Goal: Task Accomplishment & Management: Manage account settings

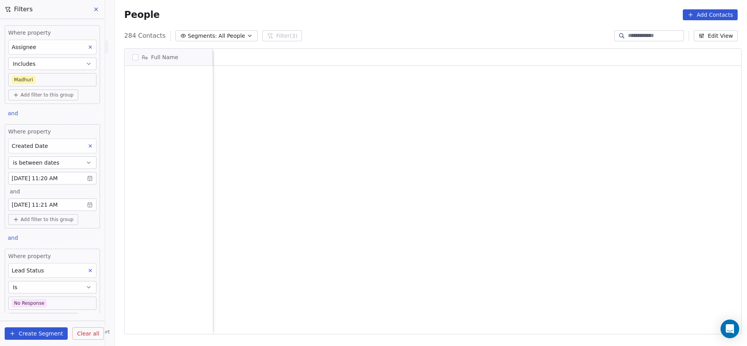
scroll to position [295, 627]
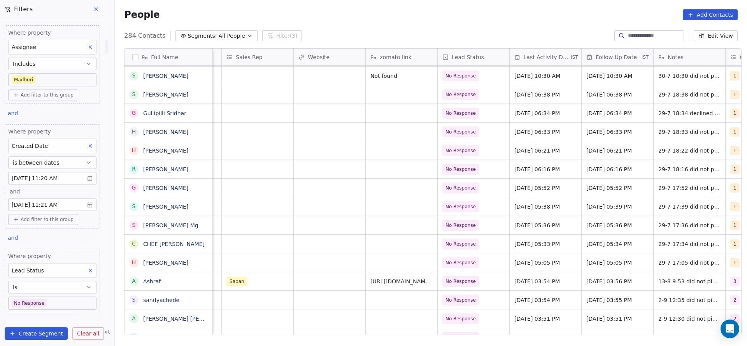
click at [697, 34] on button "Edit View" at bounding box center [716, 35] width 44 height 11
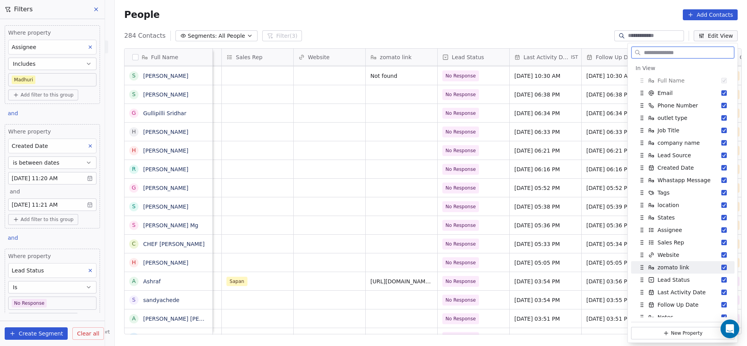
drag, startPoint x: 665, startPoint y: 278, endPoint x: 668, endPoint y: 261, distance: 17.3
click at [668, 276] on span "Lead Status" at bounding box center [674, 280] width 32 height 8
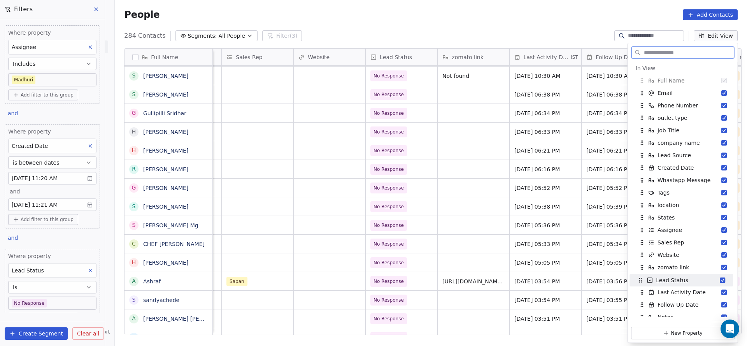
drag, startPoint x: 642, startPoint y: 270, endPoint x: 640, endPoint y: 283, distance: 12.9
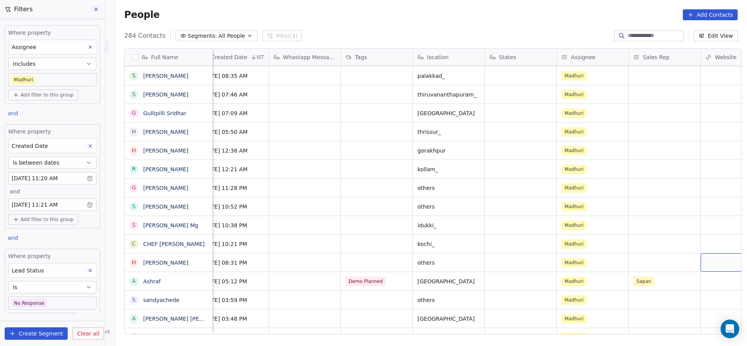
scroll to position [0, 939]
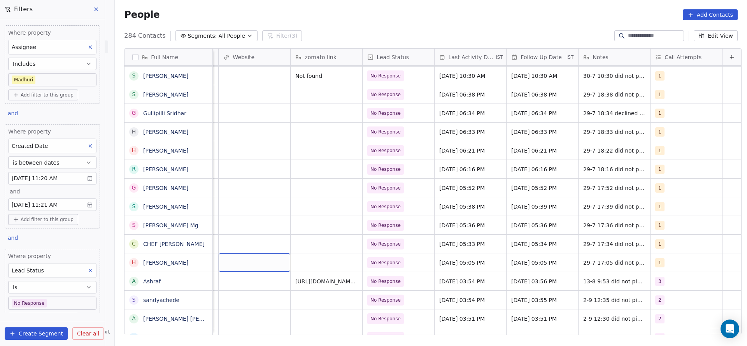
click at [710, 41] on button "Edit View" at bounding box center [716, 35] width 44 height 11
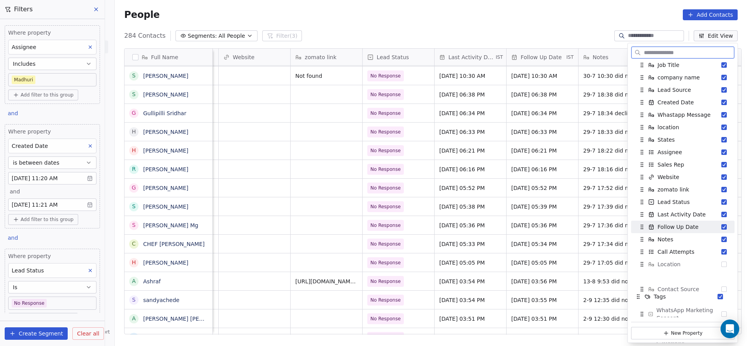
scroll to position [76, 0]
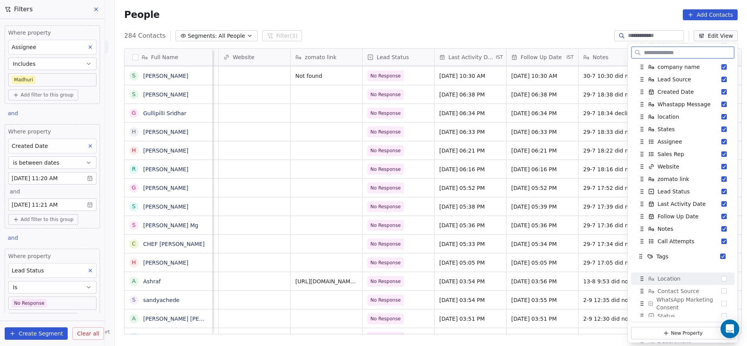
drag, startPoint x: 640, startPoint y: 193, endPoint x: 639, endPoint y: 257, distance: 63.8
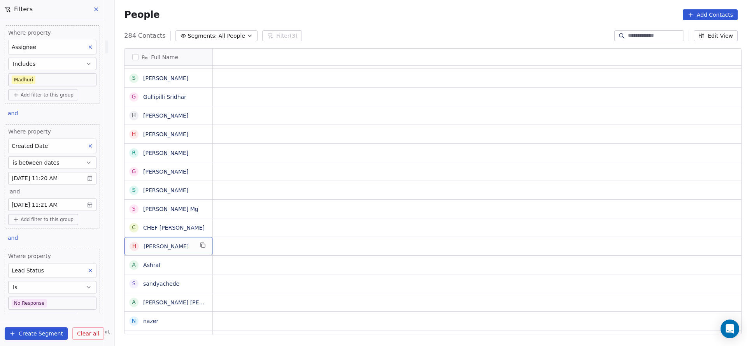
scroll to position [0, 0]
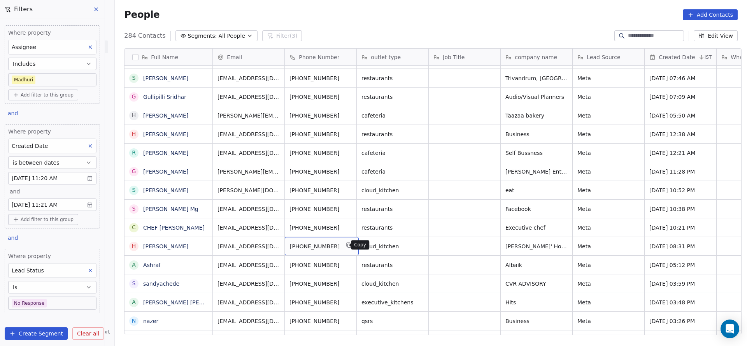
click at [347, 245] on button "grid" at bounding box center [349, 244] width 9 height 9
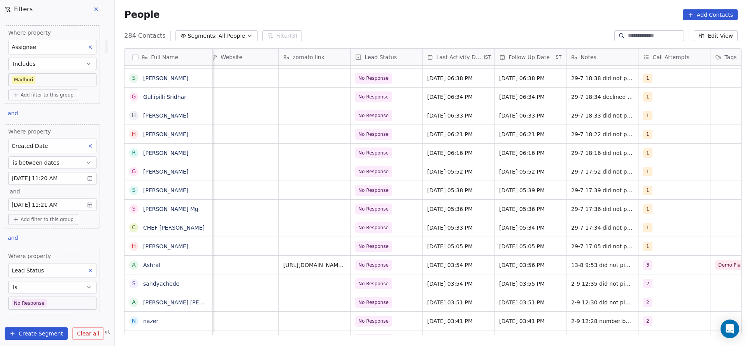
scroll to position [0, 939]
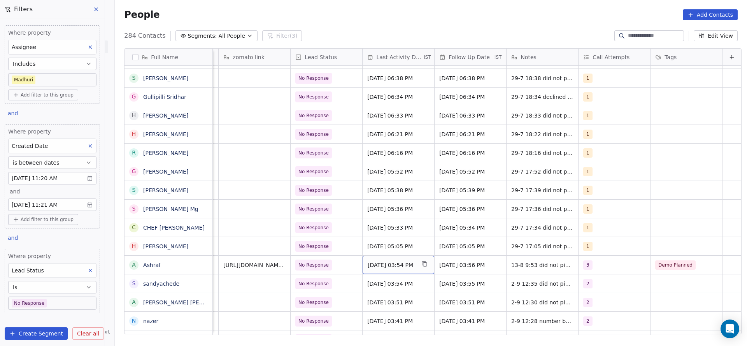
click at [367, 270] on div "[DATE] 03:54 PM" at bounding box center [399, 265] width 72 height 18
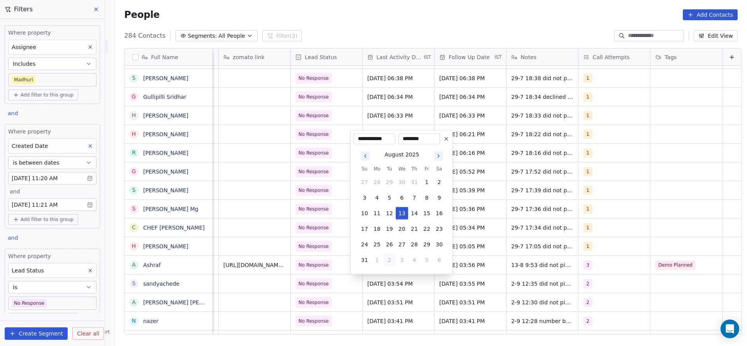
click at [390, 262] on button "2" at bounding box center [389, 260] width 12 height 12
type input "**********"
click at [281, 277] on html "On2Cook India Pvt. Ltd. Contacts People Marketing Workflows Campaigns Sales Pip…" at bounding box center [373, 173] width 747 height 346
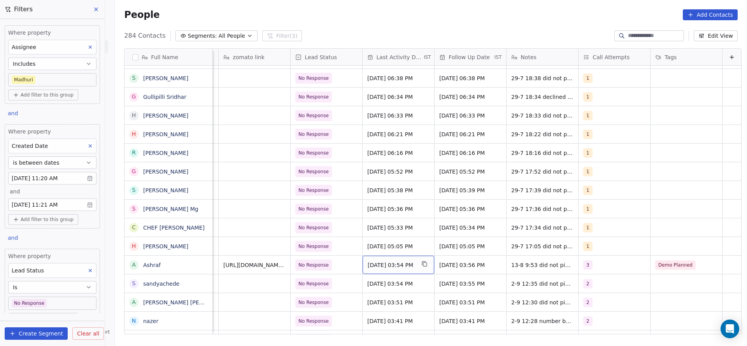
click at [378, 266] on span "[DATE] 03:54 PM" at bounding box center [391, 265] width 47 height 8
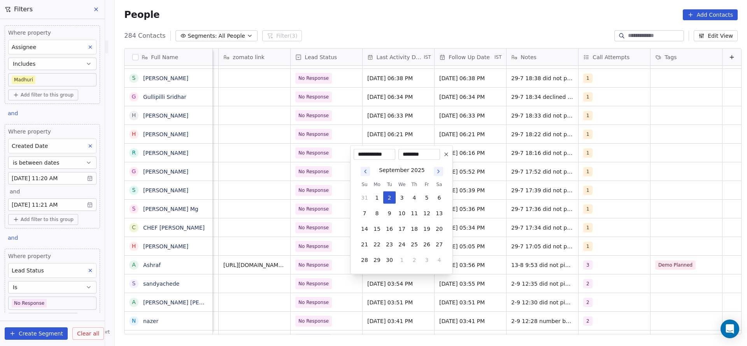
click at [361, 172] on button "Go to previous month" at bounding box center [365, 171] width 9 height 9
click at [402, 211] on button "13" at bounding box center [402, 213] width 12 height 12
type input "**********"
click at [295, 239] on html "On2Cook India Pvt. Ltd. Contacts People Marketing Workflows Campaigns Sales Pip…" at bounding box center [373, 173] width 747 height 346
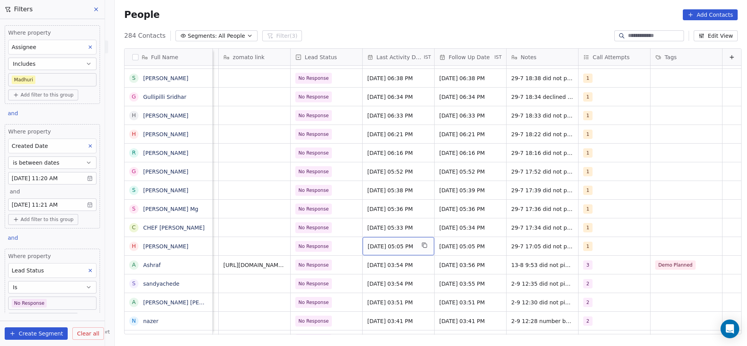
click at [368, 247] on span "Jul 29, 2025 05:05 PM" at bounding box center [391, 246] width 47 height 8
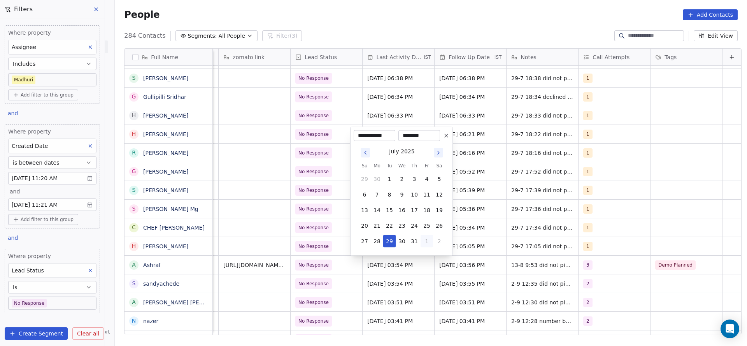
click at [426, 240] on button "1" at bounding box center [427, 241] width 12 height 12
click at [391, 242] on button "2" at bounding box center [389, 241] width 12 height 12
type input "**********"
click at [235, 254] on html "On2Cook India Pvt. Ltd. Contacts People Marketing Workflows Campaigns Sales Pip…" at bounding box center [373, 173] width 747 height 346
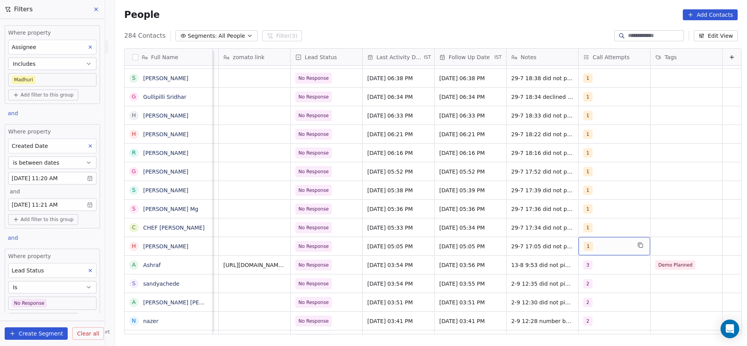
click at [584, 246] on div "1" at bounding box center [607, 246] width 47 height 9
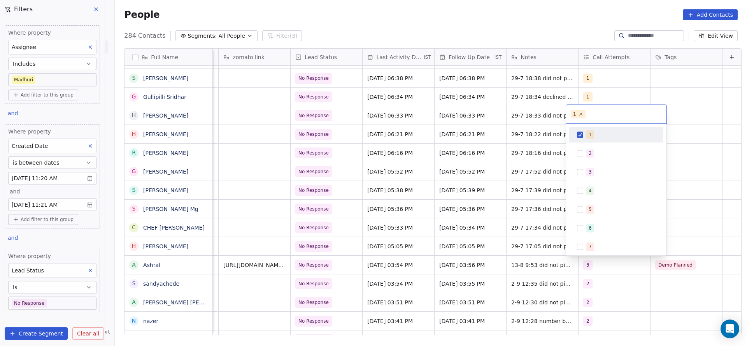
click at [607, 140] on div "1" at bounding box center [616, 134] width 88 height 12
click at [595, 154] on div "2" at bounding box center [620, 153] width 69 height 9
click at [489, 197] on html "On2Cook India Pvt. Ltd. Contacts People Marketing Workflows Campaigns Sales Pip…" at bounding box center [373, 173] width 747 height 346
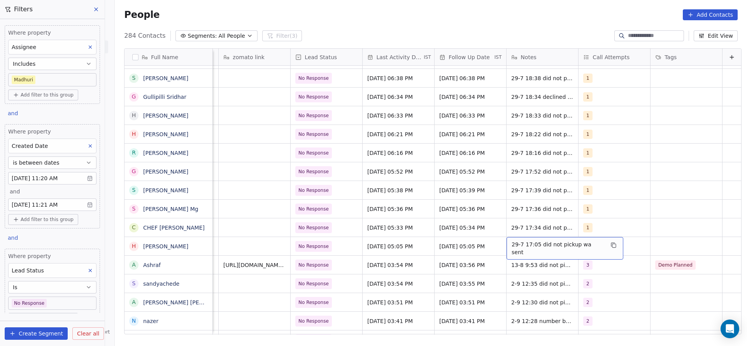
click at [516, 245] on span "29-7 17:05 did not pickup wa sent" at bounding box center [558, 248] width 93 height 16
click at [495, 242] on textarea "**********" at bounding box center [548, 249] width 107 height 24
type textarea "**********"
click at [418, 260] on html "On2Cook India Pvt. Ltd. Contacts People Marketing Workflows Campaigns Sales Pip…" at bounding box center [373, 173] width 747 height 346
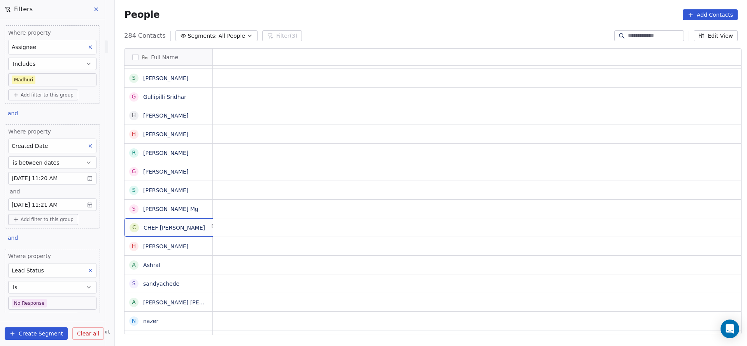
scroll to position [0, 0]
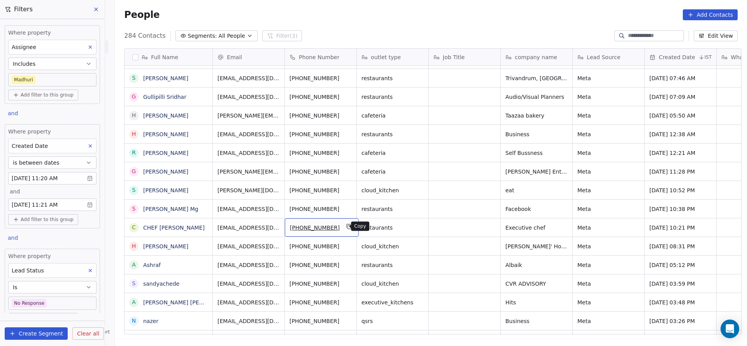
click at [346, 228] on icon "grid" at bounding box center [349, 226] width 6 height 6
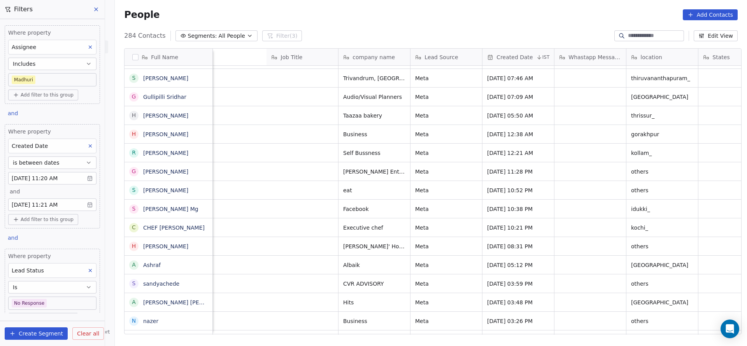
scroll to position [0, 939]
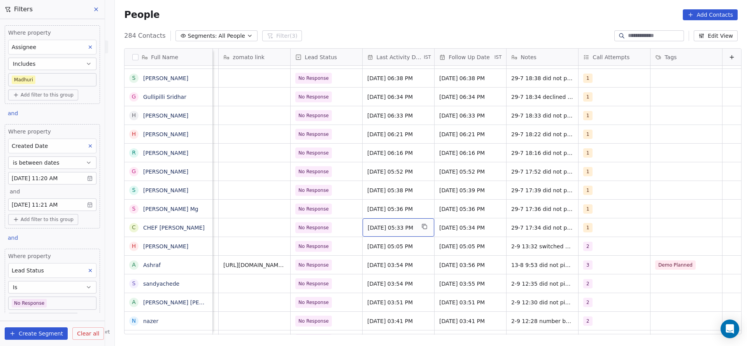
click at [372, 229] on span "Jul 29, 2025 05:33 PM" at bounding box center [391, 228] width 47 height 8
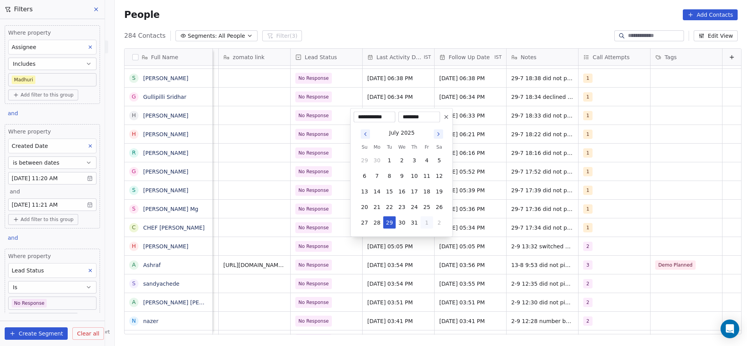
click at [431, 223] on button "1" at bounding box center [427, 222] width 12 height 12
click at [389, 223] on button "2" at bounding box center [389, 222] width 12 height 12
type input "**********"
click at [289, 238] on html "On2Cook India Pvt. Ltd. Contacts People Marketing Workflows Campaigns Sales Pip…" at bounding box center [373, 173] width 747 height 346
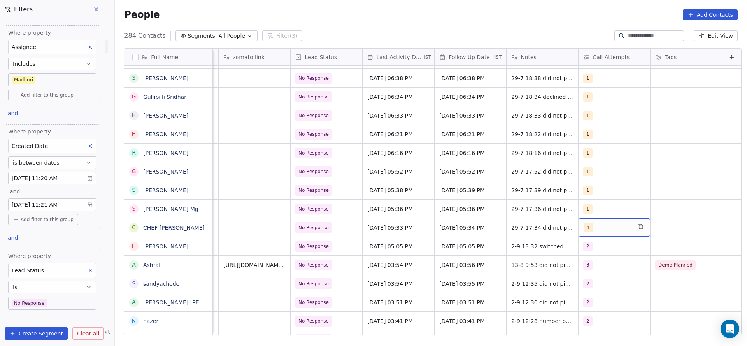
click at [591, 230] on div "1" at bounding box center [607, 227] width 47 height 9
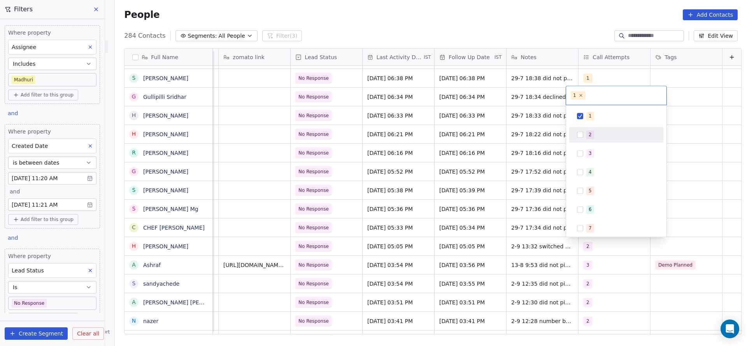
click at [598, 135] on div "2" at bounding box center [620, 134] width 69 height 9
click at [595, 112] on div "1" at bounding box center [620, 116] width 69 height 9
click at [476, 211] on html "On2Cook India Pvt. Ltd. Contacts People Marketing Workflows Campaigns Sales Pip…" at bounding box center [373, 173] width 747 height 346
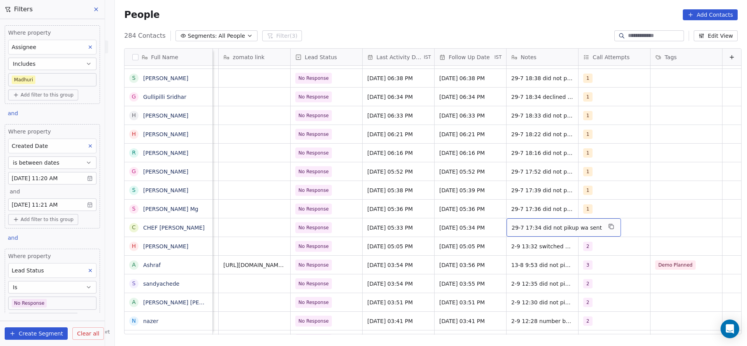
click at [512, 229] on span "29-7 17:34 did not pikup wa sent" at bounding box center [557, 228] width 90 height 8
click at [502, 224] on textarea "**********" at bounding box center [547, 230] width 105 height 24
type textarea "**********"
click at [441, 216] on html "On2Cook India Pvt. Ltd. Contacts People Marketing Workflows Campaigns Sales Pip…" at bounding box center [373, 173] width 747 height 346
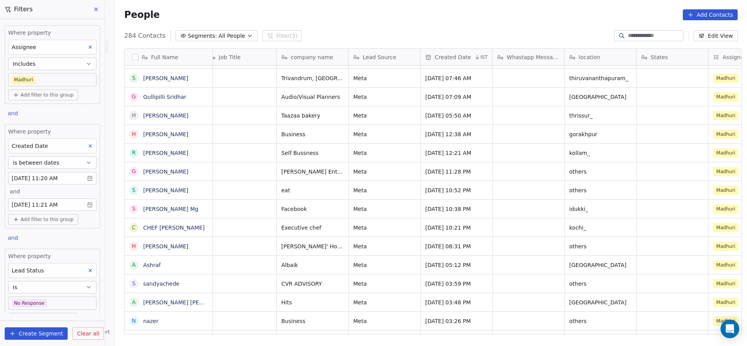
scroll to position [0, 0]
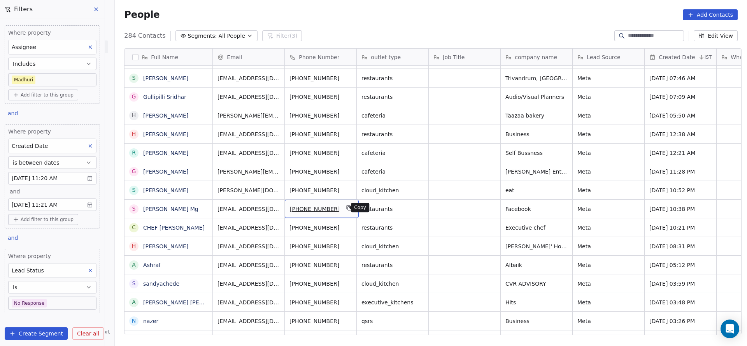
click at [347, 207] on button "grid" at bounding box center [349, 207] width 9 height 9
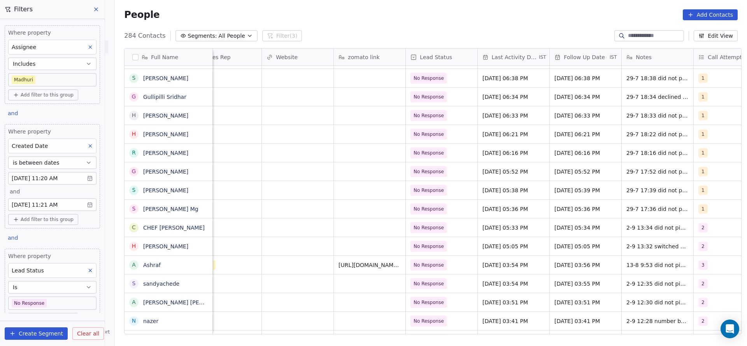
scroll to position [0, 939]
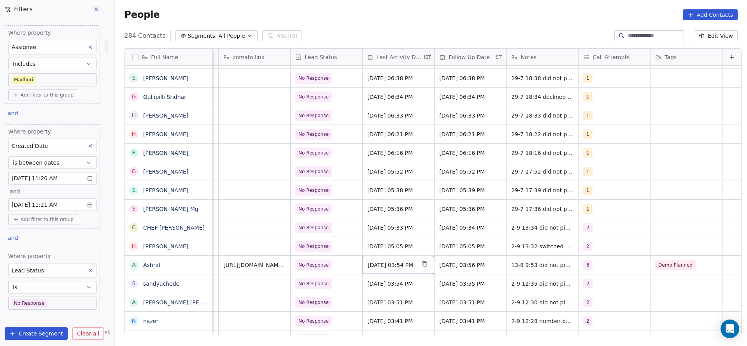
click at [383, 262] on span "[DATE] 03:54 PM" at bounding box center [391, 265] width 47 height 8
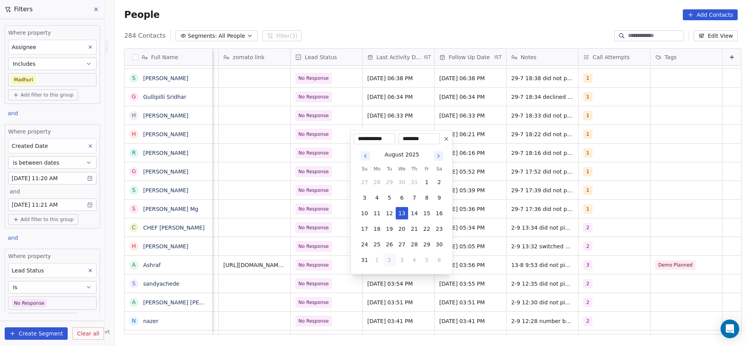
click at [283, 261] on html "On2Cook India Pvt. Ltd. Contacts People Marketing Workflows Campaigns Sales Pip…" at bounding box center [373, 173] width 747 height 346
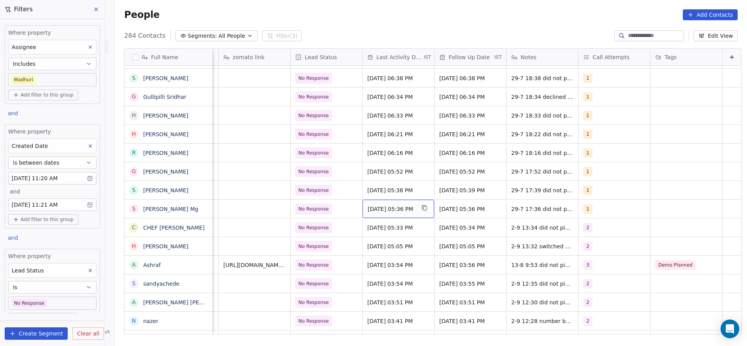
click at [392, 210] on span "Jul 29, 2025 05:36 PM" at bounding box center [391, 209] width 47 height 8
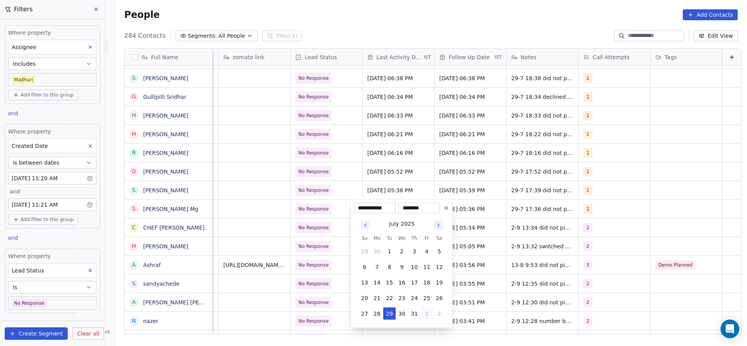
click at [421, 309] on button "1" at bounding box center [427, 313] width 12 height 12
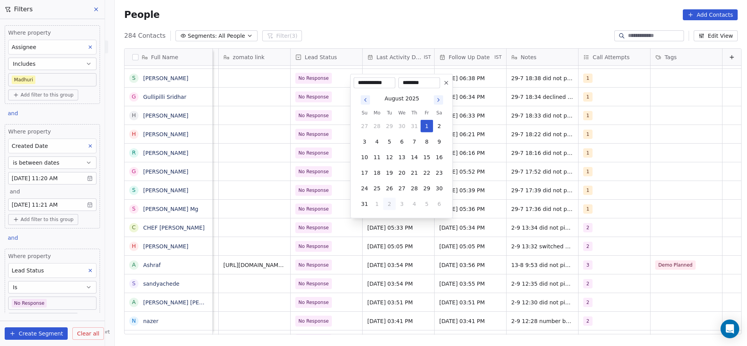
click at [393, 204] on button "2" at bounding box center [389, 204] width 12 height 12
type input "**********"
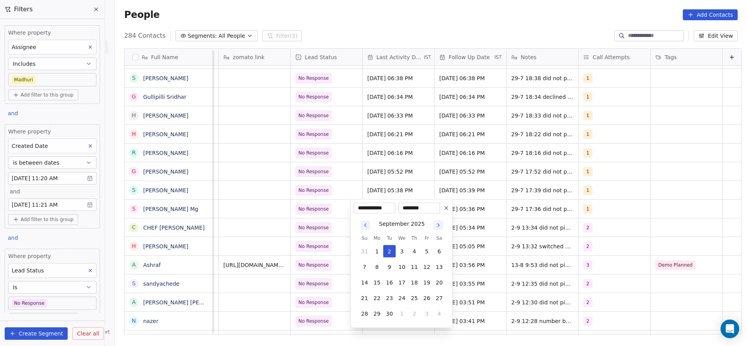
drag, startPoint x: 267, startPoint y: 207, endPoint x: 584, endPoint y: 197, distance: 316.5
click at [267, 208] on html "On2Cook India Pvt. Ltd. Contacts People Marketing Workflows Campaigns Sales Pip…" at bounding box center [373, 173] width 747 height 346
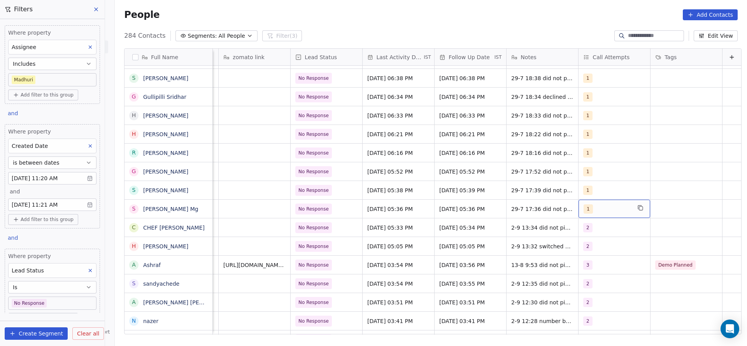
click at [584, 209] on div "1" at bounding box center [607, 208] width 47 height 9
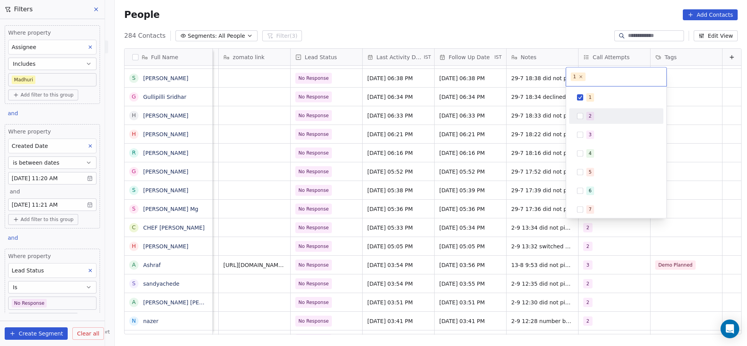
click at [586, 112] on div "2" at bounding box center [620, 116] width 69 height 9
click at [594, 97] on div "1" at bounding box center [620, 97] width 69 height 9
drag, startPoint x: 428, startPoint y: 127, endPoint x: 491, endPoint y: 201, distance: 97.4
click at [428, 128] on html "On2Cook India Pvt. Ltd. Contacts People Marketing Workflows Campaigns Sales Pip…" at bounding box center [373, 173] width 747 height 346
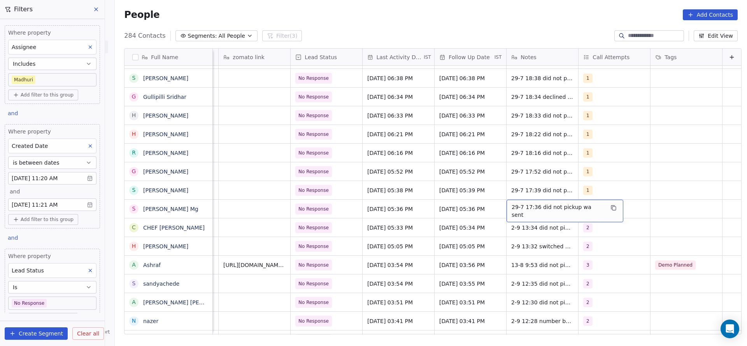
click at [513, 205] on span "29-7 17:36 did not pickup wa sent" at bounding box center [558, 211] width 93 height 16
click at [497, 202] on textarea "**********" at bounding box center [548, 212] width 107 height 24
type textarea "**********"
click at [434, 224] on html "On2Cook India Pvt. Ltd. Contacts People Marketing Workflows Campaigns Sales Pip…" at bounding box center [373, 173] width 747 height 346
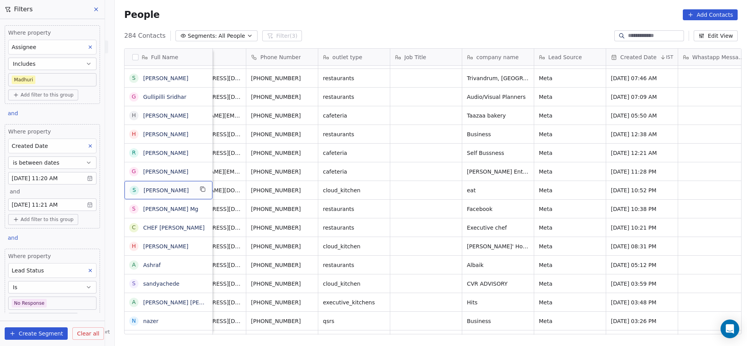
scroll to position [0, 0]
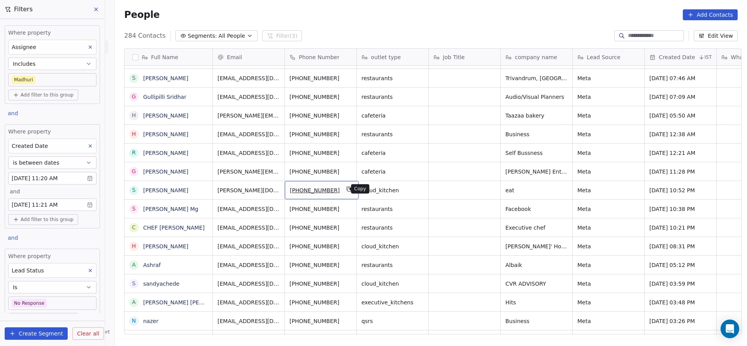
click at [346, 189] on icon "grid" at bounding box center [349, 189] width 6 height 6
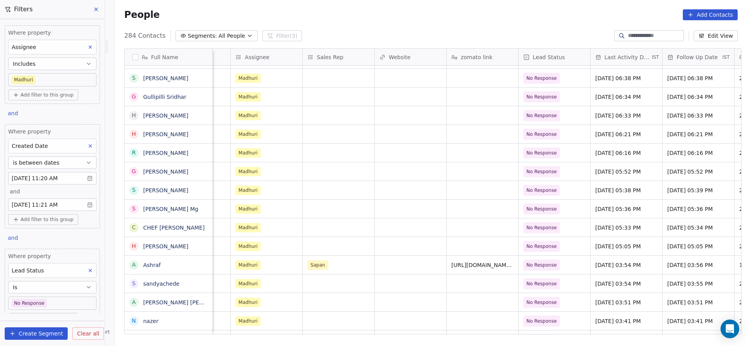
scroll to position [0, 820]
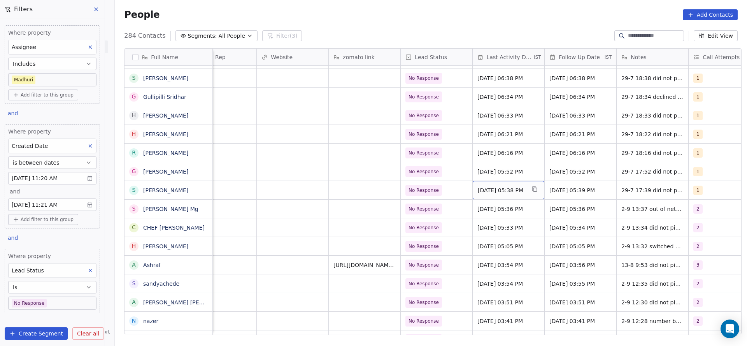
click at [518, 193] on span "Jul 29, 2025 05:38 PM" at bounding box center [501, 190] width 47 height 8
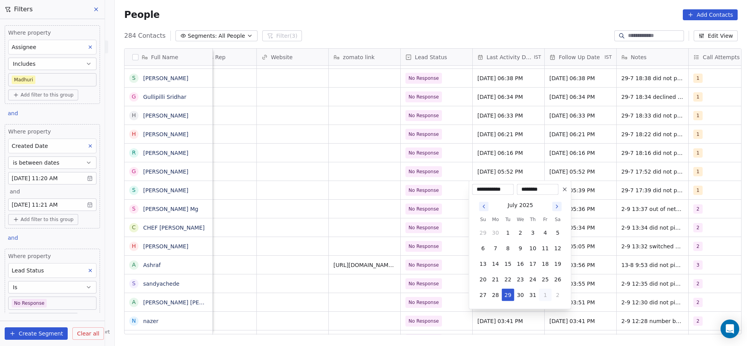
click at [545, 291] on button "1" at bounding box center [545, 295] width 12 height 12
click at [505, 307] on button "2" at bounding box center [508, 310] width 12 height 12
type input "**********"
click at [382, 200] on html "On2Cook India Pvt. Ltd. Contacts People Marketing Workflows Campaigns Sales Pip…" at bounding box center [373, 173] width 747 height 346
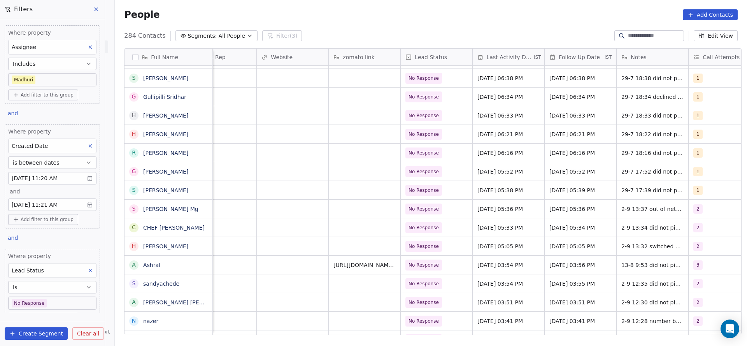
scroll to position [0, 847]
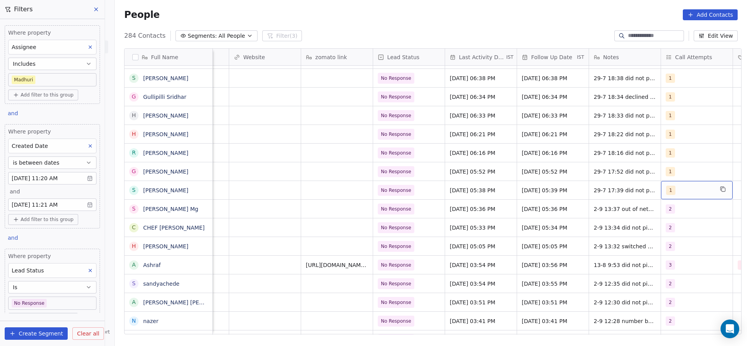
click at [702, 191] on div "1" at bounding box center [689, 190] width 47 height 9
click at [658, 229] on button "Suggestions" at bounding box center [656, 229] width 6 height 6
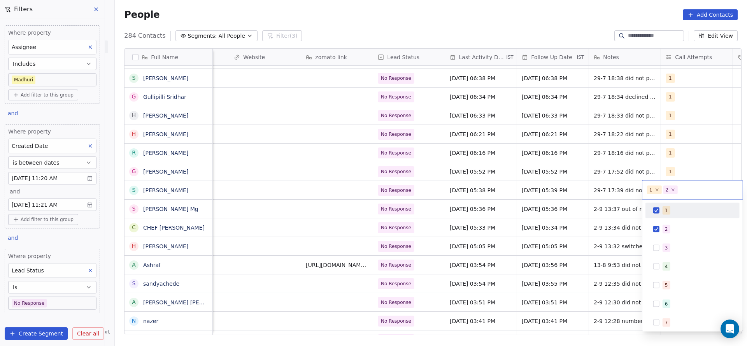
drag, startPoint x: 666, startPoint y: 214, endPoint x: 557, endPoint y: 224, distance: 109.4
click at [653, 213] on div "1" at bounding box center [693, 210] width 88 height 12
click at [557, 224] on html "On2Cook India Pvt. Ltd. Contacts People Marketing Workflows Campaigns Sales Pip…" at bounding box center [373, 173] width 747 height 346
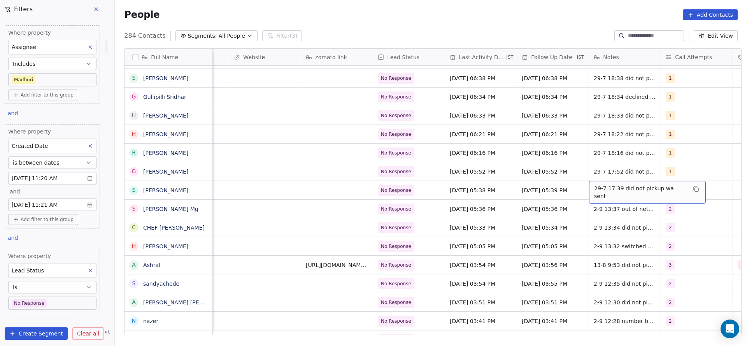
drag, startPoint x: 593, startPoint y: 189, endPoint x: 579, endPoint y: 188, distance: 13.7
click at [594, 188] on span "29-7 17:39 did not pickup wa sent" at bounding box center [640, 192] width 93 height 16
click at [587, 186] on textarea "**********" at bounding box center [638, 193] width 107 height 24
click at [604, 183] on textarea "**********" at bounding box center [638, 193] width 107 height 24
type textarea "**********"
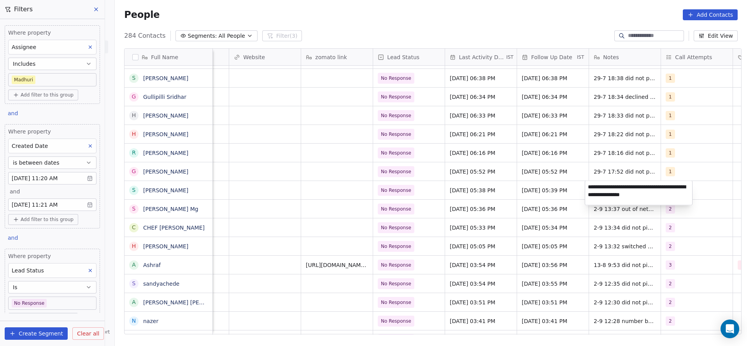
click at [515, 216] on html "On2Cook India Pvt. Ltd. Contacts People Marketing Workflows Campaigns Sales Pip…" at bounding box center [373, 173] width 747 height 346
drag, startPoint x: 551, startPoint y: 334, endPoint x: 484, endPoint y: 339, distance: 66.7
click at [484, 339] on div "Full Name N Nishad Nizamudeen R Rajeev Madhavan R Rohit Srivastava S Sujay Suda…" at bounding box center [431, 194] width 632 height 304
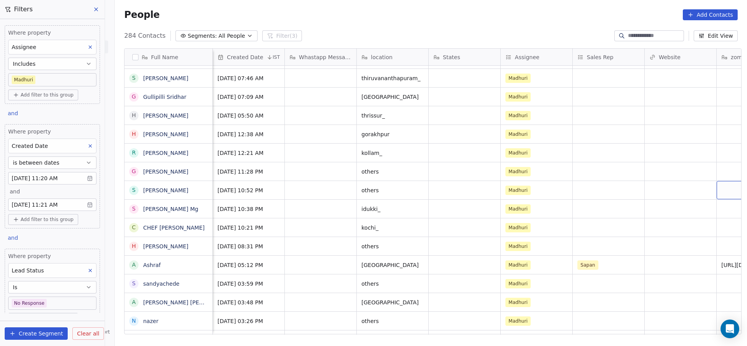
scroll to position [0, 472]
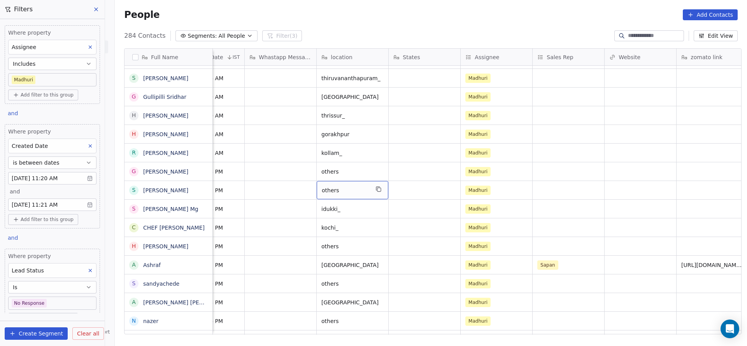
click at [338, 195] on div "others" at bounding box center [353, 190] width 72 height 18
type textarea "*"
type textarea "******"
click at [362, 192] on textarea "******" at bounding box center [348, 193] width 71 height 24
click at [420, 188] on html "On2Cook India Pvt. Ltd. Contacts People Marketing Workflows Campaigns Sales Pip…" at bounding box center [373, 173] width 747 height 346
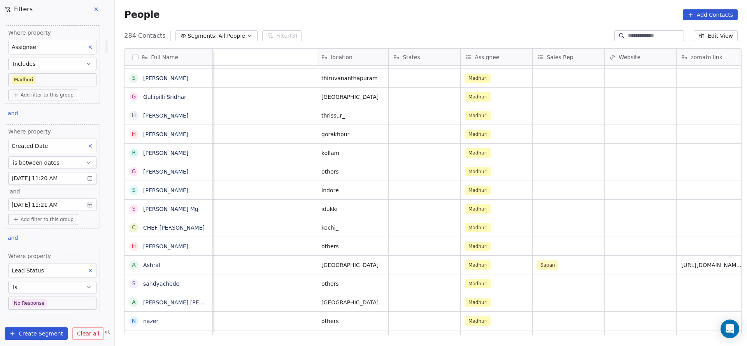
scroll to position [0, 808]
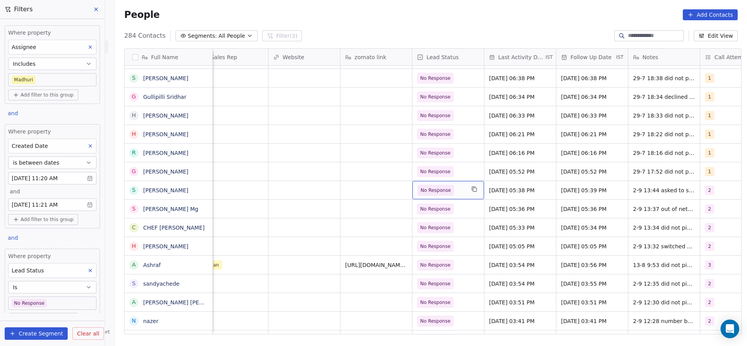
click at [436, 190] on span "No Response" at bounding box center [436, 190] width 30 height 8
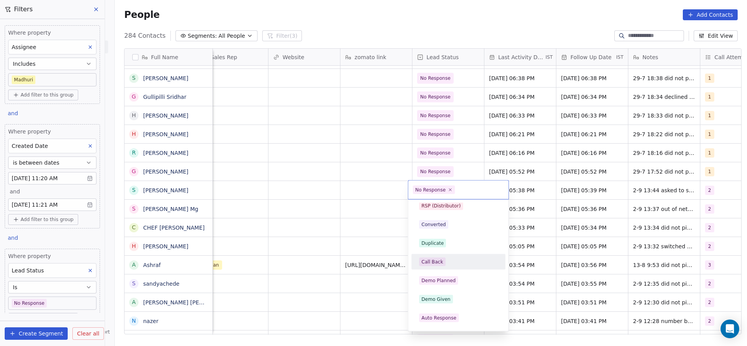
scroll to position [0, 0]
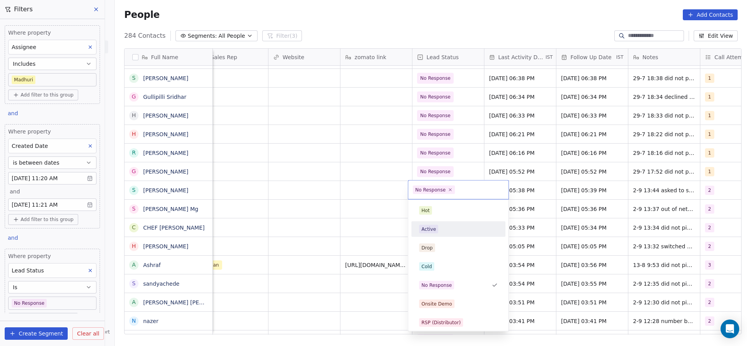
click at [421, 235] on div "Active" at bounding box center [458, 229] width 88 height 12
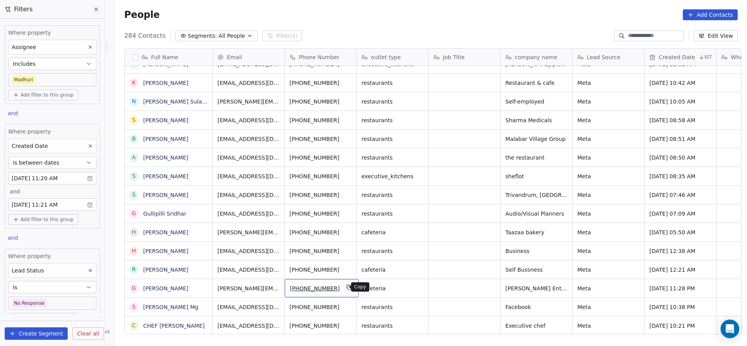
drag, startPoint x: 341, startPoint y: 287, endPoint x: 341, endPoint y: 292, distance: 5.1
click at [346, 288] on icon "grid" at bounding box center [349, 287] width 6 height 6
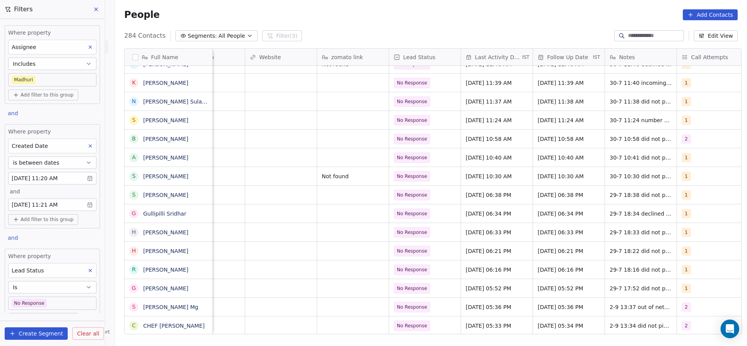
scroll to position [0, 939]
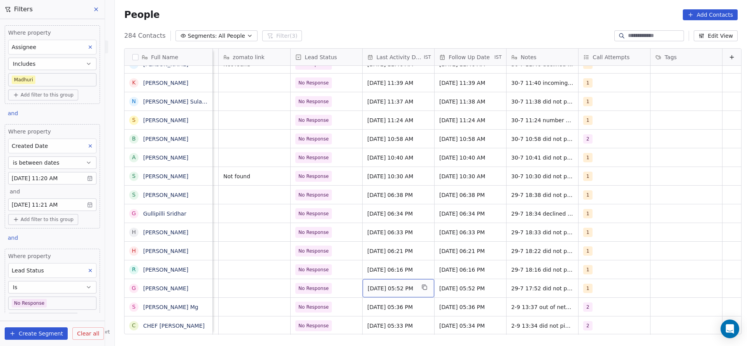
click at [368, 285] on span "Jul 29, 2025 05:52 PM" at bounding box center [391, 288] width 47 height 8
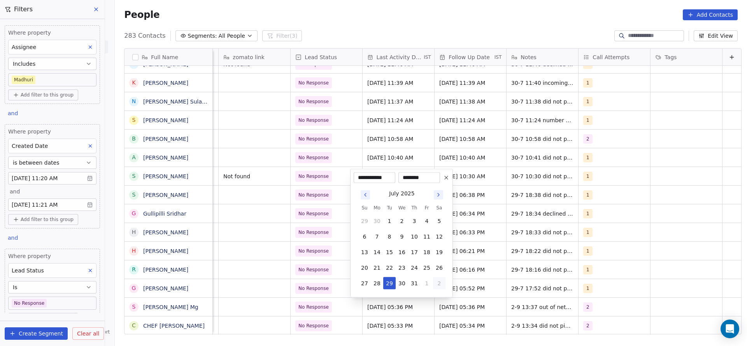
click at [435, 282] on button "2" at bounding box center [439, 283] width 12 height 12
click at [384, 284] on button "2" at bounding box center [389, 283] width 12 height 12
type input "**********"
drag, startPoint x: 294, startPoint y: 279, endPoint x: 514, endPoint y: 258, distance: 221.2
click at [304, 279] on html "On2Cook India Pvt. Ltd. Contacts People Marketing Workflows Campaigns Sales Pip…" at bounding box center [373, 173] width 747 height 346
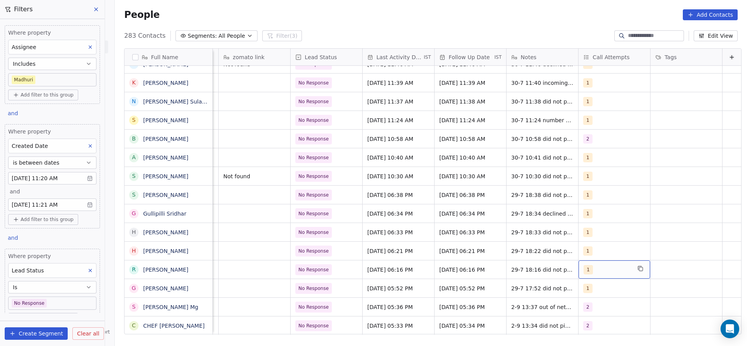
click at [591, 272] on div "1" at bounding box center [607, 269] width 47 height 9
drag, startPoint x: 451, startPoint y: 288, endPoint x: 528, endPoint y: 291, distance: 76.7
click at [451, 288] on html "On2Cook India Pvt. Ltd. Contacts People Marketing Workflows Campaigns Sales Pip…" at bounding box center [373, 173] width 747 height 346
click at [579, 294] on html "On2Cook India Pvt. Ltd. Contacts People Marketing Workflows Campaigns Sales Pip…" at bounding box center [373, 173] width 747 height 346
click at [582, 293] on div "1" at bounding box center [615, 288] width 72 height 18
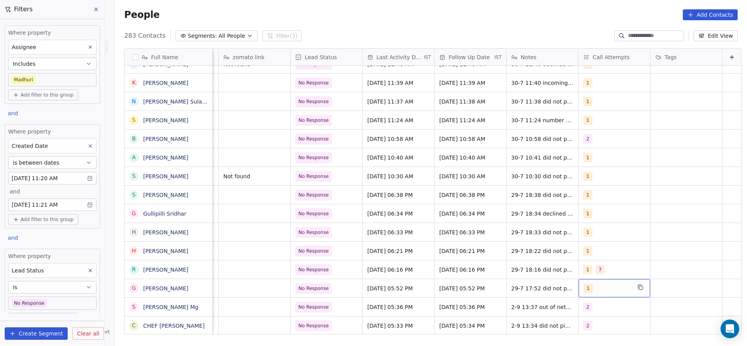
click at [582, 293] on div "1" at bounding box center [615, 288] width 72 height 18
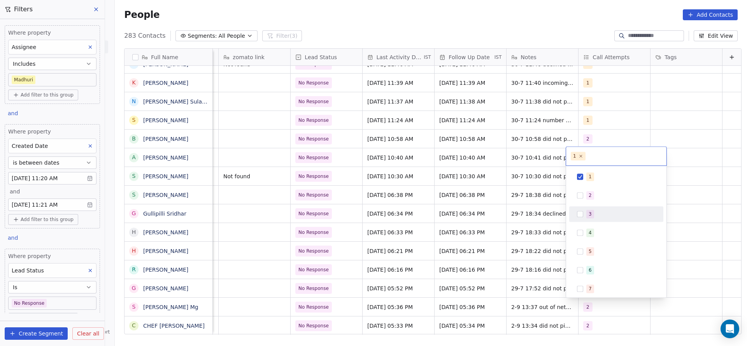
click at [592, 206] on div "3" at bounding box center [616, 214] width 94 height 16
click at [593, 200] on div "2" at bounding box center [616, 195] width 88 height 12
click at [584, 213] on div "3" at bounding box center [616, 214] width 88 height 12
click at [589, 172] on div "1" at bounding box center [616, 176] width 88 height 12
click at [514, 228] on html "On2Cook India Pvt. Ltd. Contacts People Marketing Workflows Campaigns Sales Pip…" at bounding box center [373, 173] width 747 height 346
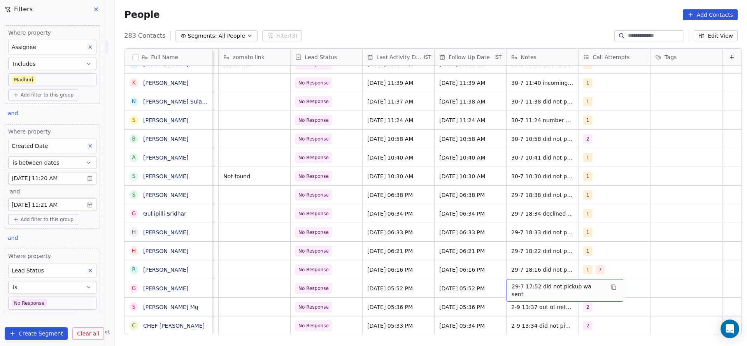
click at [518, 282] on div "29-7 17:52 did not pickup wa sent" at bounding box center [565, 290] width 117 height 23
click at [498, 286] on textarea "**********" at bounding box center [548, 291] width 107 height 24
type textarea "**********"
click at [437, 304] on html "On2Cook India Pvt. Ltd. Contacts People Marketing Workflows Campaigns Sales Pip…" at bounding box center [373, 173] width 747 height 346
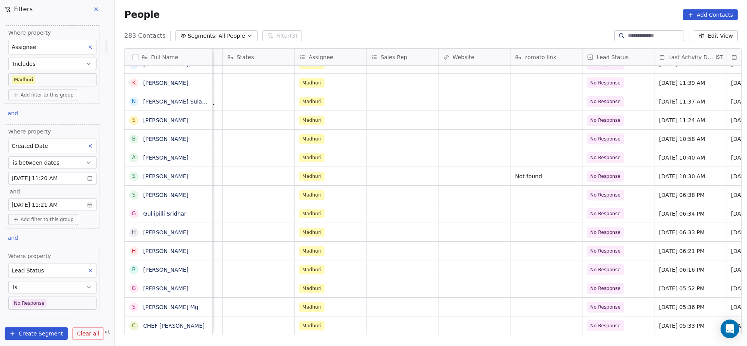
scroll to position [0, 859]
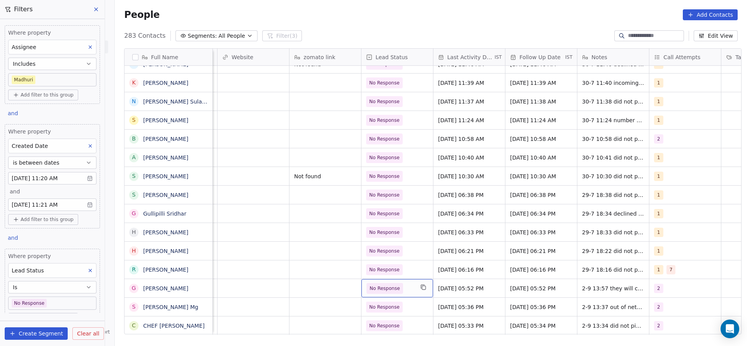
click at [401, 289] on span "No Response" at bounding box center [390, 288] width 47 height 11
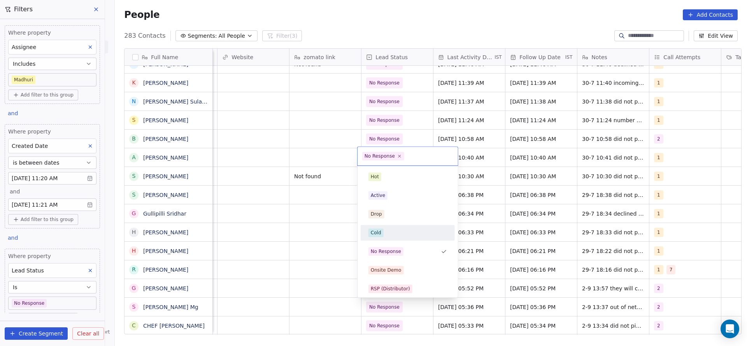
click at [386, 236] on div "Cold" at bounding box center [407, 232] width 79 height 9
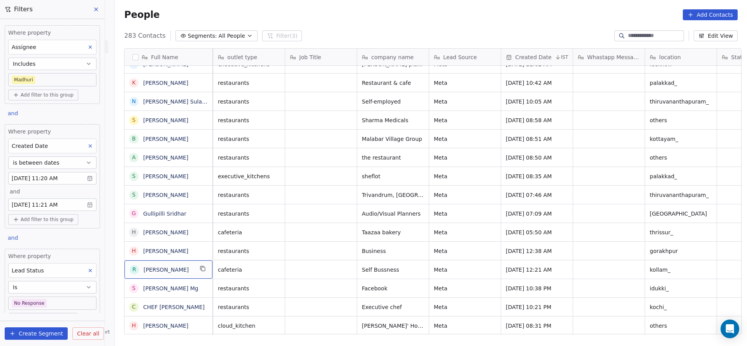
scroll to position [0, 0]
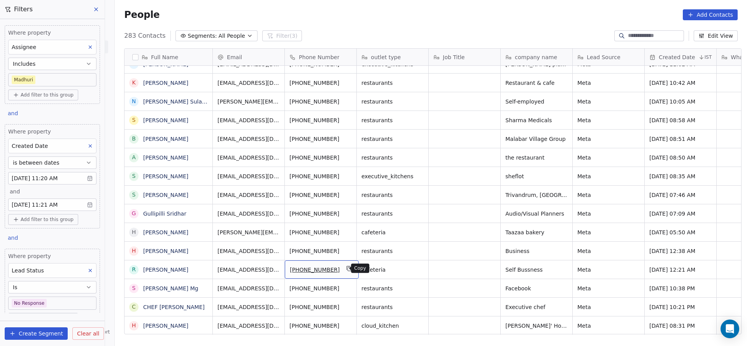
click at [346, 271] on icon "grid" at bounding box center [349, 268] width 6 height 6
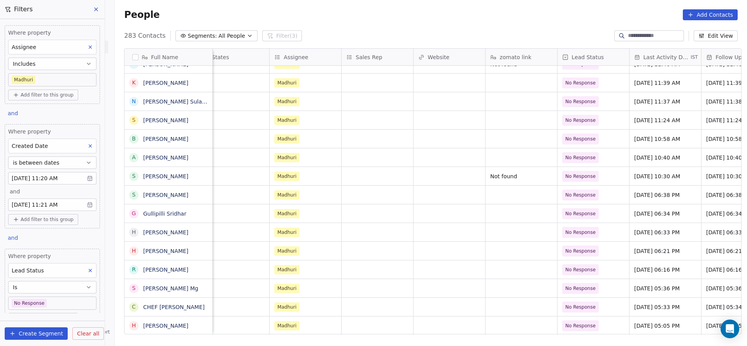
scroll to position [0, 845]
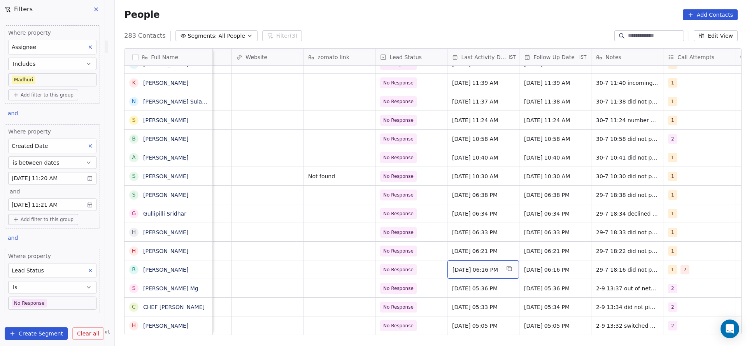
click at [466, 275] on div "Jul 29, 2025 06:16 PM" at bounding box center [483, 269] width 72 height 18
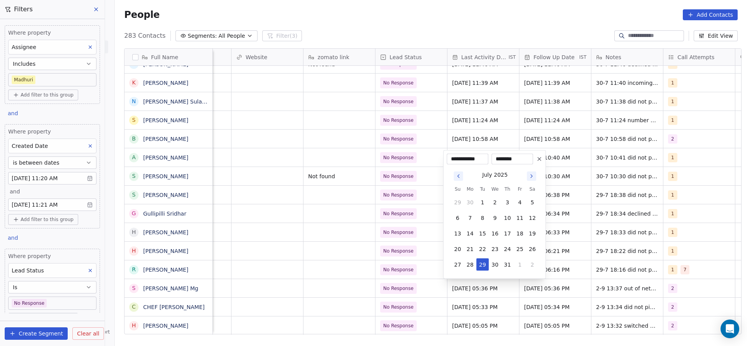
click at [521, 257] on tbody "29 30 1 2 3 4 5 6 7 8 9 10 11 12 13 14 15 16 17 18 19 20 21 22 23 24 25 26 27 2…" at bounding box center [494, 232] width 87 height 78
click at [522, 260] on button "1" at bounding box center [520, 264] width 12 height 12
click at [484, 267] on button "2" at bounding box center [482, 264] width 12 height 12
type input "**********"
click at [352, 274] on html "On2Cook India Pvt. Ltd. Contacts People Marketing Workflows Campaigns Sales Pip…" at bounding box center [373, 173] width 747 height 346
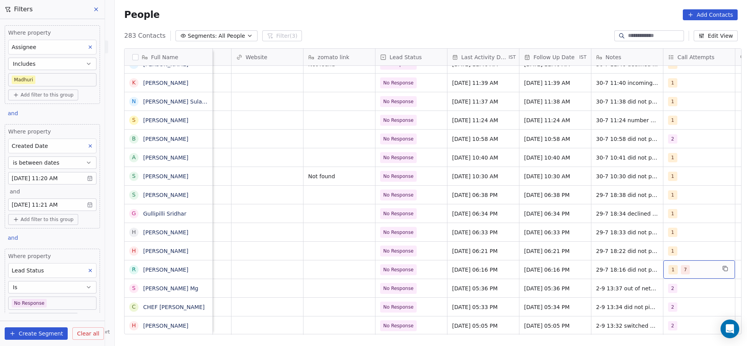
scroll to position [0, 847]
click at [666, 266] on span "1" at bounding box center [670, 269] width 9 height 9
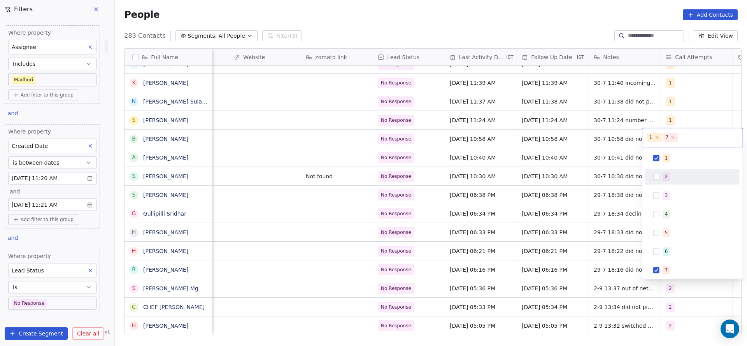
click at [678, 171] on div "2" at bounding box center [693, 176] width 88 height 12
click at [680, 154] on div "1" at bounding box center [697, 158] width 69 height 9
drag, startPoint x: 670, startPoint y: 268, endPoint x: 591, endPoint y: 284, distance: 81.2
click at [658, 268] on div "7" at bounding box center [693, 270] width 88 height 12
click at [589, 285] on html "On2Cook India Pvt. Ltd. Contacts People Marketing Workflows Campaigns Sales Pip…" at bounding box center [373, 173] width 747 height 346
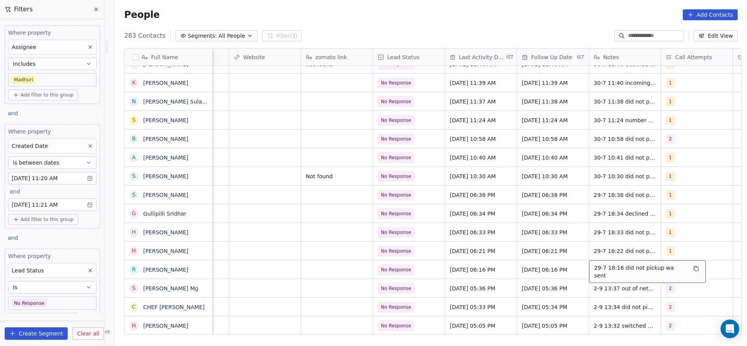
click at [613, 269] on span "29-7 18:16 did not pickup wa sent" at bounding box center [640, 272] width 93 height 16
click at [590, 270] on textarea "**********" at bounding box center [638, 272] width 107 height 24
type textarea "**********"
click at [435, 285] on html "On2Cook India Pvt. Ltd. Contacts People Marketing Workflows Campaigns Sales Pip…" at bounding box center [373, 173] width 747 height 346
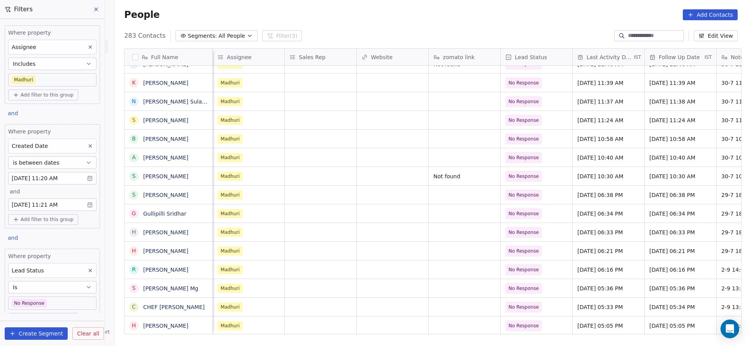
scroll to position [0, 585]
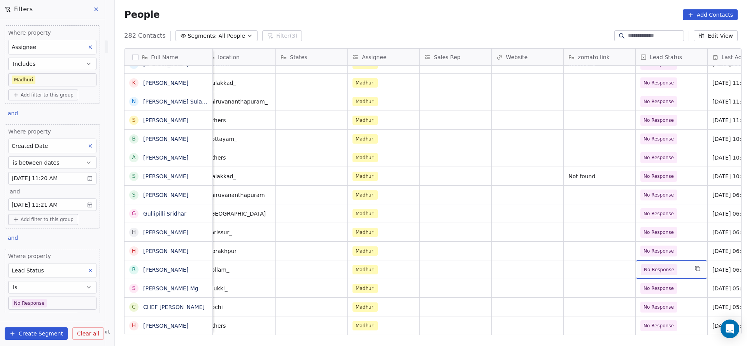
click at [644, 266] on span "No Response" at bounding box center [659, 270] width 30 height 8
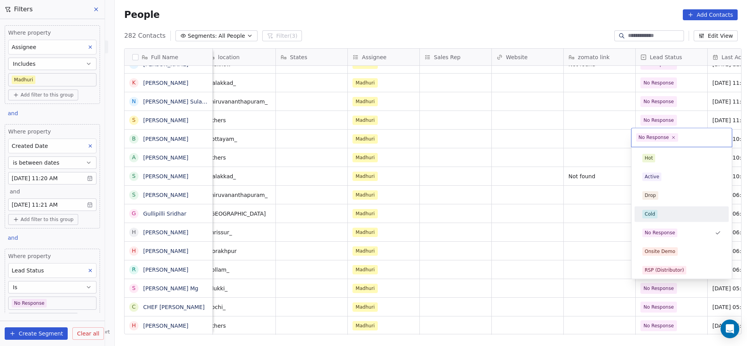
click at [658, 210] on div "Cold" at bounding box center [681, 214] width 79 height 9
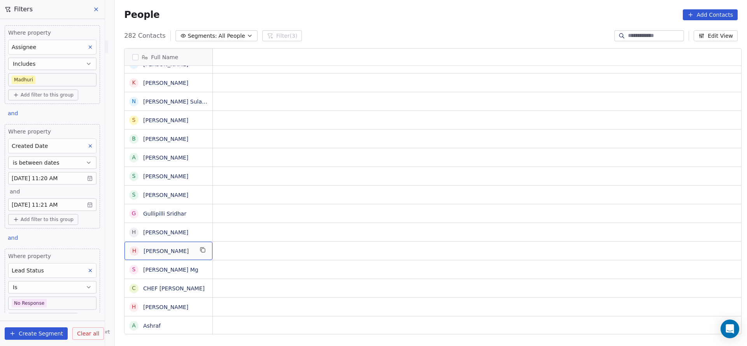
scroll to position [0, 0]
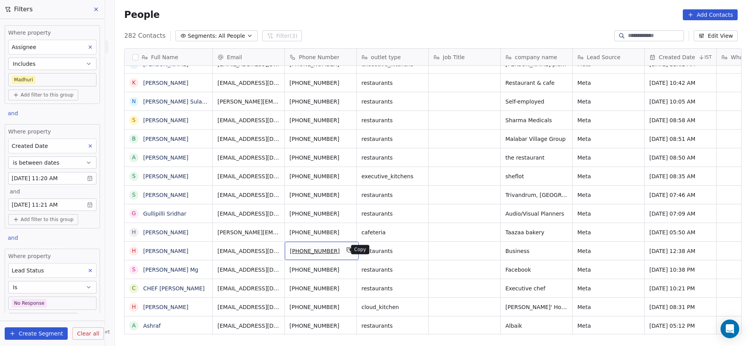
click at [346, 247] on icon "grid" at bounding box center [349, 250] width 6 height 6
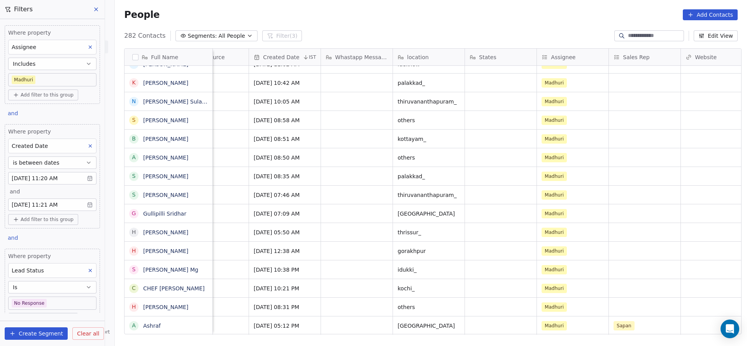
scroll to position [0, 667]
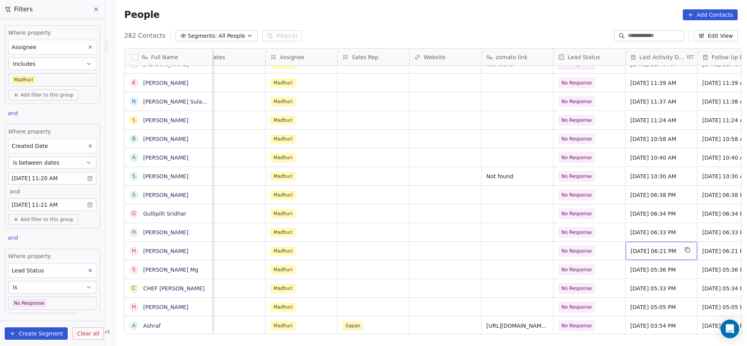
click at [631, 247] on span "Jul 29, 2025 06:21 PM" at bounding box center [654, 251] width 47 height 8
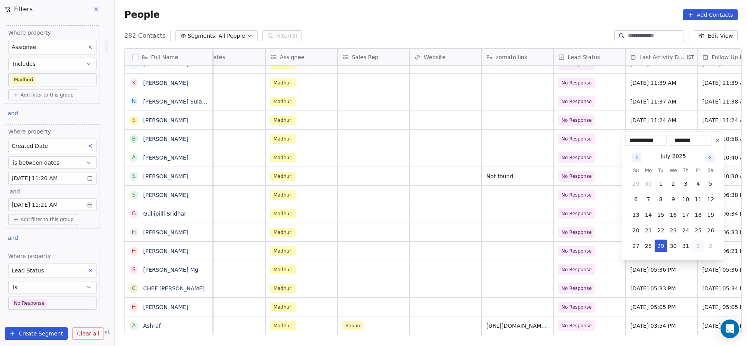
click at [692, 247] on button "1" at bounding box center [698, 246] width 12 height 12
drag, startPoint x: 662, startPoint y: 242, endPoint x: 537, endPoint y: 316, distance: 145.3
click at [660, 242] on button "2" at bounding box center [661, 246] width 12 height 12
type input "**********"
click at [532, 266] on html "On2Cook India Pvt. Ltd. Contacts People Marketing Workflows Campaigns Sales Pip…" at bounding box center [373, 173] width 747 height 346
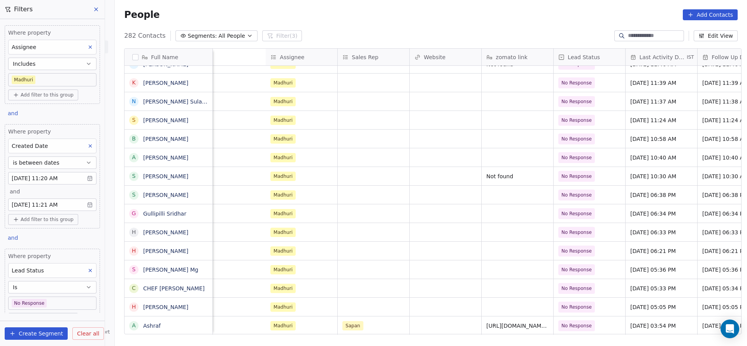
scroll to position [0, 939]
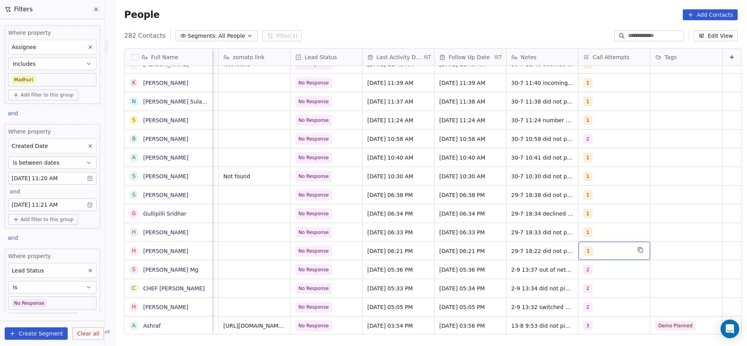
click at [599, 253] on div "1" at bounding box center [607, 250] width 47 height 9
click at [589, 156] on div "2" at bounding box center [590, 157] width 3 height 7
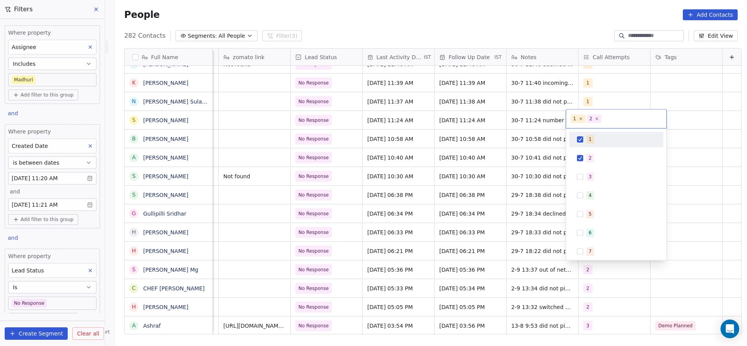
click at [592, 142] on span "1" at bounding box center [590, 139] width 8 height 9
click at [485, 192] on html "On2Cook India Pvt. Ltd. Contacts People Marketing Workflows Campaigns Sales Pip…" at bounding box center [373, 173] width 747 height 346
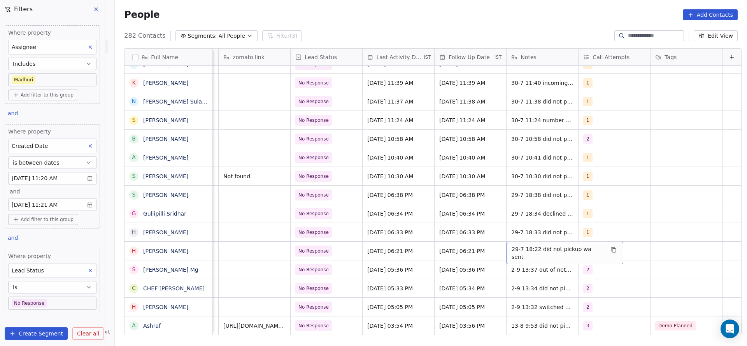
click at [512, 253] on span "29-7 18:22 did not pickup wa sent" at bounding box center [558, 253] width 93 height 16
click at [496, 250] on textarea "**********" at bounding box center [548, 254] width 107 height 24
type textarea "**********"
click at [375, 266] on html "On2Cook India Pvt. Ltd. Contacts People Marketing Workflows Campaigns Sales Pip…" at bounding box center [373, 173] width 747 height 346
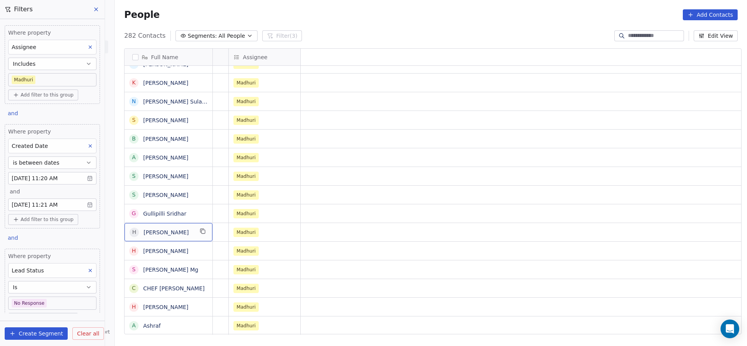
scroll to position [0, 0]
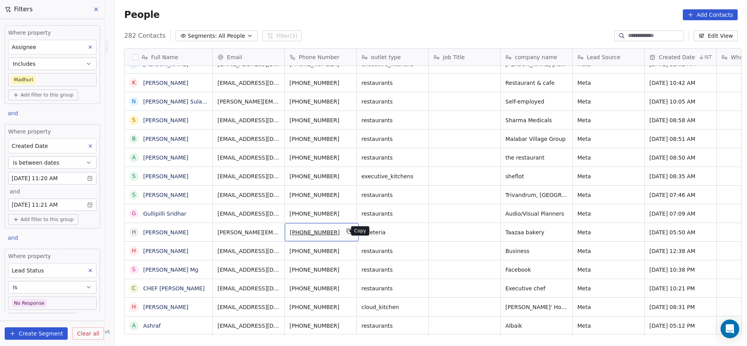
click at [347, 230] on icon "grid" at bounding box center [349, 231] width 4 height 4
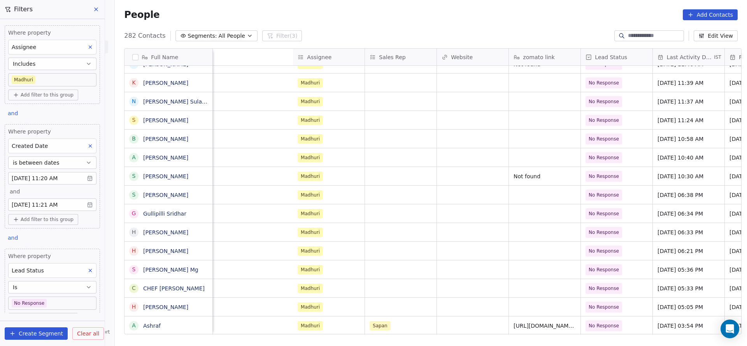
scroll to position [0, 939]
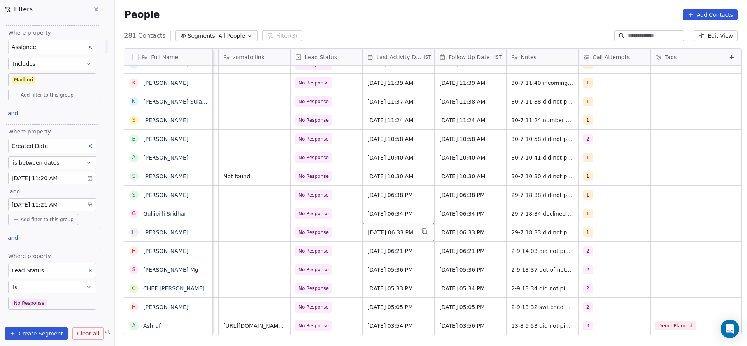
click at [387, 232] on span "Jul 29, 2025 06:33 PM" at bounding box center [391, 232] width 47 height 8
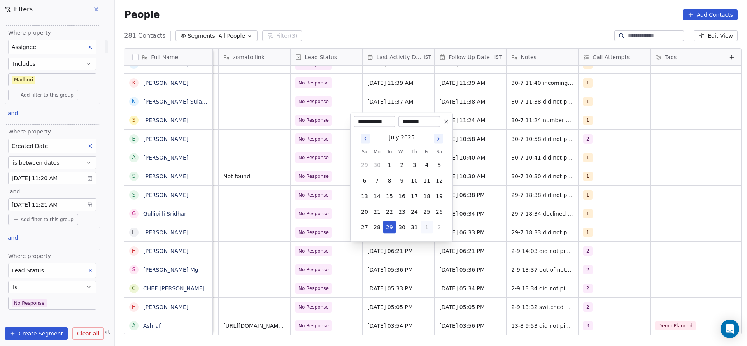
click at [421, 226] on button "1" at bounding box center [427, 227] width 12 height 12
click at [390, 231] on button "2" at bounding box center [389, 227] width 12 height 12
type input "**********"
click at [311, 243] on html "On2Cook India Pvt. Ltd. Contacts People Marketing Workflows Campaigns Sales Pip…" at bounding box center [373, 173] width 747 height 346
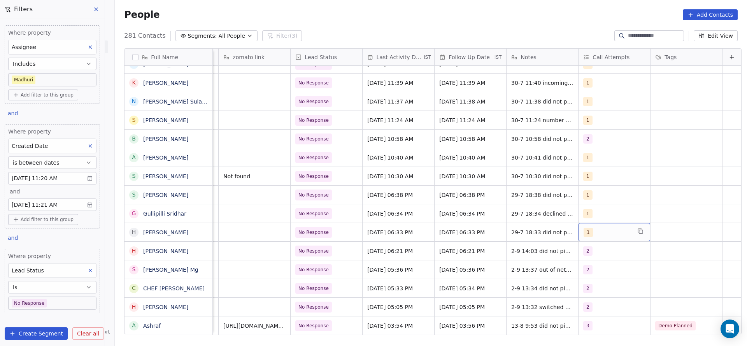
click at [587, 224] on div "1" at bounding box center [615, 232] width 72 height 18
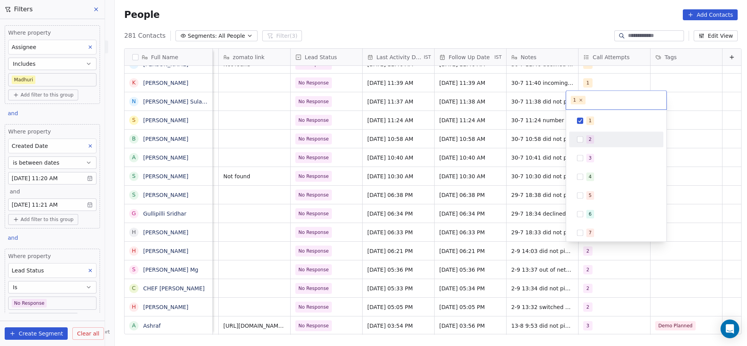
click at [586, 134] on div "2" at bounding box center [616, 139] width 88 height 12
click at [586, 127] on div "1" at bounding box center [616, 121] width 94 height 16
click at [511, 174] on html "On2Cook India Pvt. Ltd. Contacts People Marketing Workflows Campaigns Sales Pip…" at bounding box center [373, 173] width 747 height 346
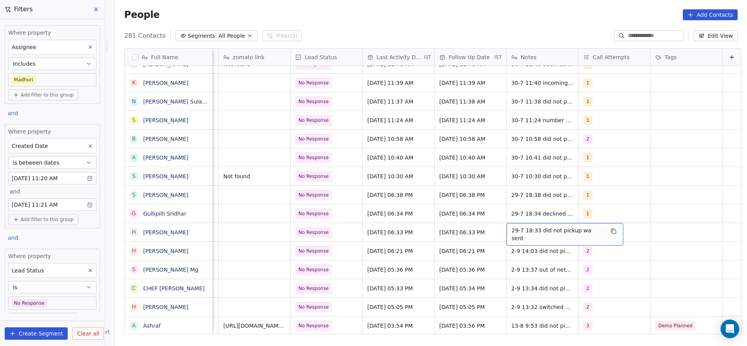
click at [512, 231] on span "29-7 18:33 did not pickup wa sent" at bounding box center [558, 234] width 93 height 16
click at [493, 231] on html "On2Cook India Pvt. Ltd. Contacts People Marketing Workflows Campaigns Sales Pip…" at bounding box center [373, 173] width 747 height 346
click at [507, 230] on div "29-7 18:33 did not pickup wa sent" at bounding box center [565, 234] width 117 height 23
click at [507, 231] on div "29-7 18:33 did not pickup wa sent" at bounding box center [565, 234] width 117 height 23
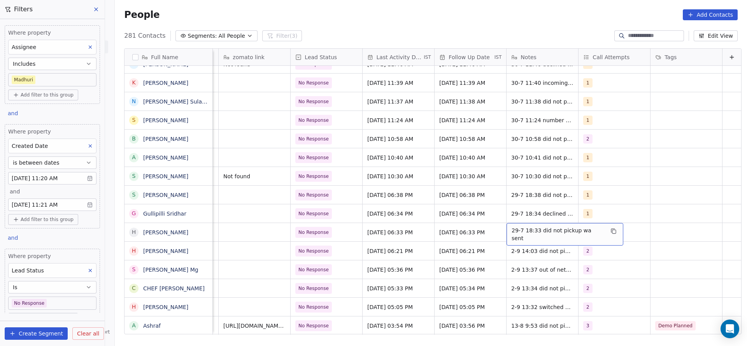
click at [507, 231] on div "29-7 18:33 did not pickup wa sent" at bounding box center [565, 234] width 117 height 23
type textarea "**********"
click at [335, 247] on html "On2Cook India Pvt. Ltd. Contacts People Marketing Workflows Campaigns Sales Pip…" at bounding box center [373, 173] width 747 height 346
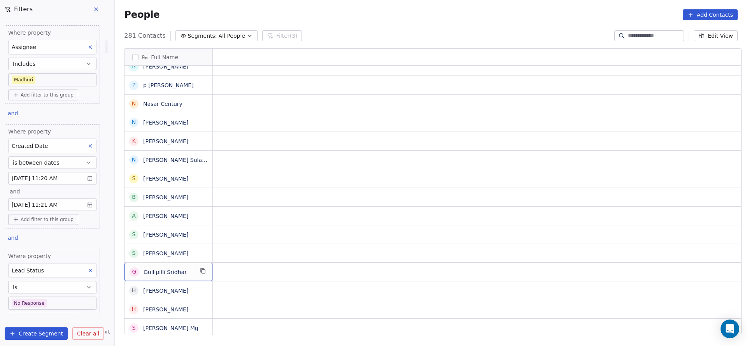
scroll to position [0, 0]
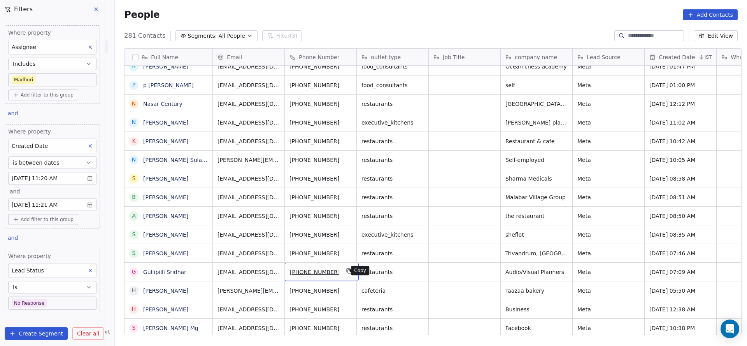
click at [346, 270] on icon "grid" at bounding box center [349, 271] width 6 height 6
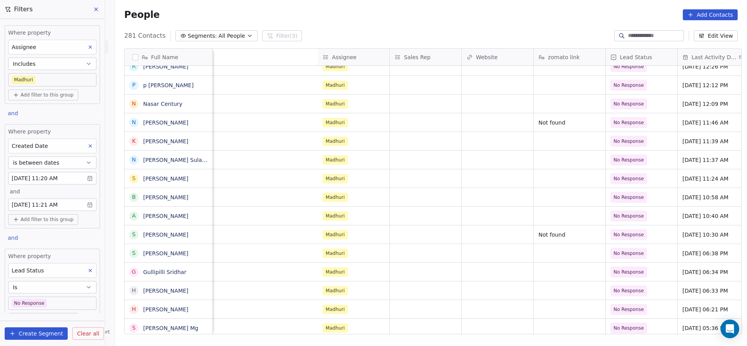
scroll to position [0, 939]
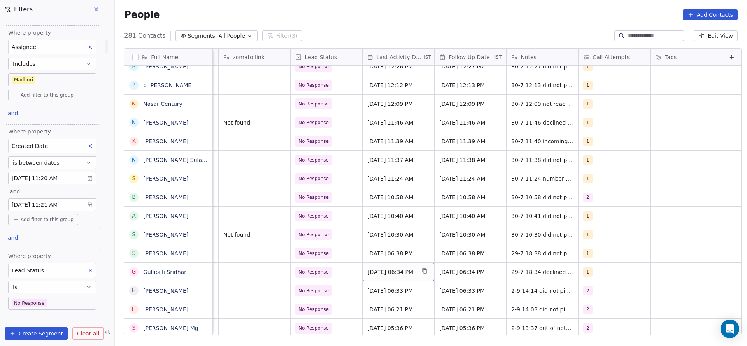
click at [363, 267] on div "Jul 29, 2025 06:34 PM" at bounding box center [399, 272] width 72 height 18
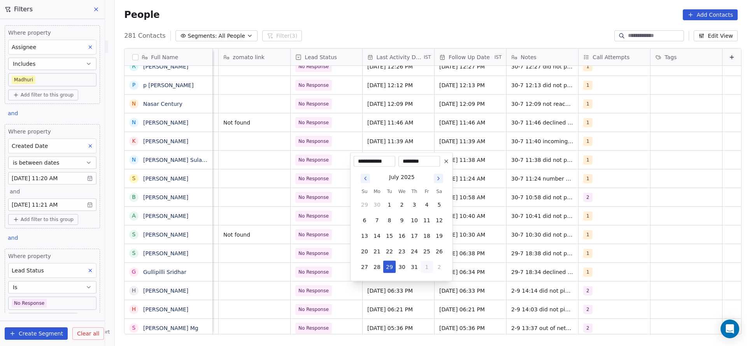
click at [425, 270] on button "1" at bounding box center [427, 267] width 12 height 12
click at [387, 268] on button "2" at bounding box center [389, 267] width 12 height 12
type input "**********"
drag, startPoint x: 315, startPoint y: 272, endPoint x: 604, endPoint y: 274, distance: 288.3
click at [314, 272] on html "On2Cook India Pvt. Ltd. Contacts People Marketing Workflows Campaigns Sales Pip…" at bounding box center [373, 173] width 747 height 346
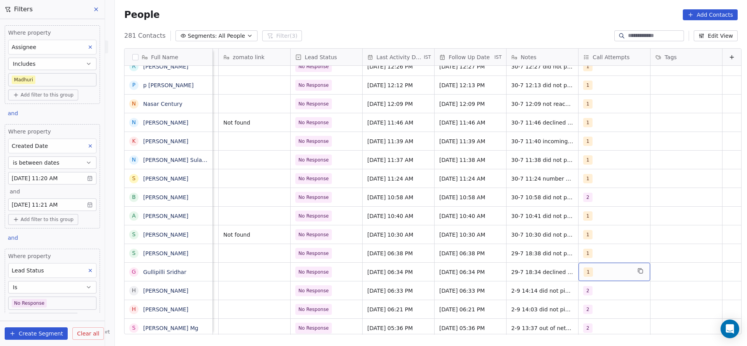
click at [593, 277] on div "1" at bounding box center [615, 272] width 72 height 18
click at [609, 184] on div "2" at bounding box center [616, 179] width 88 height 12
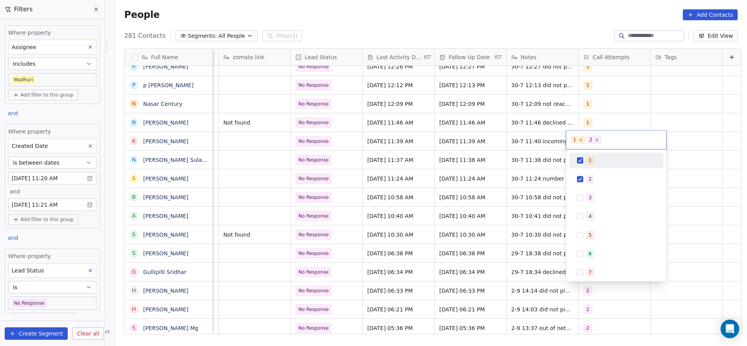
click at [609, 163] on div "1" at bounding box center [620, 160] width 69 height 9
click at [456, 205] on html "On2Cook India Pvt. Ltd. Contacts People Marketing Workflows Campaigns Sales Pip…" at bounding box center [373, 173] width 747 height 346
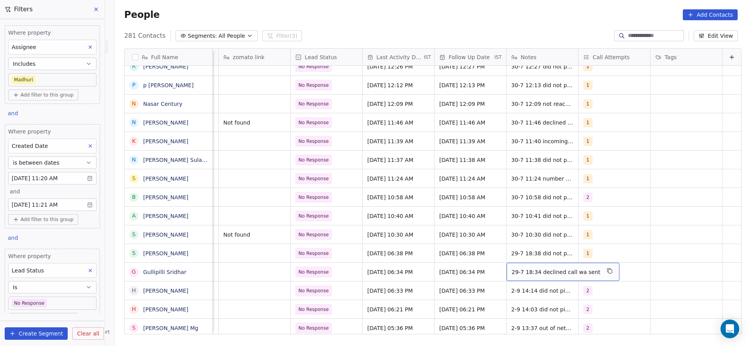
click at [516, 271] on span "29-7 18:34 declined call wa sent" at bounding box center [556, 272] width 89 height 8
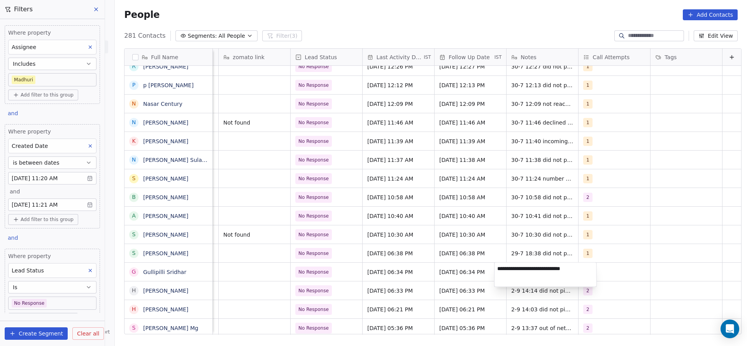
click at [497, 270] on textarea "**********" at bounding box center [546, 275] width 102 height 24
type textarea "**********"
click at [362, 281] on html "On2Cook India Pvt. Ltd. Contacts People Marketing Workflows Campaigns Sales Pip…" at bounding box center [373, 173] width 747 height 346
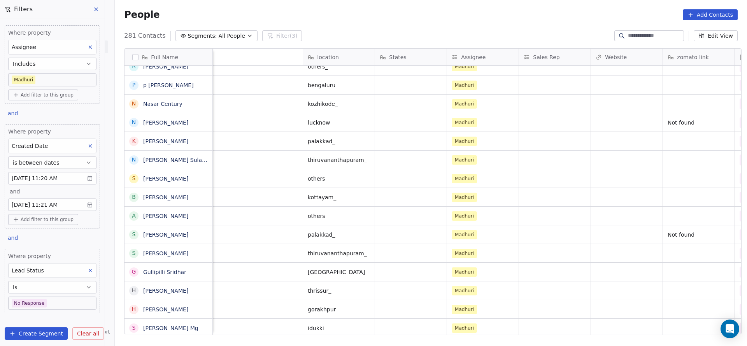
scroll to position [0, 823]
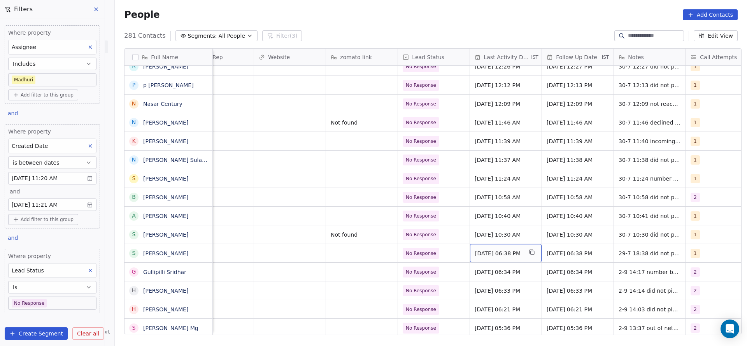
click at [496, 252] on span "Jul 29, 2025 06:38 PM" at bounding box center [498, 253] width 47 height 8
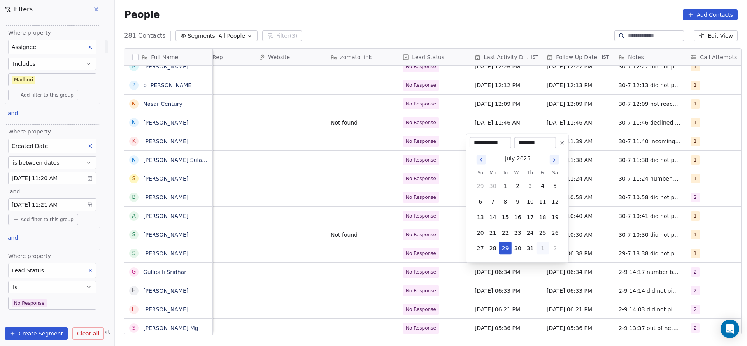
click at [540, 250] on button "1" at bounding box center [543, 248] width 12 height 12
click at [502, 247] on button "2" at bounding box center [505, 248] width 12 height 12
type input "**********"
click at [375, 246] on html "On2Cook India Pvt. Ltd. Contacts People Marketing Workflows Campaigns Sales Pip…" at bounding box center [373, 173] width 747 height 346
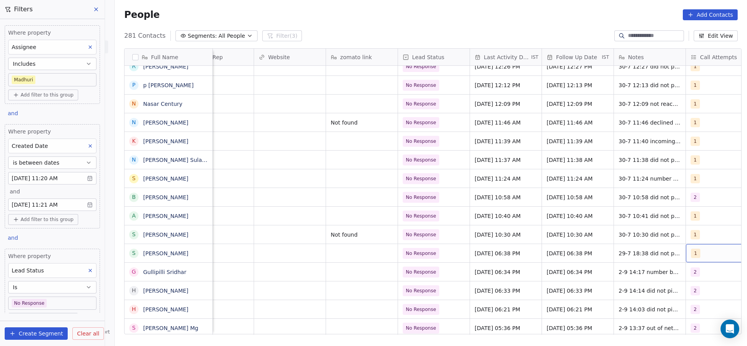
scroll to position [0, 847]
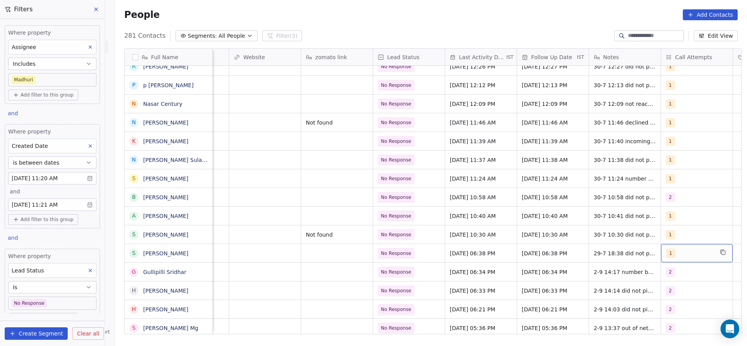
click at [705, 259] on div "1" at bounding box center [697, 253] width 72 height 18
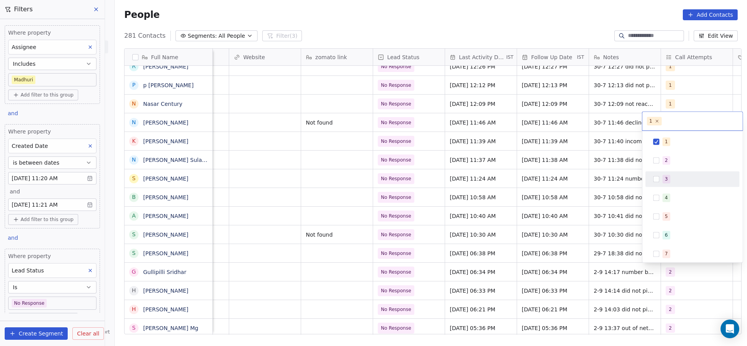
click at [681, 166] on div "2" at bounding box center [693, 160] width 88 height 12
click at [667, 138] on div "1" at bounding box center [666, 141] width 3 height 7
click at [588, 221] on html "On2Cook India Pvt. Ltd. Contacts People Marketing Workflows Campaigns Sales Pip…" at bounding box center [373, 173] width 747 height 346
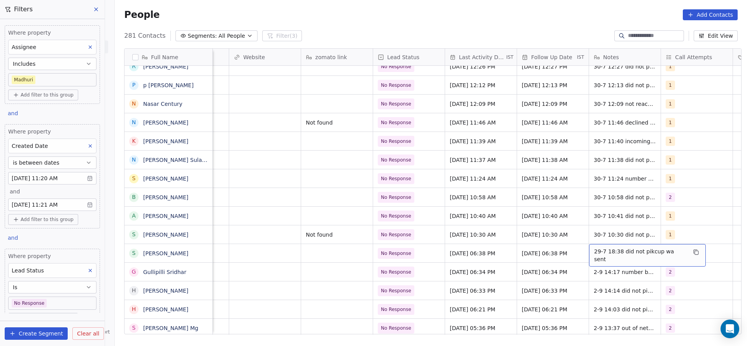
click at [598, 245] on div "29-7 18:38 did not pikcup wa sent" at bounding box center [647, 255] width 117 height 23
click at [586, 247] on textarea "**********" at bounding box center [638, 256] width 107 height 24
type textarea "**********"
drag, startPoint x: 393, startPoint y: 285, endPoint x: 516, endPoint y: 245, distance: 129.0
click at [393, 284] on html "On2Cook India Pvt. Ltd. Contacts People Marketing Workflows Campaigns Sales Pip…" at bounding box center [373, 173] width 747 height 346
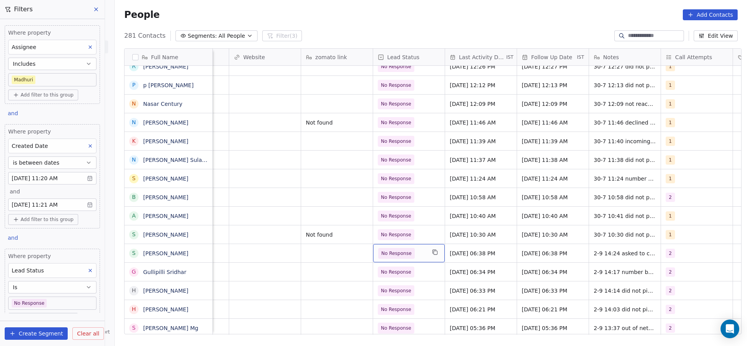
click at [392, 253] on span "No Response" at bounding box center [396, 253] width 30 height 8
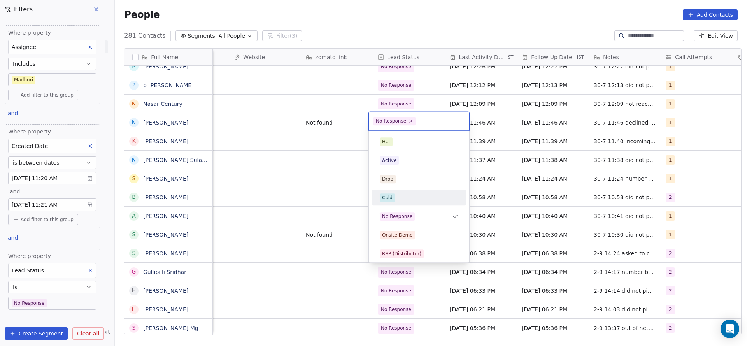
click at [406, 199] on div "Cold" at bounding box center [419, 197] width 79 height 9
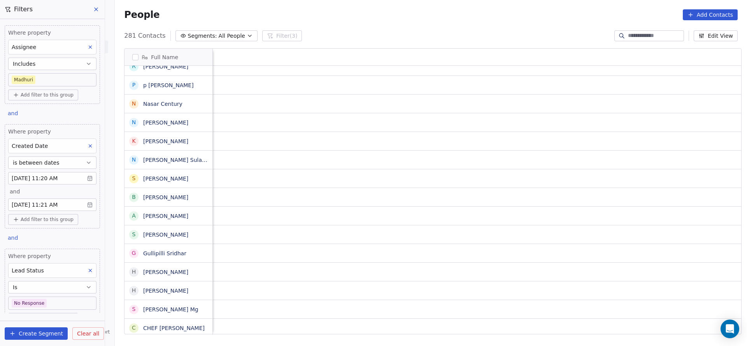
scroll to position [0, 72]
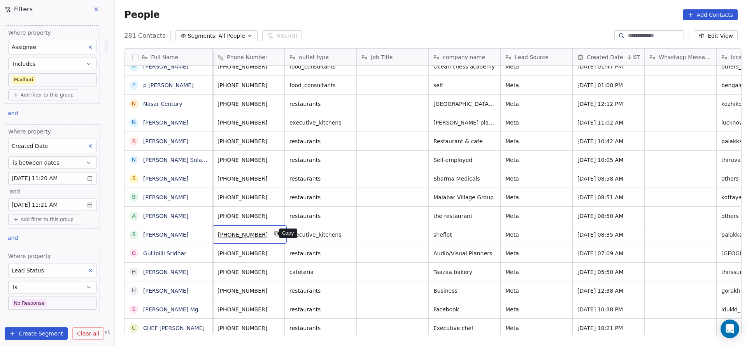
click at [275, 231] on icon "grid" at bounding box center [277, 233] width 4 height 4
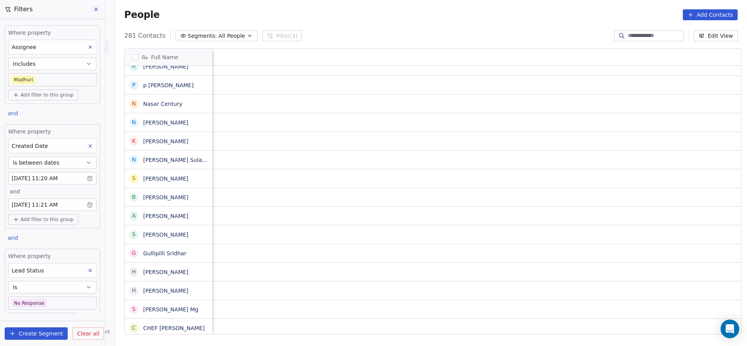
scroll to position [0, 939]
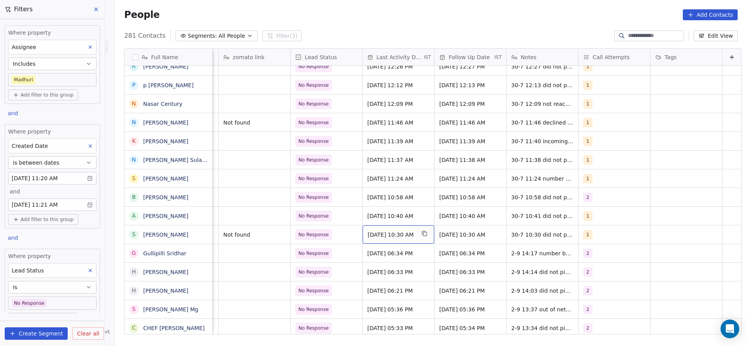
click at [374, 238] on div "Jul 30, 2025 10:30 AM" at bounding box center [399, 234] width 72 height 18
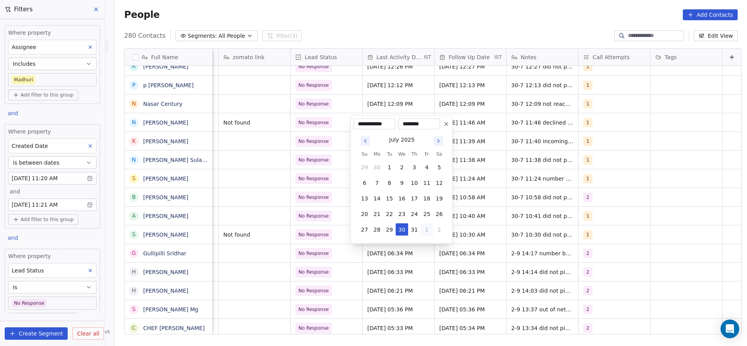
click at [429, 231] on button "1" at bounding box center [427, 229] width 12 height 12
click at [385, 231] on button "2" at bounding box center [389, 229] width 12 height 12
type input "**********"
drag, startPoint x: 242, startPoint y: 249, endPoint x: 586, endPoint y: 210, distance: 346.5
click at [249, 249] on html "On2Cook India Pvt. Ltd. Contacts People Marketing Workflows Campaigns Sales Pip…" at bounding box center [373, 173] width 747 height 346
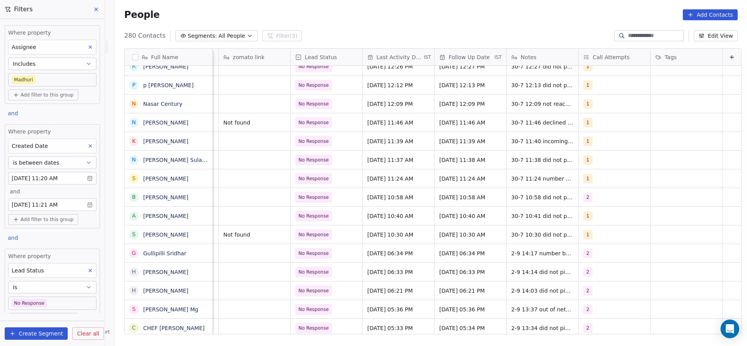
click at [587, 244] on div "Madhuri No Response Sep 02, 2025 06:34 PM 15/08/2025 06:34 PM 2-9 14:17 number …" at bounding box center [12, 253] width 1458 height 19
click at [586, 239] on div "1" at bounding box center [607, 234] width 47 height 9
click at [598, 139] on div "2" at bounding box center [620, 141] width 69 height 9
click at [599, 120] on div "1" at bounding box center [620, 123] width 69 height 9
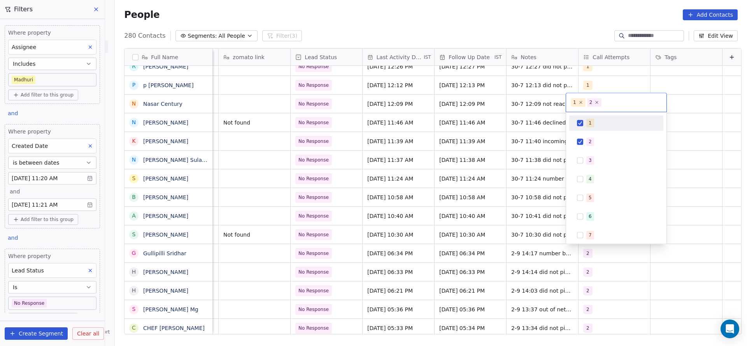
click at [452, 193] on html "On2Cook India Pvt. Ltd. Contacts People Marketing Workflows Campaigns Sales Pip…" at bounding box center [373, 173] width 747 height 346
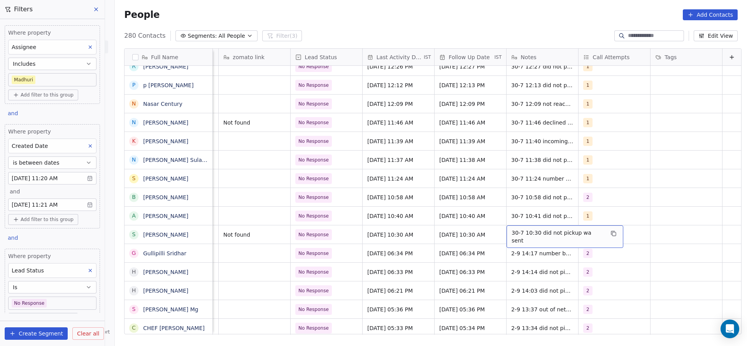
click at [507, 235] on div "30-7 10:30 did not pickup wa sent" at bounding box center [565, 236] width 117 height 23
click at [500, 235] on textarea "**********" at bounding box center [548, 237] width 107 height 24
type textarea "**********"
click at [405, 256] on html "On2Cook India Pvt. Ltd. Contacts People Marketing Workflows Campaigns Sales Pip…" at bounding box center [373, 173] width 747 height 346
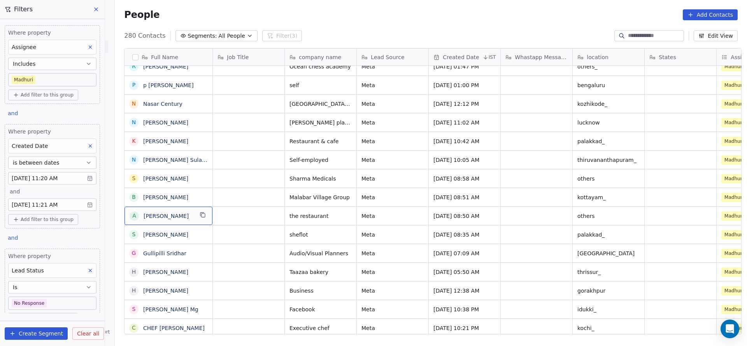
scroll to position [0, 0]
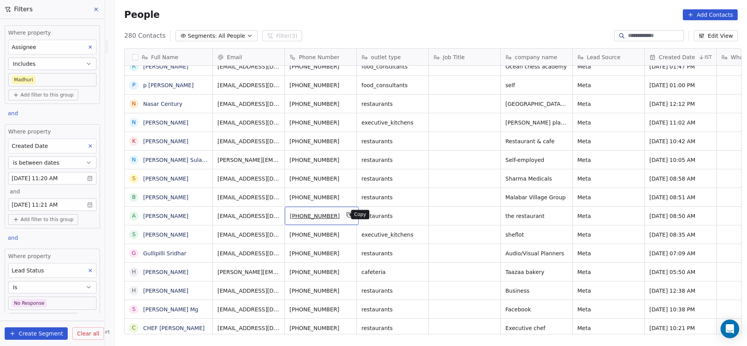
click at [346, 215] on icon "grid" at bounding box center [349, 215] width 6 height 6
click at [461, 228] on html "On2Cook India Pvt. Ltd. Contacts People Marketing Workflows Campaigns Sales Pip…" at bounding box center [373, 173] width 747 height 346
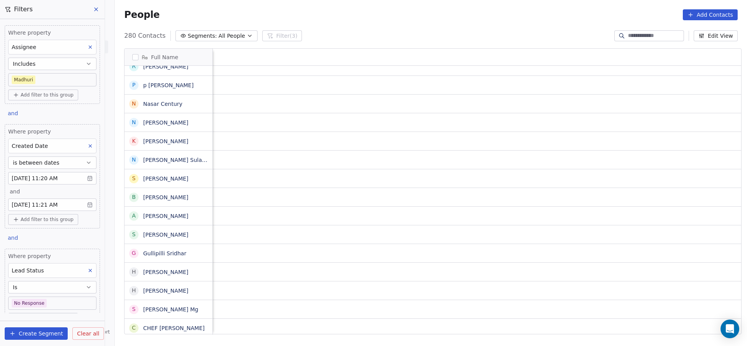
scroll to position [0, 939]
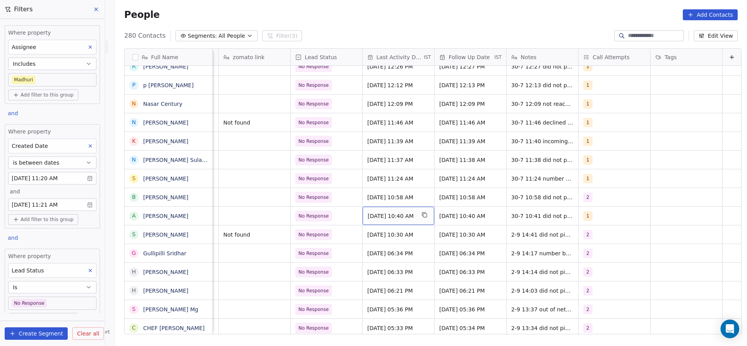
click at [369, 213] on span "Jul 30, 2025 10:40 AM" at bounding box center [391, 216] width 47 height 8
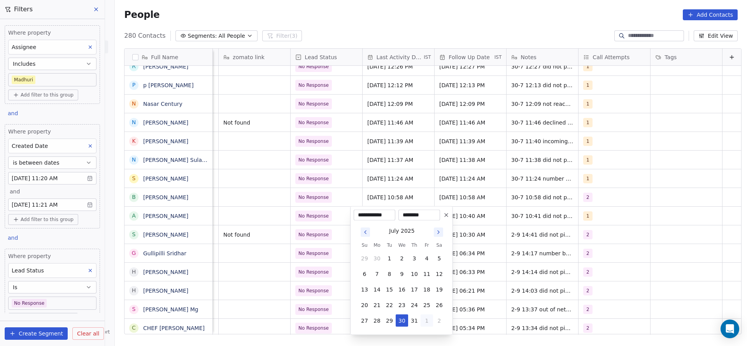
click at [428, 324] on button "1" at bounding box center [427, 320] width 12 height 12
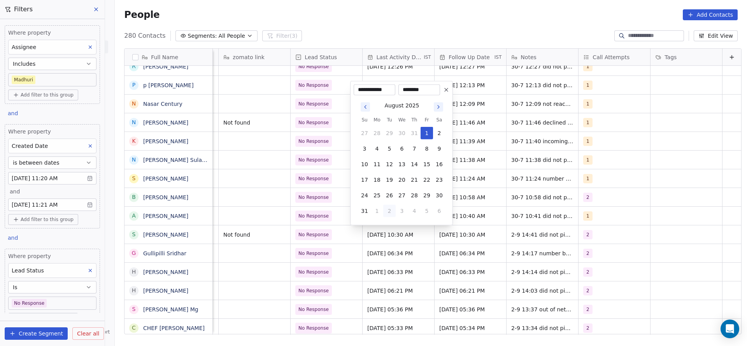
click at [386, 212] on button "2" at bounding box center [389, 211] width 12 height 12
type input "**********"
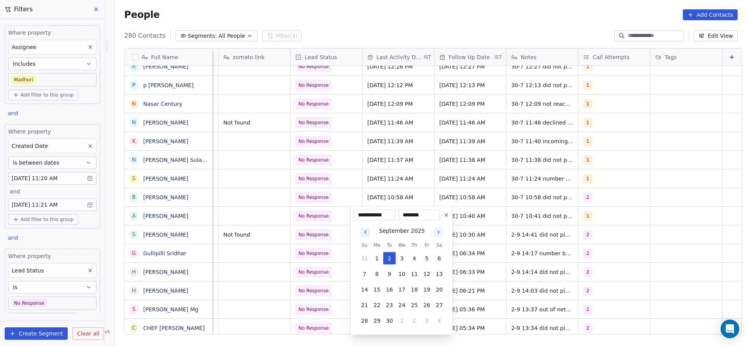
click at [262, 232] on html "On2Cook India Pvt. Ltd. Contacts People Marketing Workflows Campaigns Sales Pip…" at bounding box center [373, 173] width 747 height 346
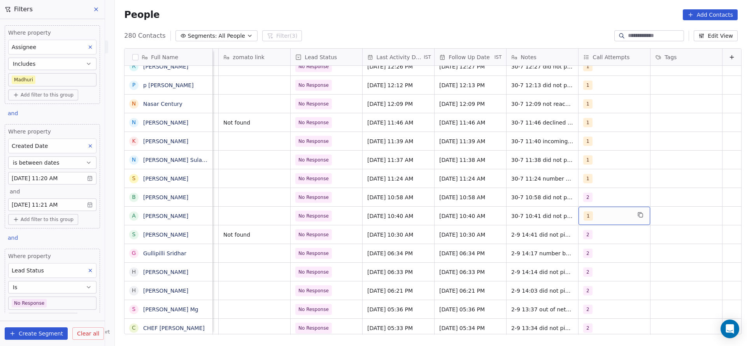
click at [597, 212] on div "1" at bounding box center [607, 215] width 47 height 9
click at [609, 123] on div "2" at bounding box center [620, 123] width 69 height 9
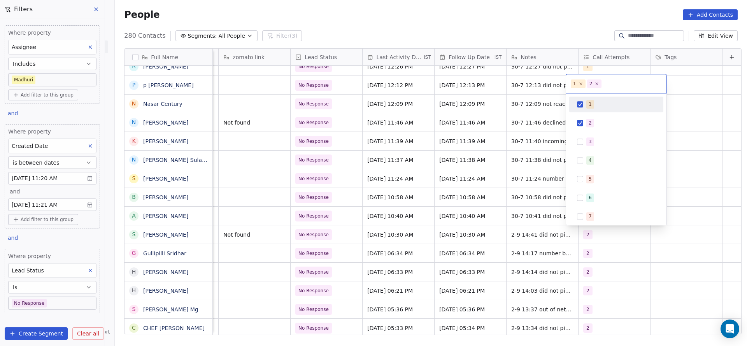
click at [612, 109] on div "1" at bounding box center [616, 104] width 88 height 12
drag, startPoint x: 523, startPoint y: 146, endPoint x: 537, endPoint y: 210, distance: 65.6
click at [523, 146] on html "On2Cook India Pvt. Ltd. Contacts People Marketing Workflows Campaigns Sales Pip…" at bounding box center [373, 173] width 747 height 346
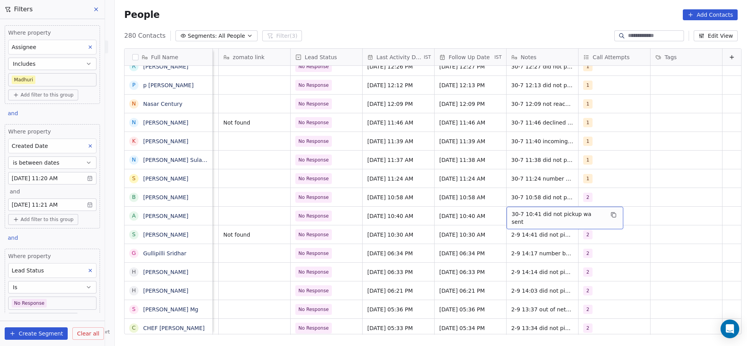
click at [517, 207] on div "30-7 10:41 did not pickup wa sent" at bounding box center [565, 218] width 117 height 23
click at [495, 209] on textarea "**********" at bounding box center [548, 219] width 107 height 24
type textarea "**********"
click at [302, 233] on html "On2Cook India Pvt. Ltd. Contacts People Marketing Workflows Campaigns Sales Pip…" at bounding box center [373, 173] width 747 height 346
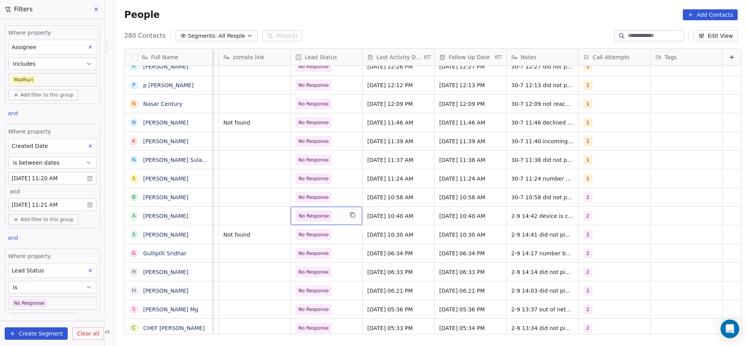
click at [337, 218] on div "No Response" at bounding box center [327, 216] width 72 height 18
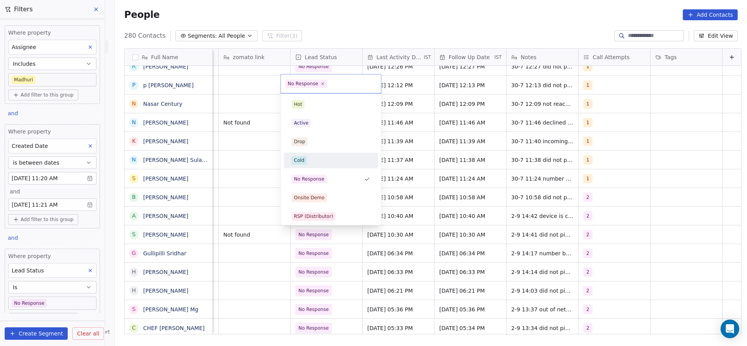
click at [311, 157] on div "Cold" at bounding box center [331, 160] width 79 height 9
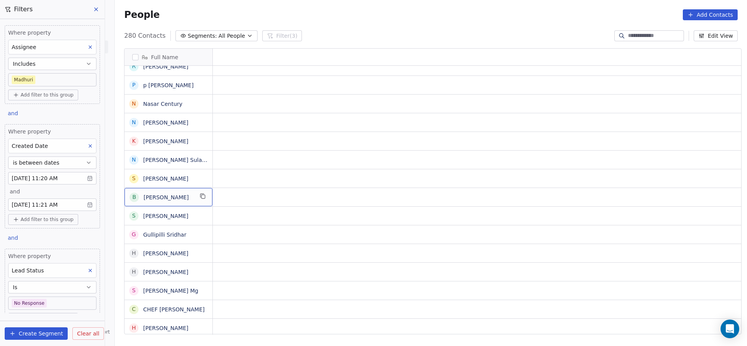
scroll to position [0, 0]
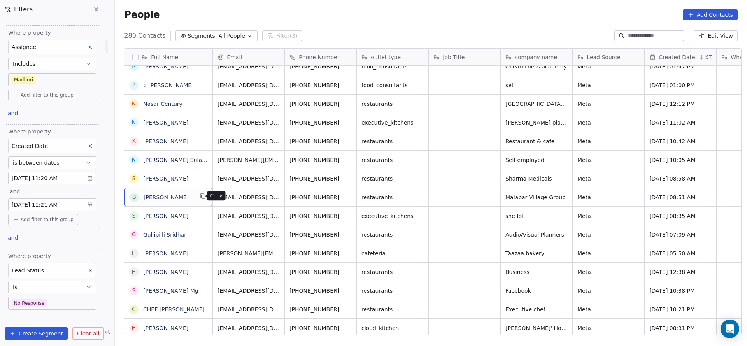
click at [200, 195] on icon "grid" at bounding box center [203, 196] width 6 height 6
click at [345, 196] on button "grid" at bounding box center [349, 195] width 9 height 9
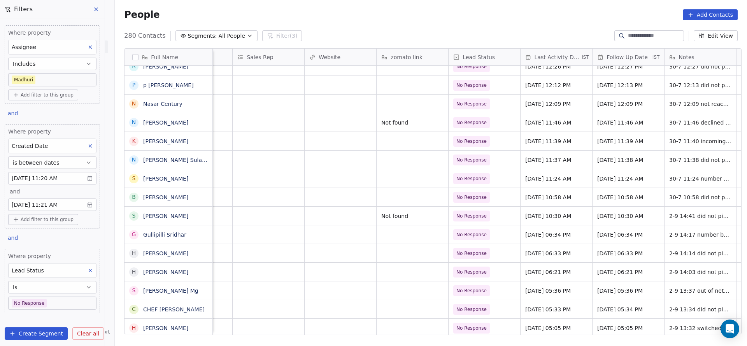
scroll to position [0, 939]
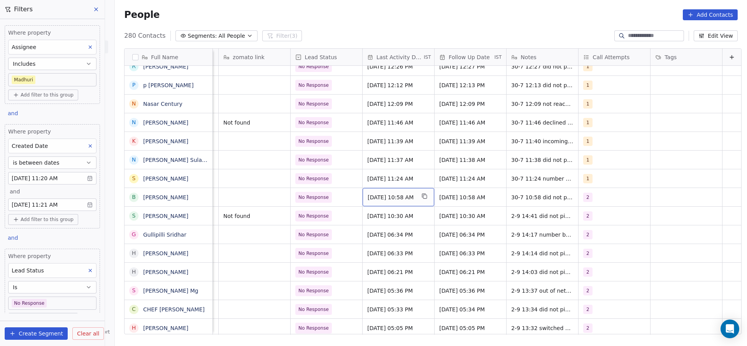
click at [368, 198] on span "Jul 30, 2025 10:58 AM" at bounding box center [391, 197] width 47 height 8
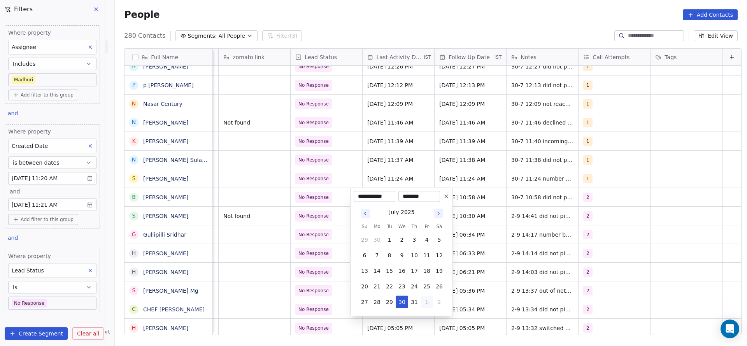
click at [430, 305] on button "1" at bounding box center [427, 302] width 12 height 12
click at [388, 312] on button "2" at bounding box center [389, 317] width 12 height 12
type input "**********"
drag, startPoint x: 305, startPoint y: 288, endPoint x: 532, endPoint y: 130, distance: 276.0
click at [307, 284] on html "On2Cook India Pvt. Ltd. Contacts People Marketing Workflows Campaigns Sales Pip…" at bounding box center [373, 173] width 747 height 346
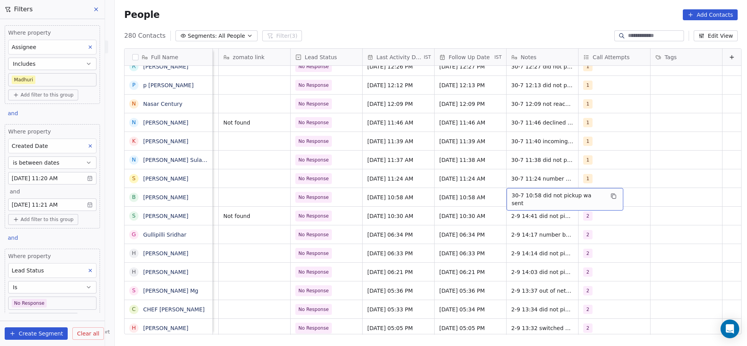
click at [529, 193] on span "30-7 10:58 did not pickup wa sent" at bounding box center [558, 199] width 93 height 16
click at [496, 193] on textarea "**********" at bounding box center [548, 200] width 107 height 24
type textarea "**********"
click at [294, 224] on html "On2Cook India Pvt. Ltd. Contacts People Marketing Workflows Campaigns Sales Pip…" at bounding box center [373, 173] width 747 height 346
click at [315, 205] on div "No Response" at bounding box center [327, 197] width 72 height 18
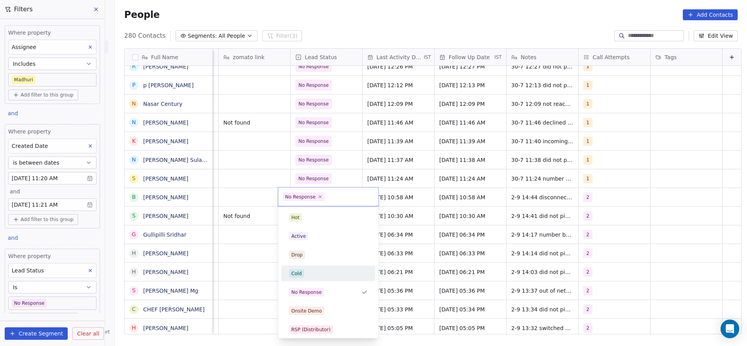
drag, startPoint x: 302, startPoint y: 274, endPoint x: 487, endPoint y: 182, distance: 205.7
click at [306, 272] on div "Cold" at bounding box center [328, 273] width 79 height 9
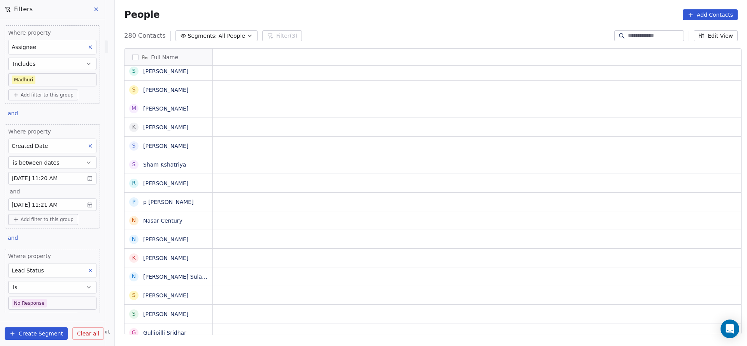
scroll to position [0, 0]
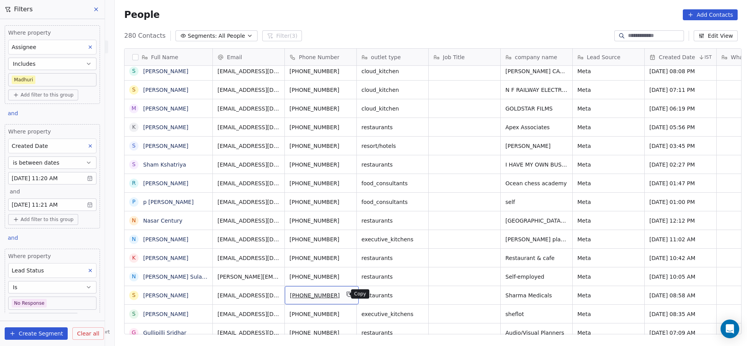
click at [345, 293] on button "grid" at bounding box center [349, 293] width 9 height 9
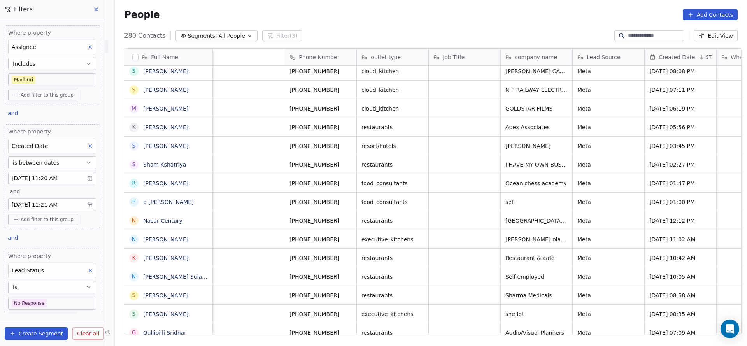
scroll to position [0, 939]
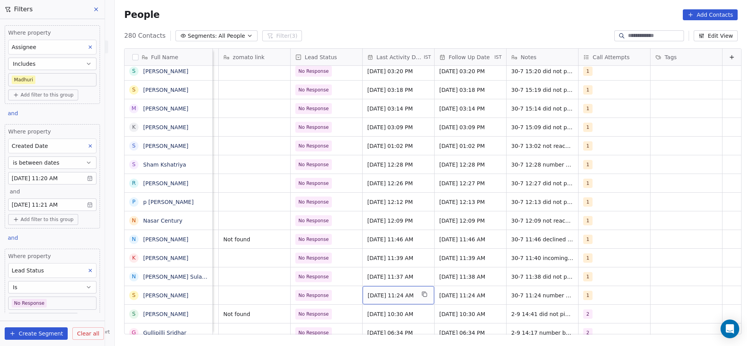
click at [386, 300] on div "Jul 30, 2025 11:24 AM" at bounding box center [399, 295] width 72 height 18
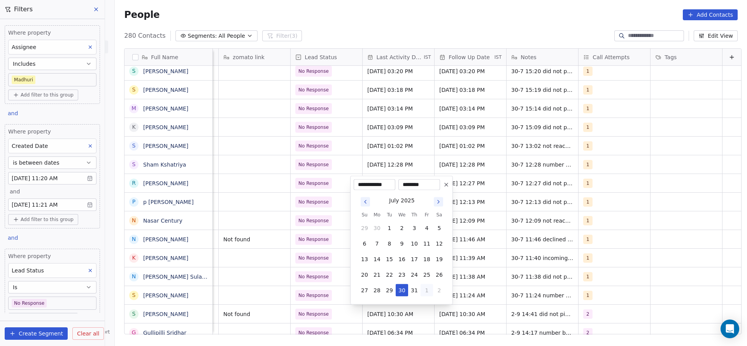
click at [430, 289] on button "1" at bounding box center [427, 290] width 12 height 12
drag, startPoint x: 388, startPoint y: 289, endPoint x: 273, endPoint y: 291, distance: 114.8
click at [387, 289] on button "2" at bounding box center [389, 290] width 12 height 12
type input "**********"
drag, startPoint x: 273, startPoint y: 291, endPoint x: 619, endPoint y: 275, distance: 346.2
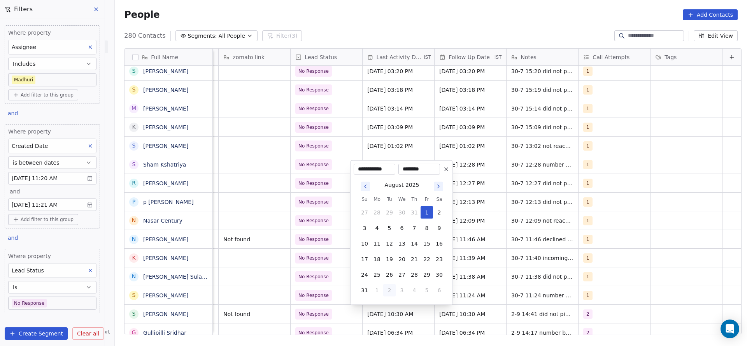
click at [349, 291] on html "On2Cook India Pvt. Ltd. Contacts People Marketing Workflows Campaigns Sales Pip…" at bounding box center [373, 173] width 747 height 346
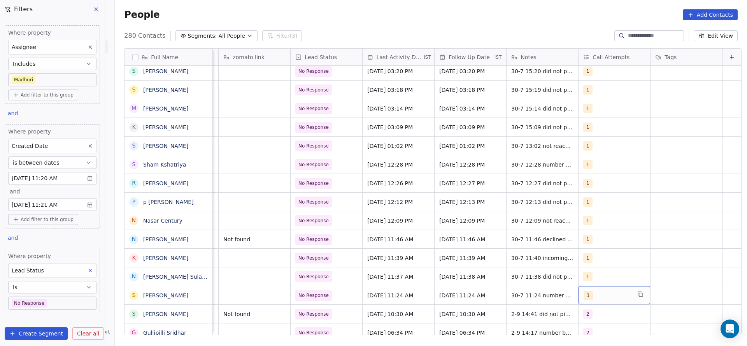
click at [595, 296] on div "1" at bounding box center [607, 295] width 47 height 9
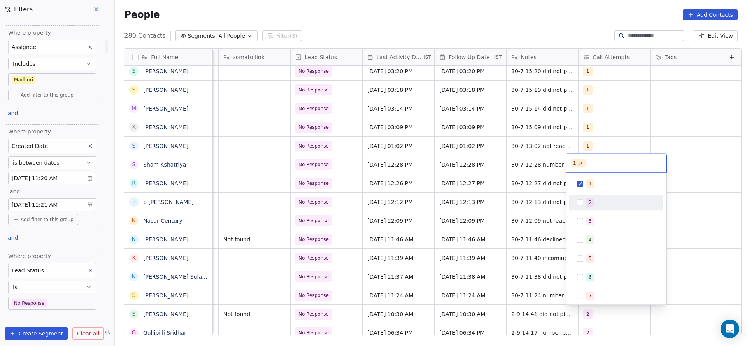
click at [606, 209] on div "2" at bounding box center [616, 203] width 94 height 16
click at [611, 183] on div "1" at bounding box center [620, 183] width 69 height 9
click at [443, 232] on html "On2Cook India Pvt. Ltd. Contacts People Marketing Workflows Campaigns Sales Pip…" at bounding box center [373, 173] width 747 height 346
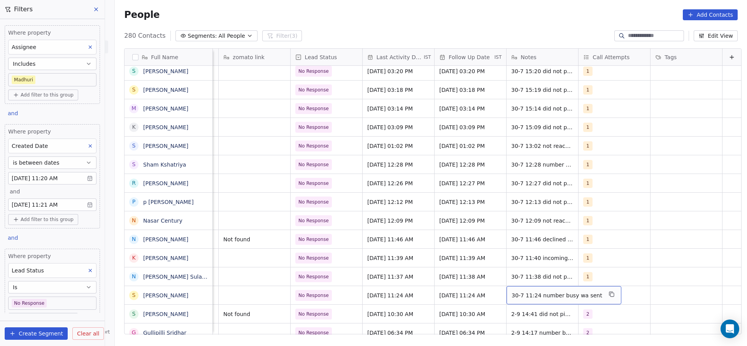
click at [507, 289] on div "30-7 11:24 number busy wa sent" at bounding box center [564, 295] width 115 height 18
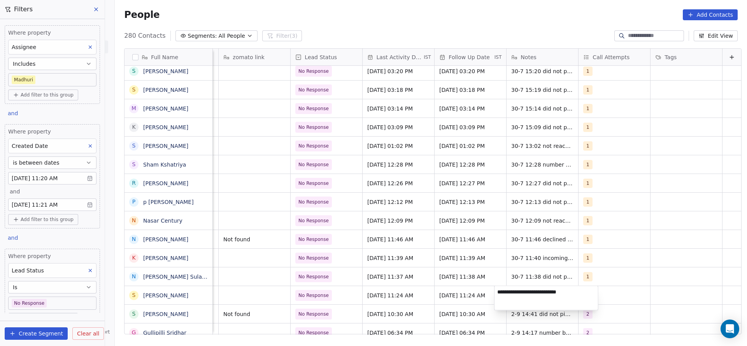
click at [497, 289] on textarea "**********" at bounding box center [547, 298] width 104 height 24
type textarea "**********"
click at [442, 281] on html "On2Cook India Pvt. Ltd. Contacts People Marketing Workflows Campaigns Sales Pip…" at bounding box center [373, 173] width 747 height 346
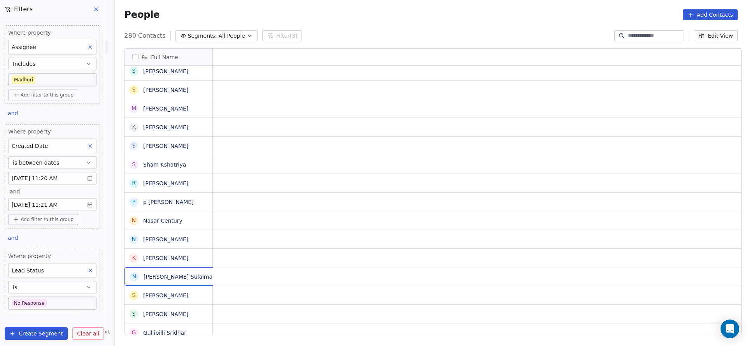
scroll to position [0, 0]
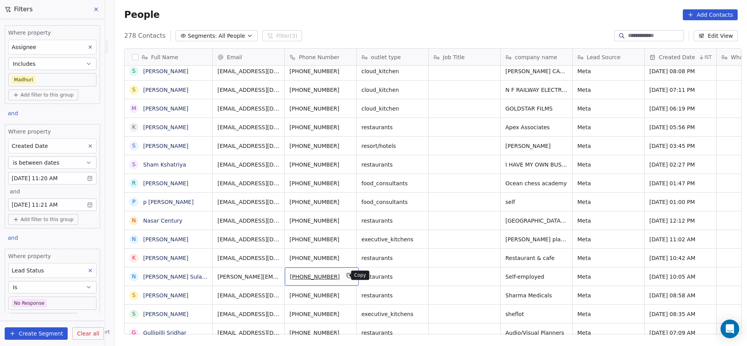
click at [346, 274] on button "grid" at bounding box center [349, 275] width 9 height 9
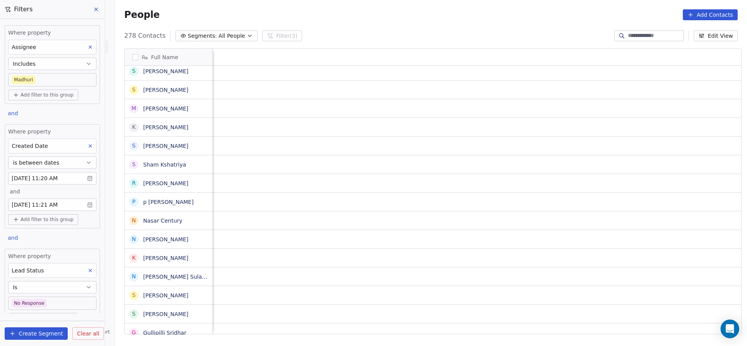
scroll to position [0, 919]
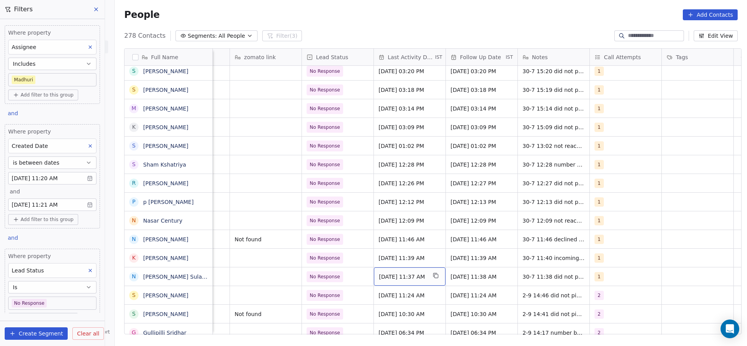
click at [424, 270] on div "Jul 30, 2025 11:37 AM" at bounding box center [410, 276] width 72 height 18
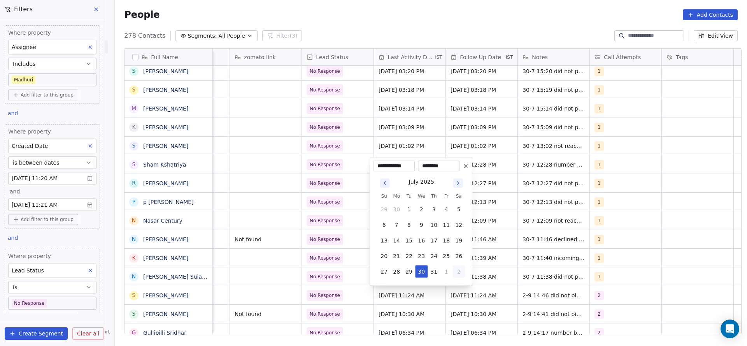
click at [453, 270] on button "2" at bounding box center [459, 271] width 12 height 12
click at [409, 272] on button "2" at bounding box center [409, 271] width 12 height 12
type input "**********"
click at [291, 275] on html "On2Cook India Pvt. Ltd. Contacts People Marketing Workflows Campaigns Sales Pip…" at bounding box center [373, 173] width 747 height 346
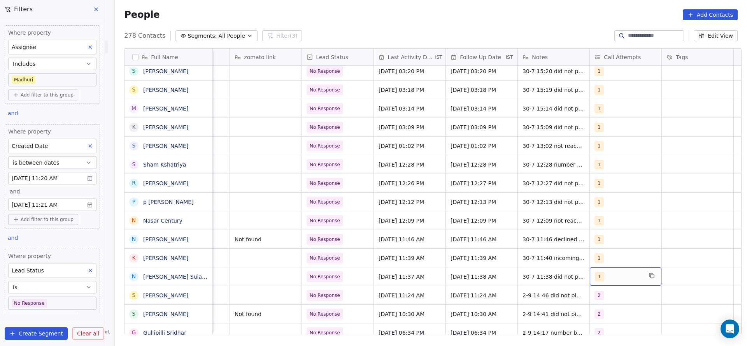
click at [598, 279] on span "1" at bounding box center [599, 276] width 9 height 9
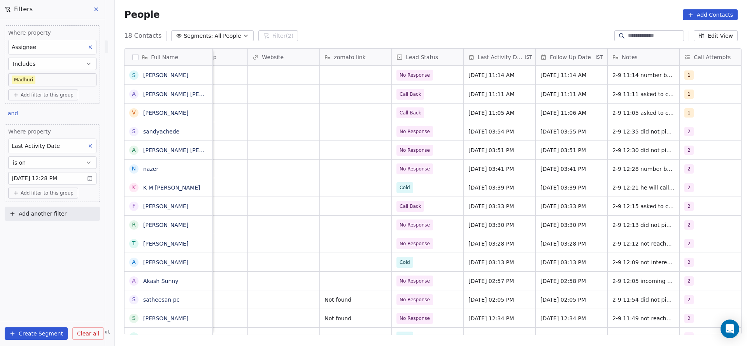
scroll to position [0, 939]
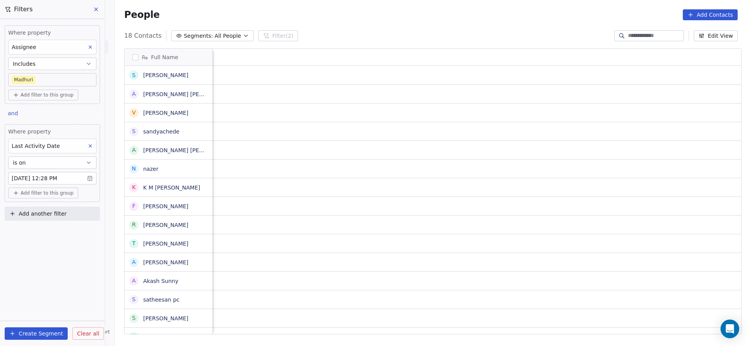
scroll to position [295, 627]
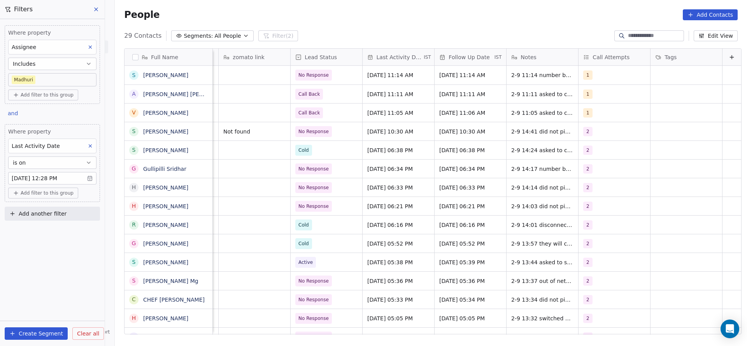
click at [46, 79] on body "On2Cook India Pvt. Ltd. Contacts People Marketing Workflows Campaigns Sales Pip…" at bounding box center [373, 173] width 747 height 346
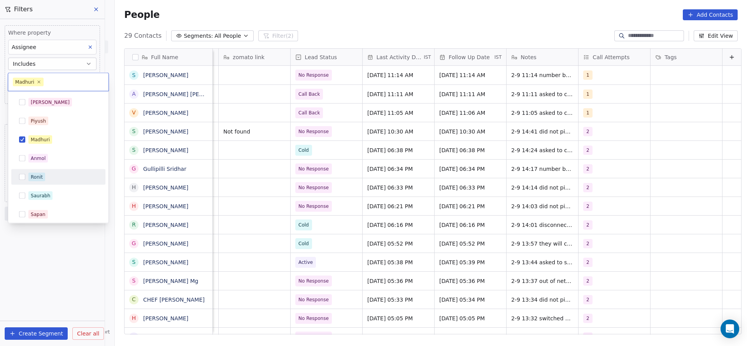
click at [47, 176] on div "Ronit" at bounding box center [62, 177] width 69 height 9
click at [69, 135] on div "Madhuri" at bounding box center [62, 139] width 69 height 9
click at [418, 173] on html "On2Cook India Pvt. Ltd. Contacts People Marketing Workflows Campaigns Sales Pip…" at bounding box center [373, 173] width 747 height 346
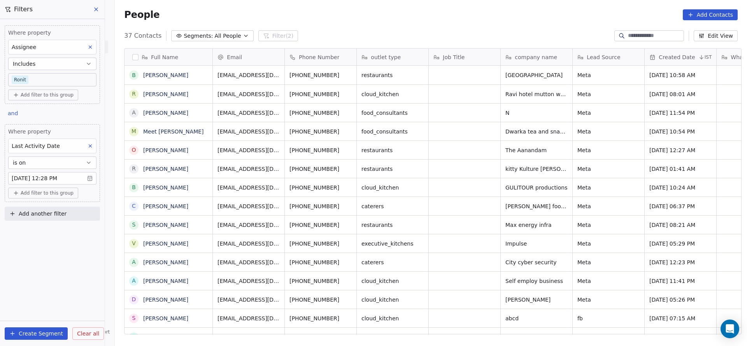
click at [71, 78] on body "On2Cook India Pvt. Ltd. Contacts People Marketing Workflows Campaigns Sales Pip…" at bounding box center [373, 173] width 747 height 346
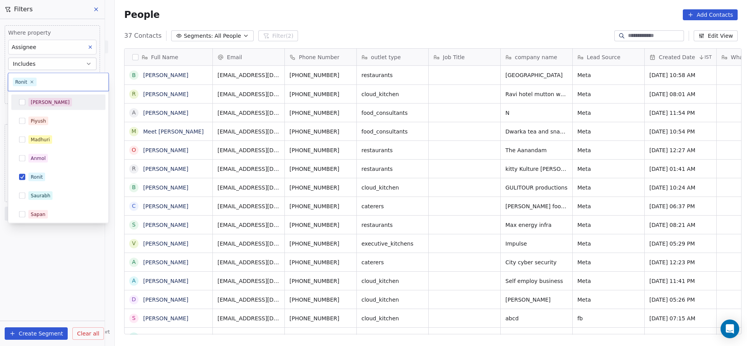
click at [52, 105] on div "Salim" at bounding box center [62, 102] width 69 height 9
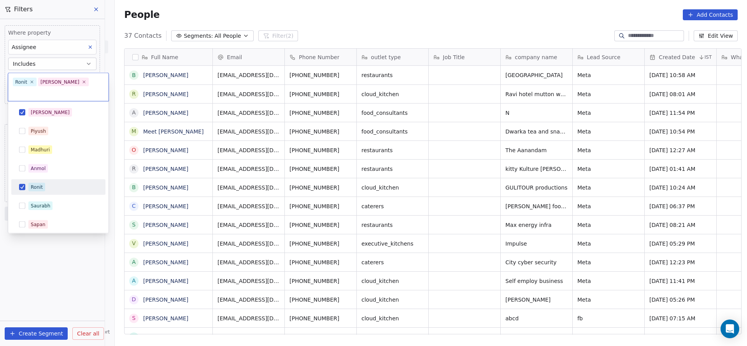
click at [41, 184] on div "Ronit" at bounding box center [37, 187] width 12 height 7
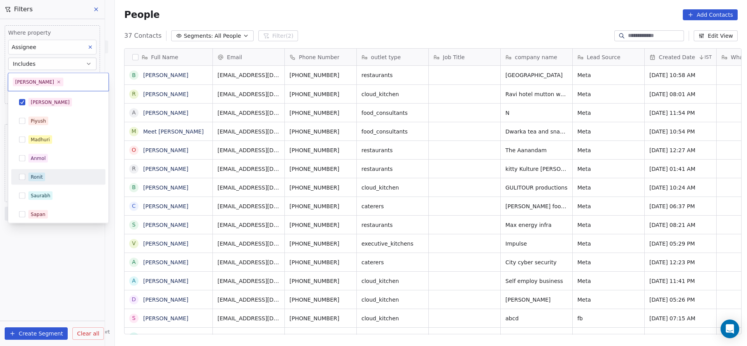
click at [188, 169] on html "On2Cook India Pvt. Ltd. Contacts People Marketing Workflows Campaigns Sales Pip…" at bounding box center [373, 173] width 747 height 346
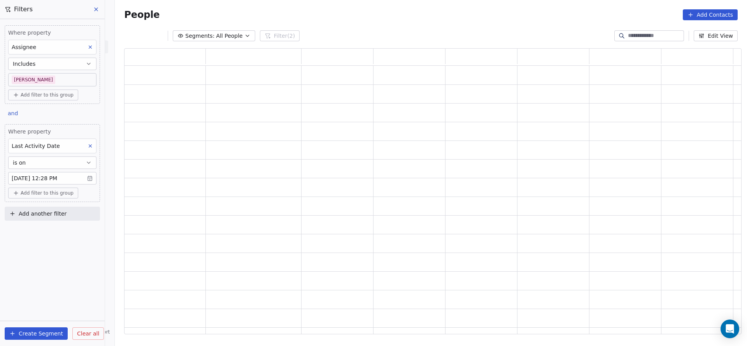
scroll to position [277, 608]
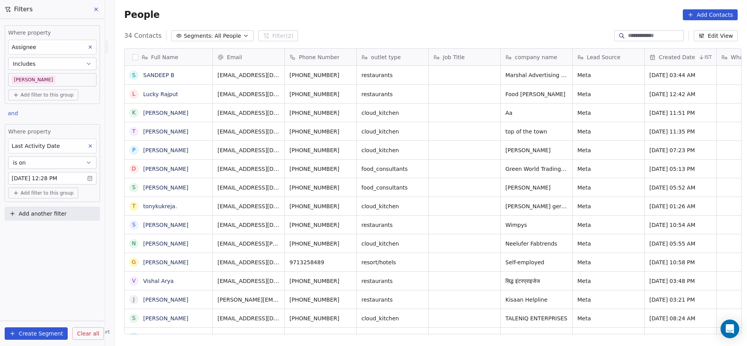
click at [48, 81] on body "On2Cook India Pvt. Ltd. Contacts People Marketing Workflows Campaigns Sales Pip…" at bounding box center [373, 173] width 747 height 346
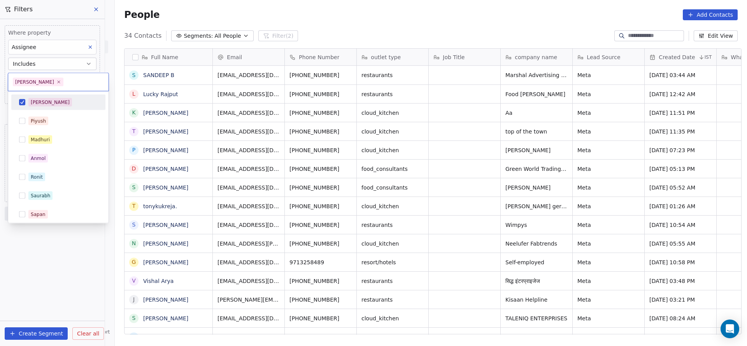
scroll to position [295, 627]
click at [41, 141] on div "Madhuri" at bounding box center [40, 139] width 19 height 7
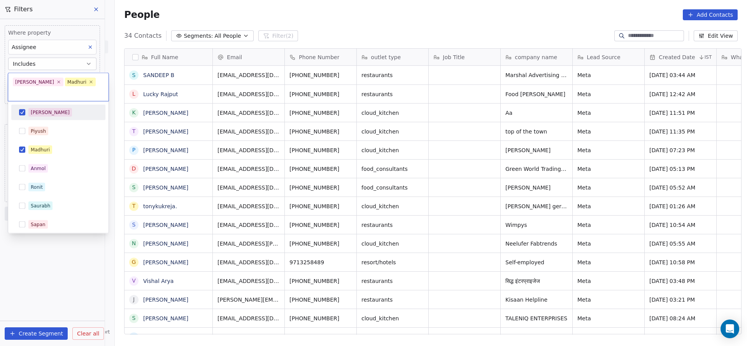
click at [46, 108] on div "Salim" at bounding box center [62, 112] width 69 height 9
click at [396, 171] on html "On2Cook India Pvt. Ltd. Contacts People Marketing Workflows Campaigns Sales Pip…" at bounding box center [373, 173] width 747 height 346
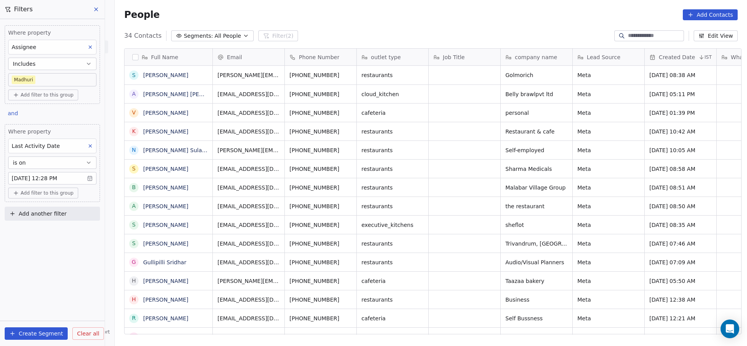
click at [75, 71] on div "Where property Assignee Includes Madhuri" at bounding box center [52, 58] width 88 height 58
click at [76, 76] on body "On2Cook India Pvt. Ltd. Contacts People Marketing Workflows Campaigns Sales Pip…" at bounding box center [373, 173] width 747 height 346
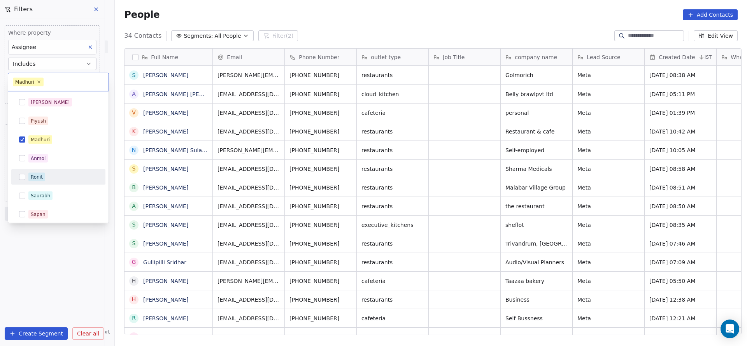
click at [62, 173] on div "Ronit" at bounding box center [62, 177] width 69 height 9
click at [65, 140] on div "Madhuri" at bounding box center [62, 139] width 69 height 9
click at [51, 173] on div "Ronit" at bounding box center [62, 177] width 69 height 9
click at [61, 106] on div "Salim" at bounding box center [58, 102] width 88 height 12
click at [349, 149] on html "On2Cook India Pvt. Ltd. Contacts People Marketing Workflows Campaigns Sales Pip…" at bounding box center [373, 173] width 747 height 346
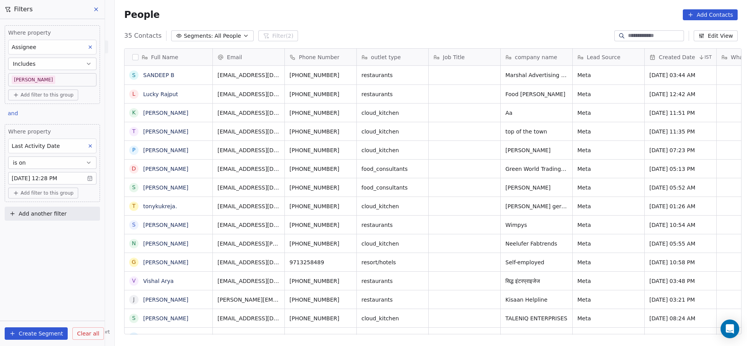
click at [68, 80] on body "On2Cook India Pvt. Ltd. Contacts People Marketing Workflows Campaigns Sales Pip…" at bounding box center [373, 173] width 747 height 346
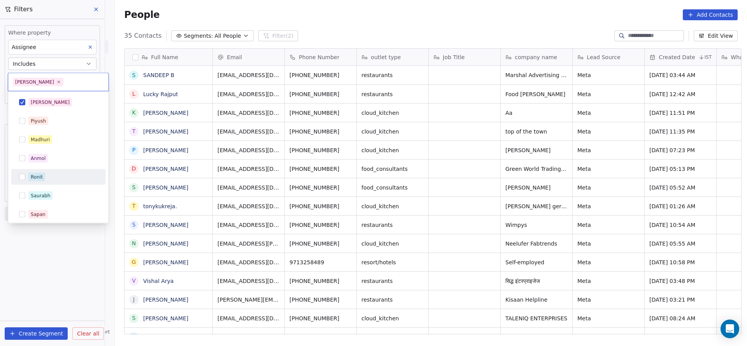
click at [53, 171] on div "Ronit" at bounding box center [58, 177] width 88 height 12
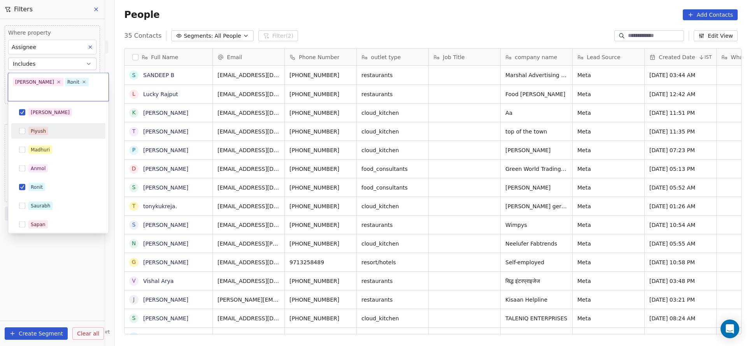
click at [69, 110] on div "Salim Piyush Madhuri Anmol Ronit Saurabh Sapan Falguni Mary Ajay Ankit Rohit Sh…" at bounding box center [58, 225] width 94 height 240
click at [74, 108] on div "Salim" at bounding box center [62, 112] width 69 height 9
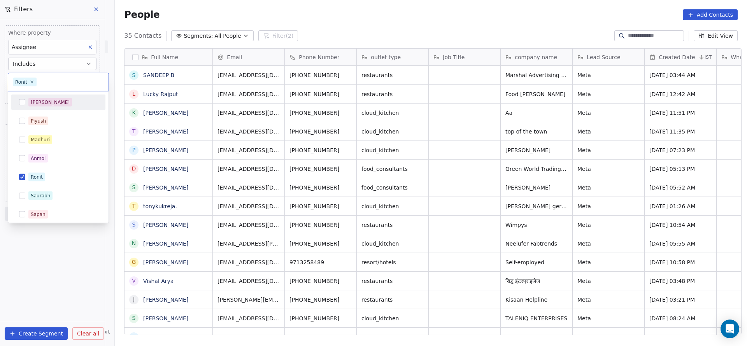
click at [396, 208] on html "On2Cook India Pvt. Ltd. Contacts People Marketing Workflows Campaigns Sales Pip…" at bounding box center [373, 173] width 747 height 346
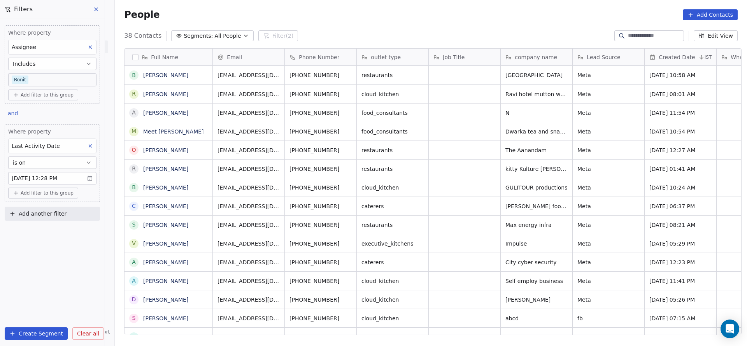
click at [53, 207] on button "Add another filter" at bounding box center [52, 214] width 95 height 14
click at [89, 234] on div "Contact properties" at bounding box center [52, 230] width 79 height 8
type input "***"
click at [68, 283] on div "Lead Status" at bounding box center [52, 284] width 79 height 8
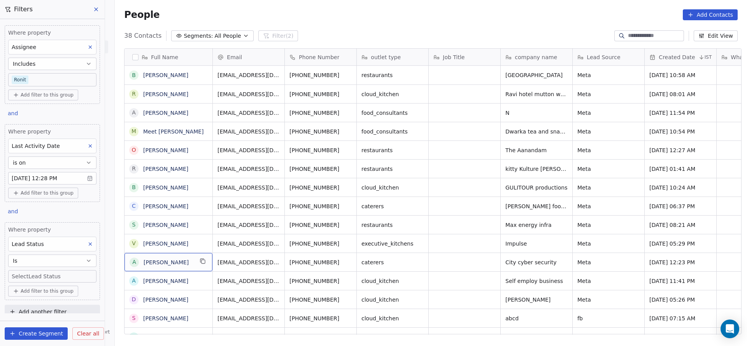
click at [13, 277] on body "On2Cook India Pvt. Ltd. Contacts People Marketing Workflows Campaigns Sales Pip…" at bounding box center [373, 173] width 747 height 346
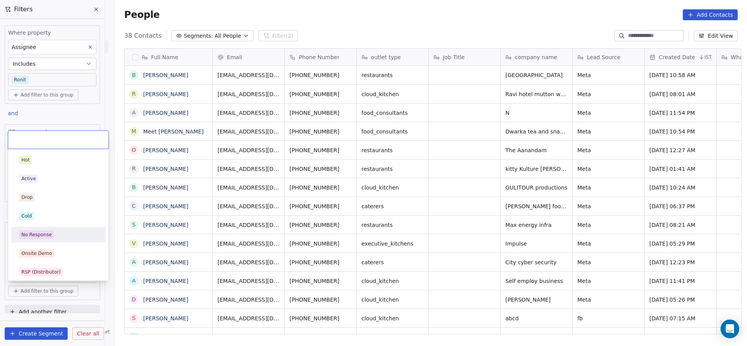
click at [56, 232] on div "No Response" at bounding box center [58, 234] width 79 height 9
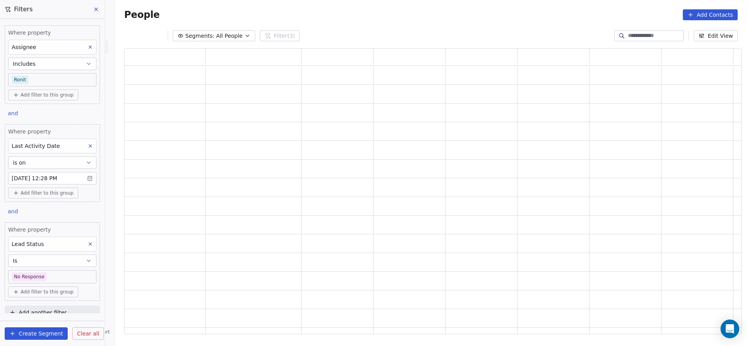
scroll to position [277, 608]
click at [264, 205] on div "grid" at bounding box center [253, 206] width 89 height 12
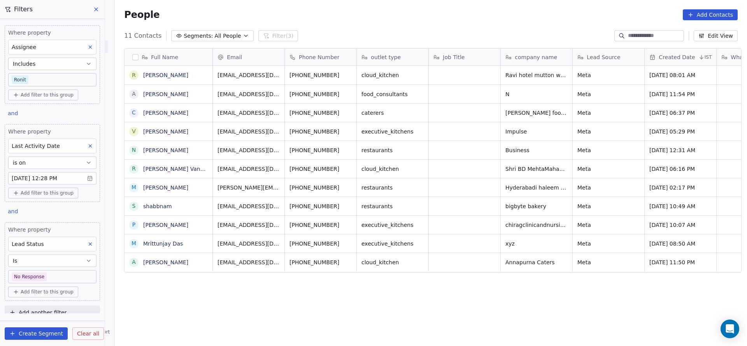
scroll to position [295, 627]
click at [56, 79] on body "On2Cook India Pvt. Ltd. Contacts People Marketing Workflows Campaigns Sales Pip…" at bounding box center [373, 173] width 747 height 346
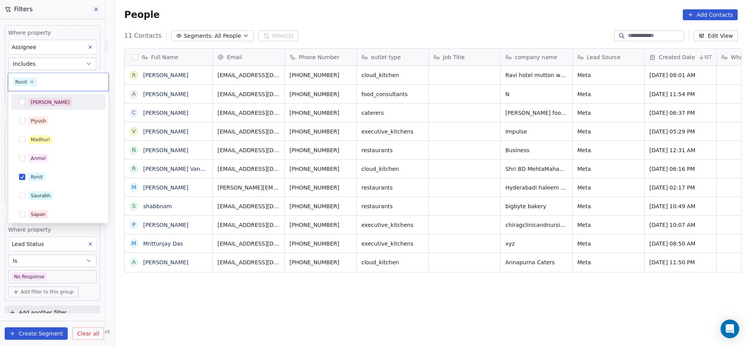
click at [49, 102] on div "Salim" at bounding box center [62, 102] width 69 height 9
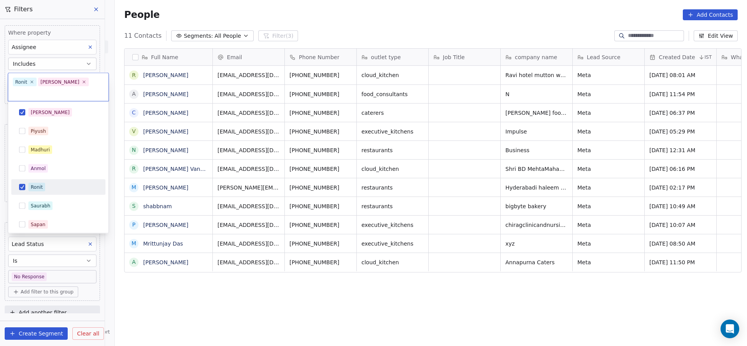
click at [48, 183] on div "Ronit" at bounding box center [62, 187] width 69 height 9
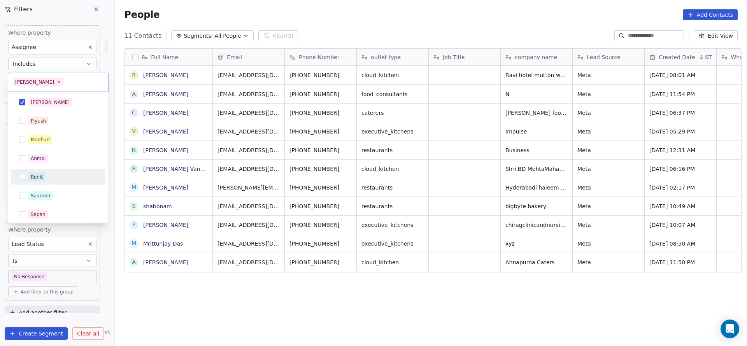
click at [169, 171] on html "On2Cook India Pvt. Ltd. Contacts People Marketing Workflows Campaigns Sales Pip…" at bounding box center [373, 173] width 747 height 346
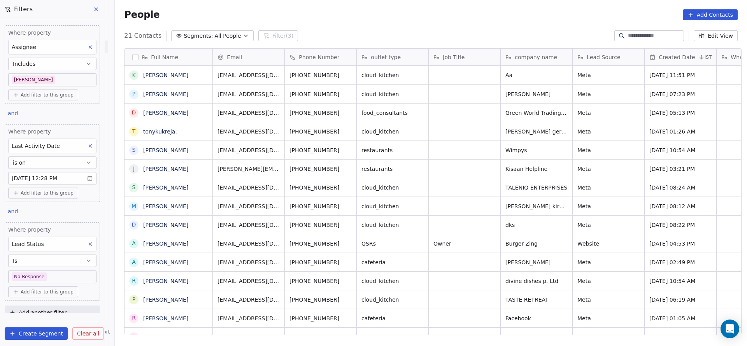
click at [34, 82] on body "On2Cook India Pvt. Ltd. Contacts People Marketing Workflows Campaigns Sales Pip…" at bounding box center [373, 173] width 747 height 346
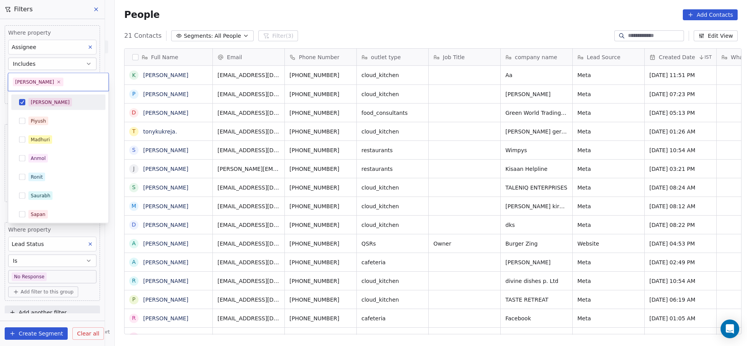
click at [55, 72] on html "On2Cook India Pvt. Ltd. Contacts People Marketing Workflows Campaigns Sales Pip…" at bounding box center [373, 173] width 747 height 346
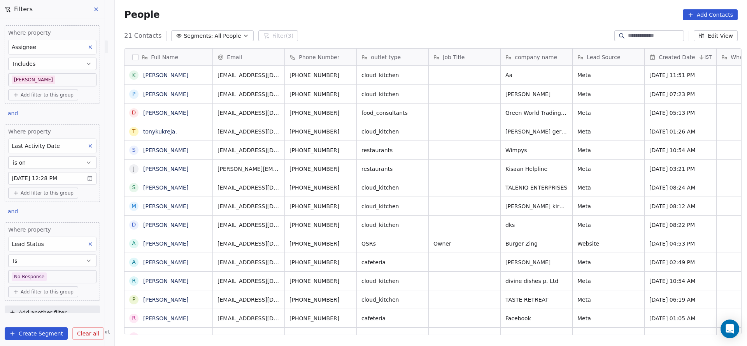
click at [60, 79] on body "On2Cook India Pvt. Ltd. Contacts People Marketing Workflows Campaigns Sales Pip…" at bounding box center [373, 173] width 747 height 346
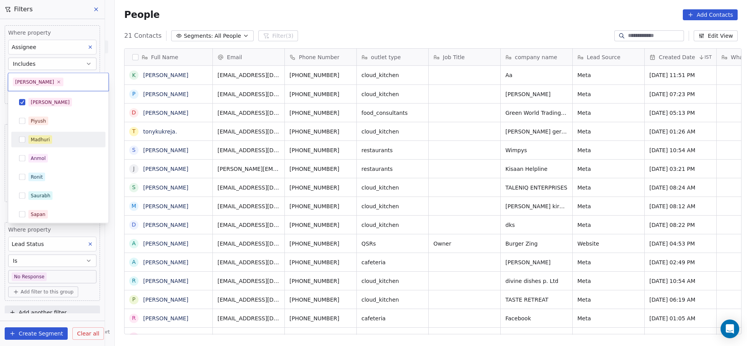
click at [34, 133] on div "Madhuri" at bounding box center [58, 139] width 88 height 12
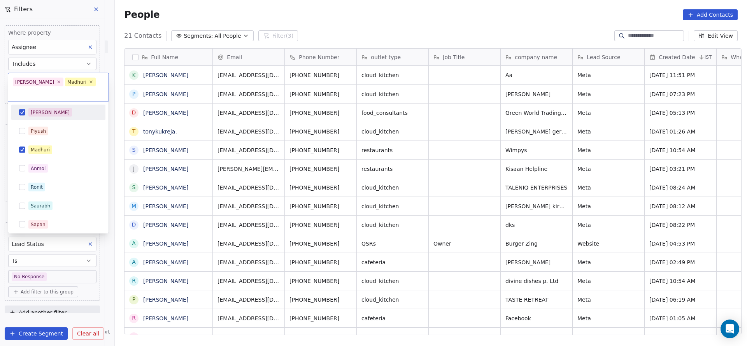
click at [43, 108] on span "Salim" at bounding box center [50, 112] width 44 height 9
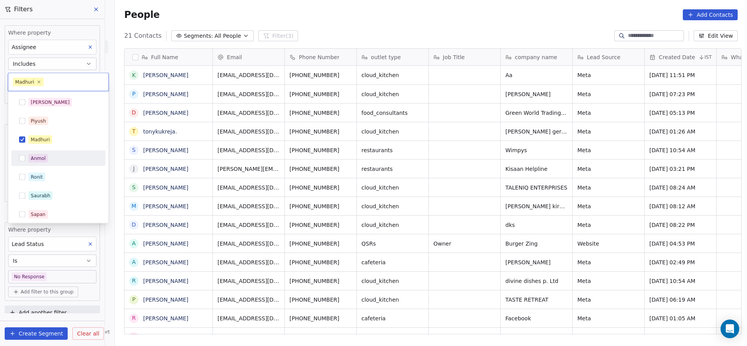
click at [171, 144] on html "On2Cook India Pvt. Ltd. Contacts People Marketing Workflows Campaigns Sales Pip…" at bounding box center [373, 173] width 747 height 346
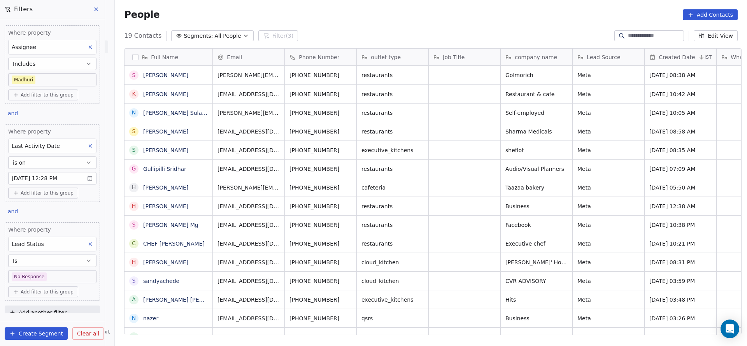
click at [55, 76] on body "On2Cook India Pvt. Ltd. Contacts People Marketing Workflows Campaigns Sales Pip…" at bounding box center [373, 173] width 747 height 346
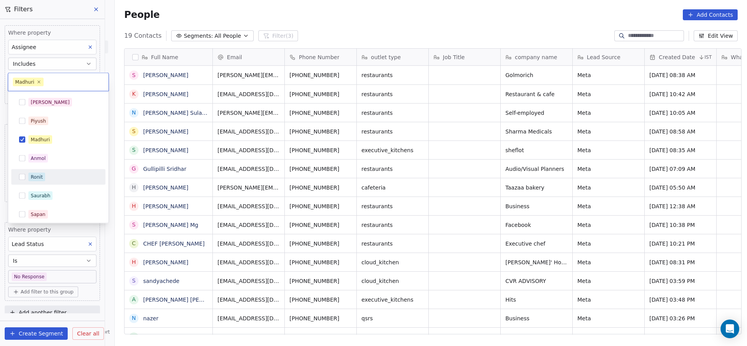
click at [42, 178] on span "Ronit" at bounding box center [36, 177] width 17 height 9
click at [69, 135] on div "Madhuri" at bounding box center [62, 139] width 69 height 9
click at [31, 139] on div "Madhuri" at bounding box center [40, 139] width 19 height 7
drag, startPoint x: 22, startPoint y: 173, endPoint x: 344, endPoint y: 173, distance: 322.2
click at [32, 173] on div "Ronit" at bounding box center [58, 177] width 88 height 12
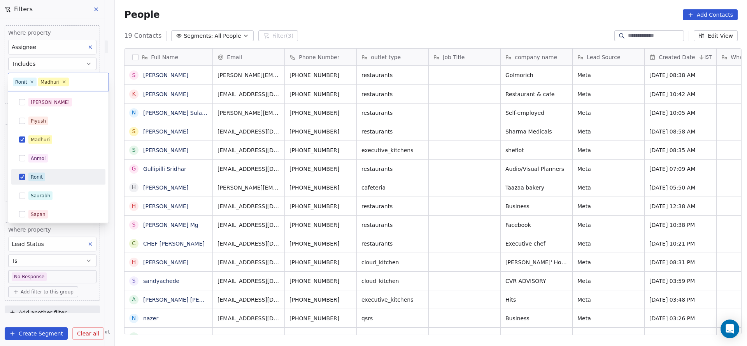
click at [344, 173] on html "On2Cook India Pvt. Ltd. Contacts People Marketing Workflows Campaigns Sales Pip…" at bounding box center [373, 173] width 747 height 346
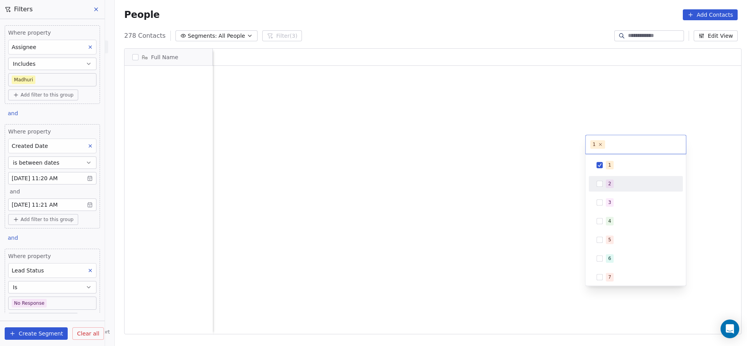
scroll to position [295, 627]
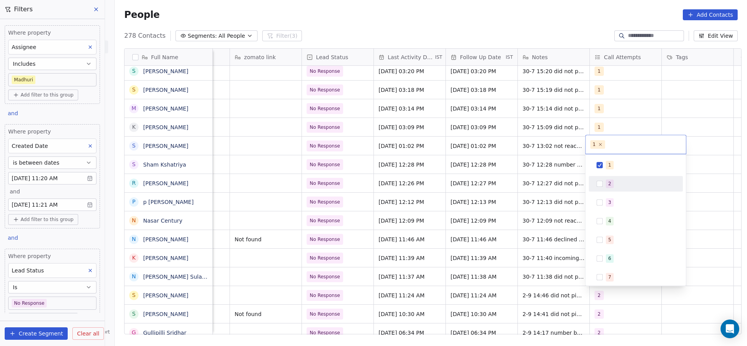
drag, startPoint x: 0, startPoint y: 0, endPoint x: 605, endPoint y: 181, distance: 631.3
click at [605, 181] on div "2" at bounding box center [636, 183] width 88 height 12
click at [604, 163] on div "1" at bounding box center [636, 165] width 88 height 12
drag, startPoint x: 498, startPoint y: 237, endPoint x: 512, endPoint y: 273, distance: 38.8
click at [498, 237] on html "On2Cook India Pvt. Ltd. Contacts People Marketing Workflows Campaigns Sales Pip…" at bounding box center [373, 173] width 747 height 346
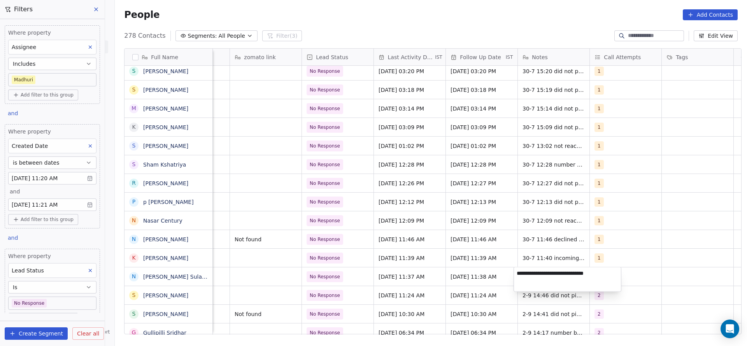
click at [516, 270] on textarea "**********" at bounding box center [567, 279] width 107 height 24
type textarea "**********"
click at [436, 290] on html "On2Cook India Pvt. Ltd. Contacts People Marketing Workflows Campaigns Sales Pip…" at bounding box center [373, 173] width 747 height 346
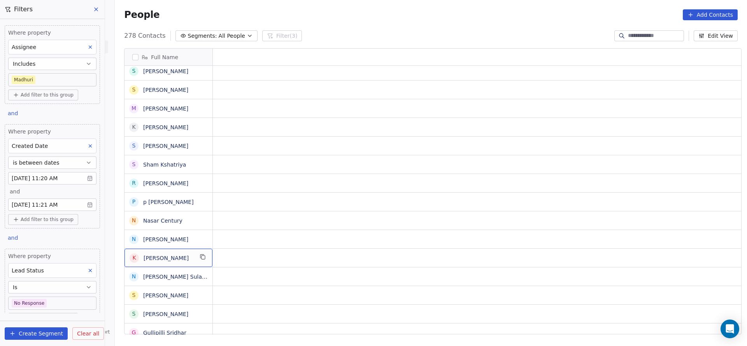
scroll to position [0, 0]
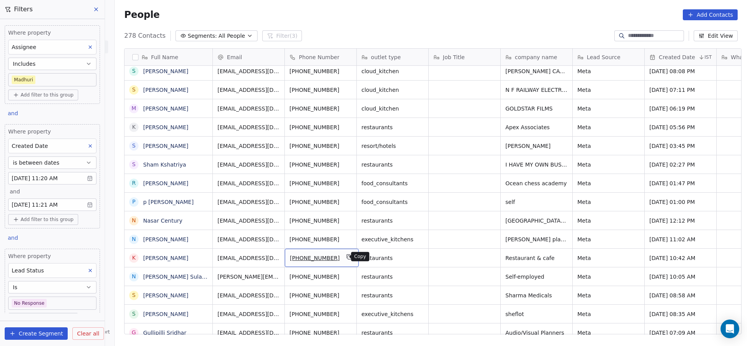
click at [346, 259] on icon "grid" at bounding box center [349, 257] width 6 height 6
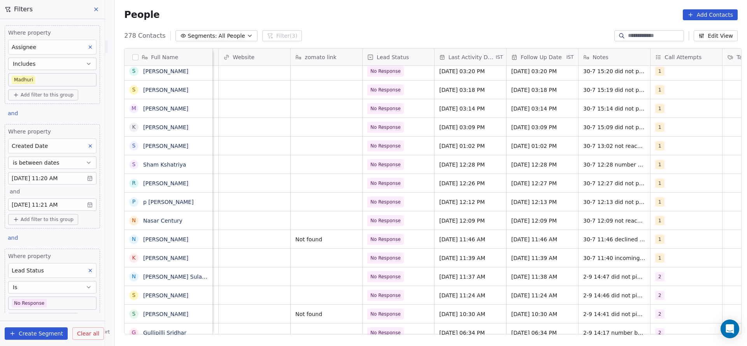
scroll to position [0, 939]
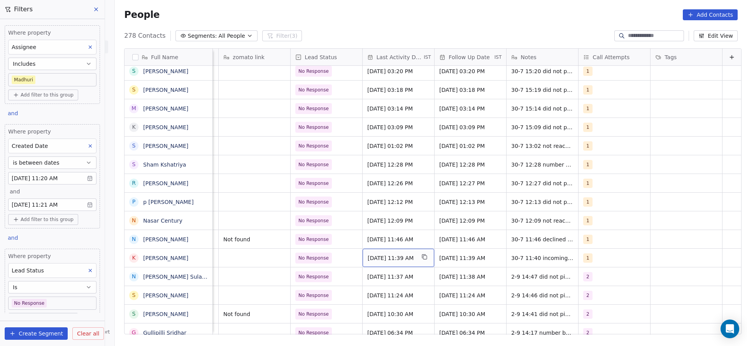
click at [397, 258] on span "[DATE] 11:39 AM" at bounding box center [391, 258] width 47 height 8
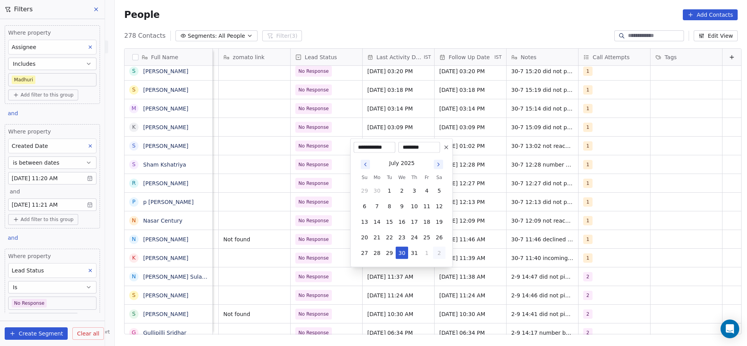
click at [440, 253] on button "2" at bounding box center [439, 253] width 12 height 12
click at [388, 256] on button "2" at bounding box center [389, 253] width 12 height 12
type input "**********"
click at [302, 265] on html "On2Cook India Pvt. Ltd. Contacts People Marketing Workflows Campaigns Sales Pip…" at bounding box center [373, 173] width 747 height 346
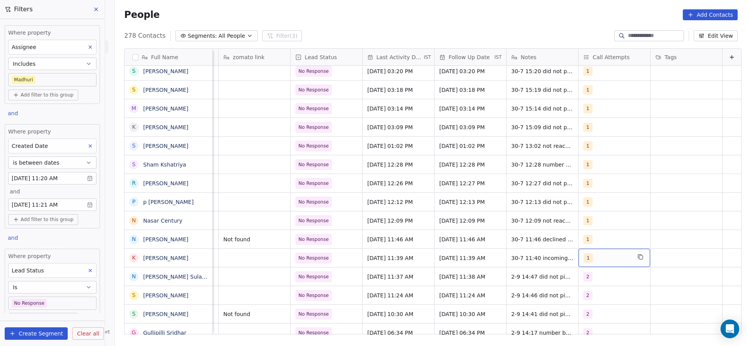
click at [604, 258] on div "1" at bounding box center [607, 257] width 47 height 9
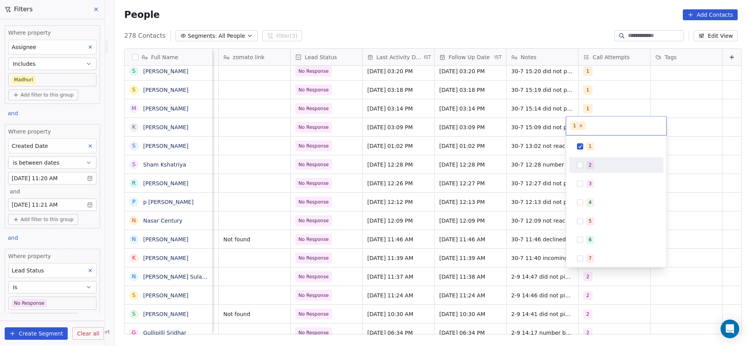
click at [603, 164] on div "2" at bounding box center [620, 165] width 69 height 9
click at [604, 148] on div "1" at bounding box center [620, 146] width 69 height 9
click at [478, 226] on html "On2Cook India Pvt. Ltd. Contacts People Marketing Workflows Campaigns Sales Pip…" at bounding box center [373, 173] width 747 height 346
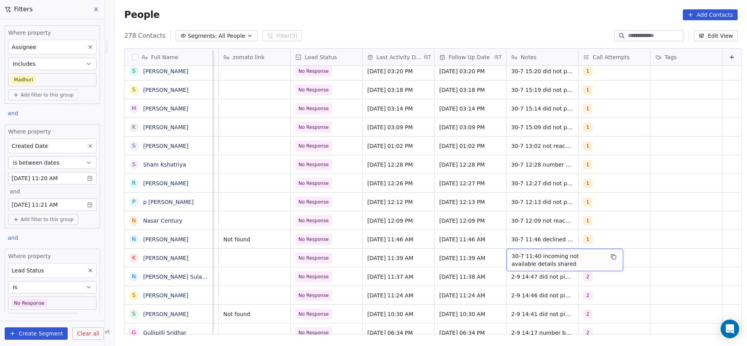
click at [512, 252] on span "30-7 11:40 incoming not available details shared" at bounding box center [558, 260] width 93 height 16
click at [499, 254] on textarea "**********" at bounding box center [553, 261] width 116 height 24
type textarea "**********"
click at [455, 268] on html "On2Cook India Pvt. Ltd. Contacts People Marketing Workflows Campaigns Sales Pip…" at bounding box center [373, 173] width 747 height 346
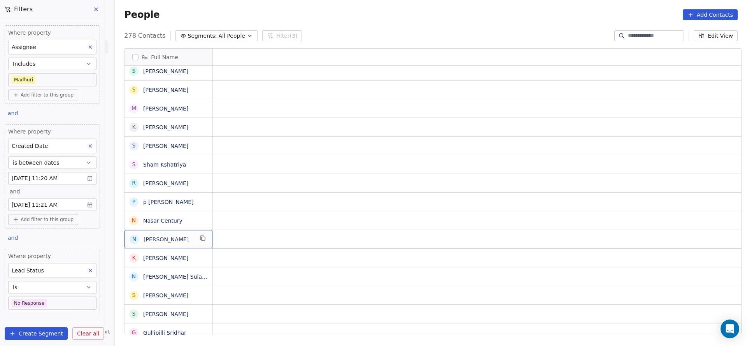
scroll to position [0, 0]
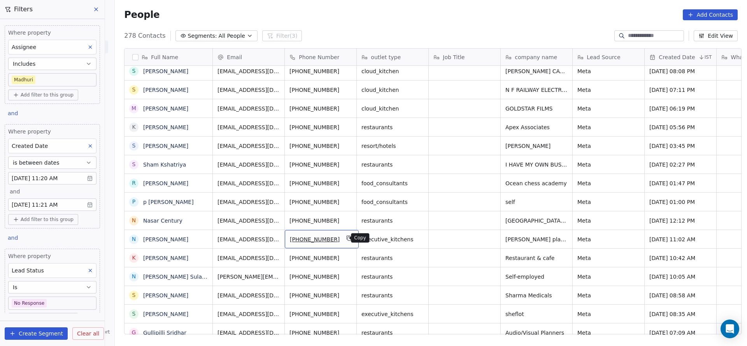
click at [345, 238] on button "grid" at bounding box center [349, 237] width 9 height 9
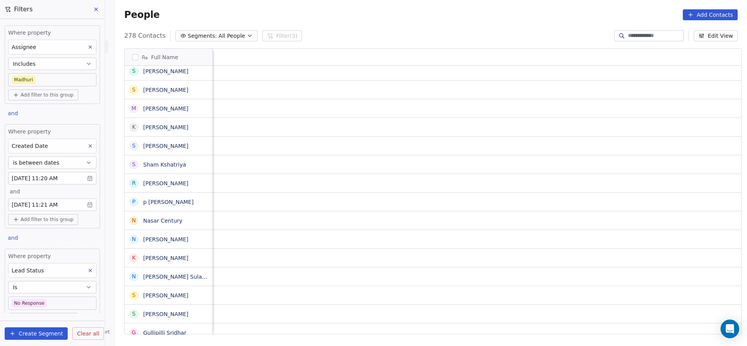
scroll to position [0, 939]
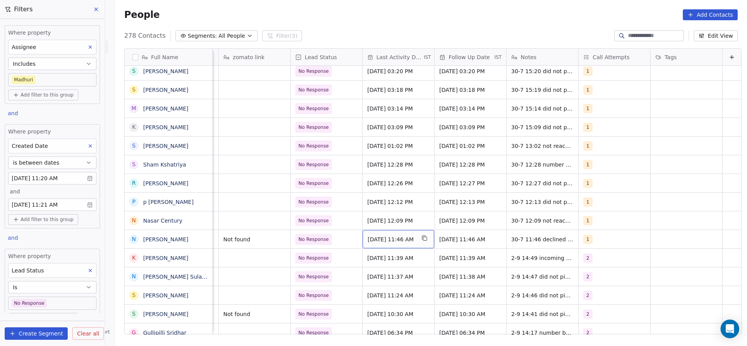
click at [399, 238] on span "[DATE] 11:46 AM" at bounding box center [391, 239] width 47 height 8
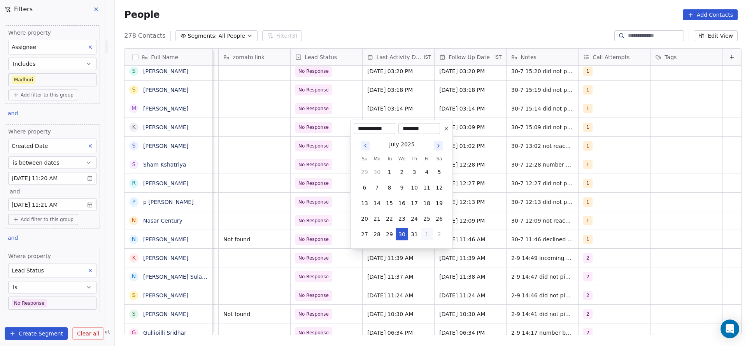
click at [430, 238] on button "1" at bounding box center [427, 234] width 12 height 12
click at [390, 236] on button "2" at bounding box center [389, 234] width 12 height 12
type input "**********"
click at [339, 240] on html "On2Cook India Pvt. Ltd. Contacts People Marketing Workflows Campaigns Sales Pip…" at bounding box center [373, 173] width 747 height 346
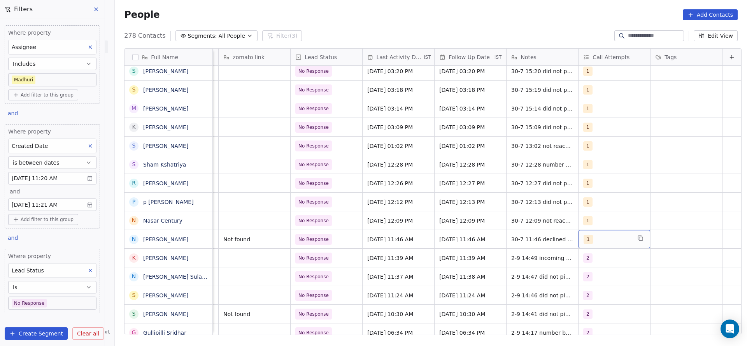
click at [584, 242] on span "1" at bounding box center [588, 239] width 9 height 9
click at [589, 146] on div "2" at bounding box center [590, 146] width 3 height 7
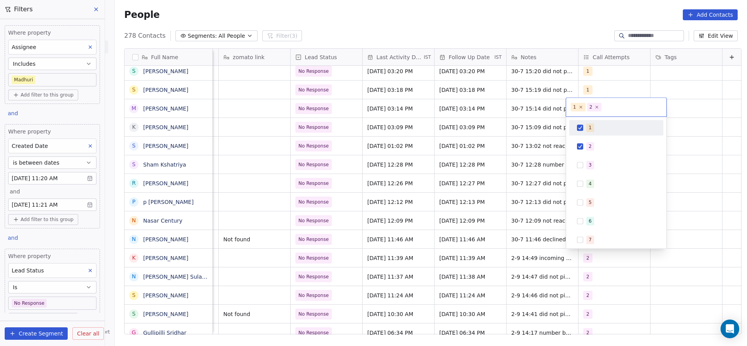
click at [596, 130] on div "1" at bounding box center [620, 127] width 69 height 9
click at [424, 174] on html "On2Cook India Pvt. Ltd. Contacts People Marketing Workflows Campaigns Sales Pip…" at bounding box center [373, 173] width 747 height 346
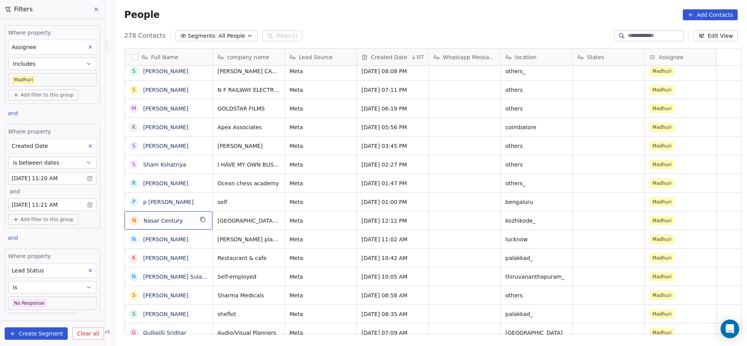
scroll to position [0, 0]
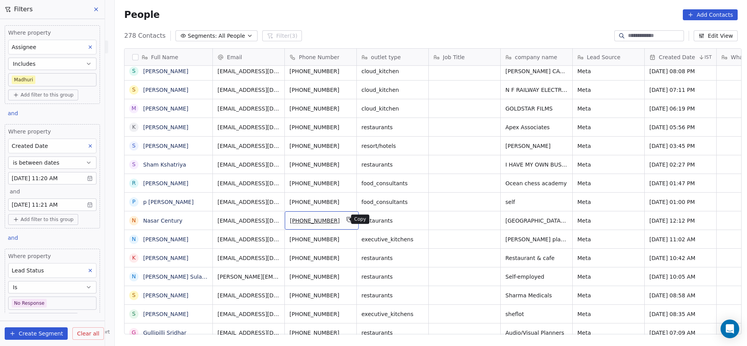
click at [346, 219] on icon "grid" at bounding box center [349, 219] width 6 height 6
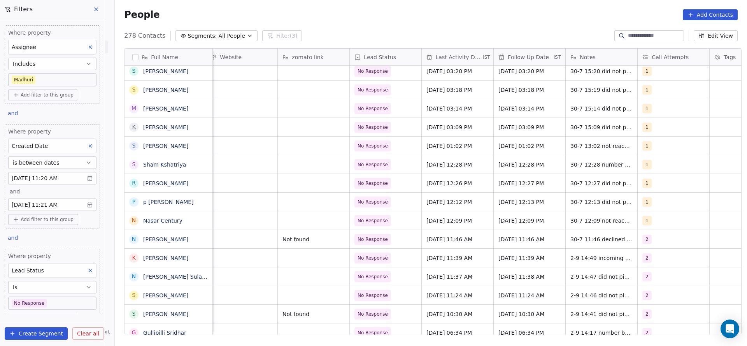
scroll to position [0, 873]
click at [451, 217] on span "[DATE] 12:09 PM" at bounding box center [448, 221] width 47 height 8
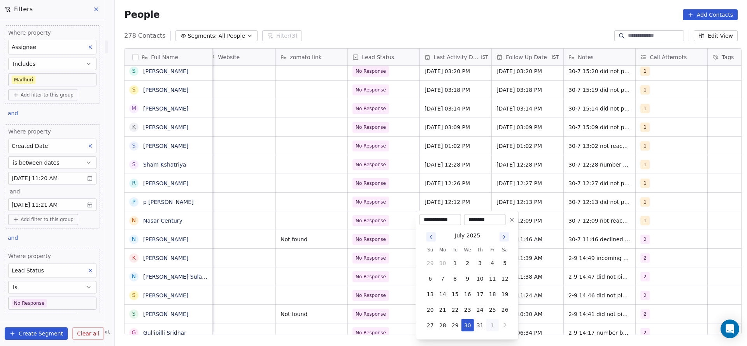
click at [488, 323] on button "1" at bounding box center [492, 325] width 12 height 12
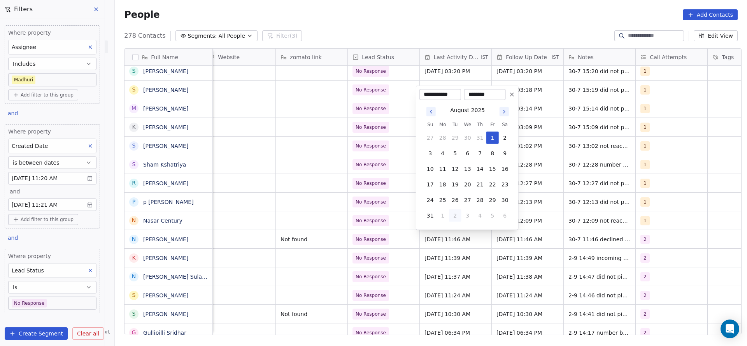
click at [457, 212] on button "2" at bounding box center [455, 215] width 12 height 12
type input "**********"
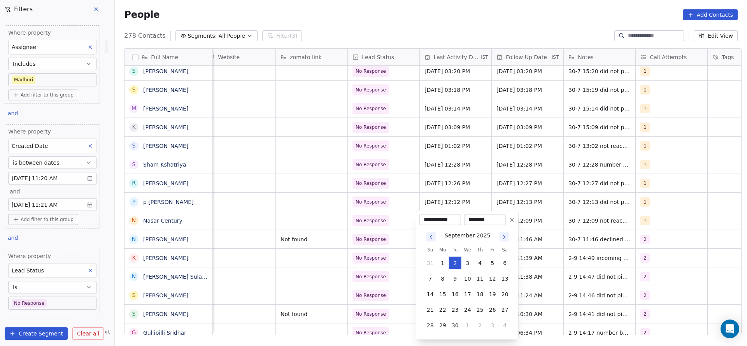
drag, startPoint x: 367, startPoint y: 235, endPoint x: 662, endPoint y: 192, distance: 298.4
click at [395, 235] on html "On2Cook India Pvt. Ltd. Contacts People Marketing Workflows Campaigns Sales Pip…" at bounding box center [373, 173] width 747 height 346
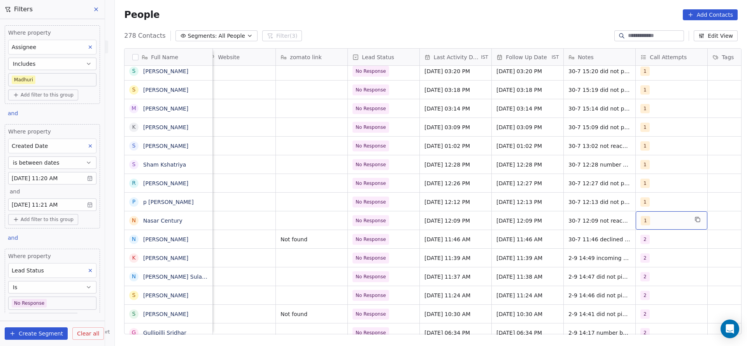
click at [651, 223] on div "1" at bounding box center [664, 220] width 47 height 9
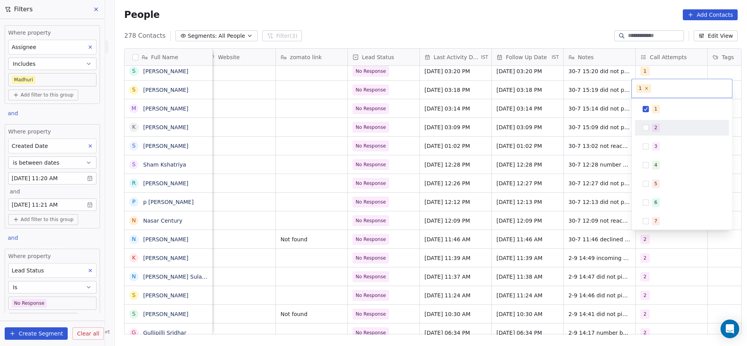
click at [655, 131] on div "2" at bounding box center [655, 127] width 3 height 7
click at [665, 106] on div "1" at bounding box center [686, 109] width 69 height 9
click at [512, 195] on html "On2Cook India Pvt. Ltd. Contacts People Marketing Workflows Campaigns Sales Pip…" at bounding box center [373, 173] width 747 height 346
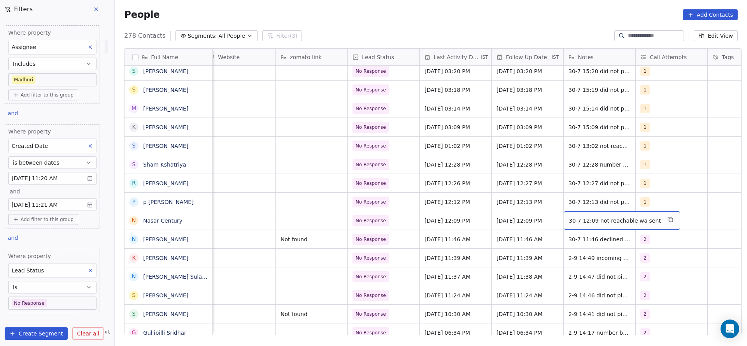
click at [577, 215] on div "30-7 12:09 not reachable wa sent" at bounding box center [622, 220] width 116 height 18
click at [565, 218] on textarea "**********" at bounding box center [612, 223] width 105 height 24
type textarea "**********"
click at [491, 229] on html "On2Cook India Pvt. Ltd. Contacts People Marketing Workflows Campaigns Sales Pip…" at bounding box center [373, 173] width 747 height 346
click at [380, 217] on span "No Response" at bounding box center [371, 221] width 30 height 8
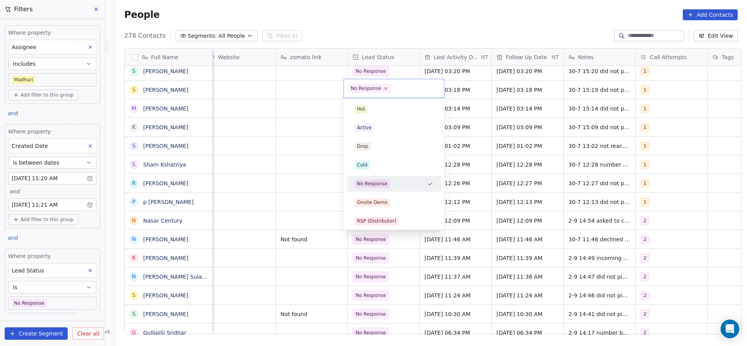
scroll to position [117, 0]
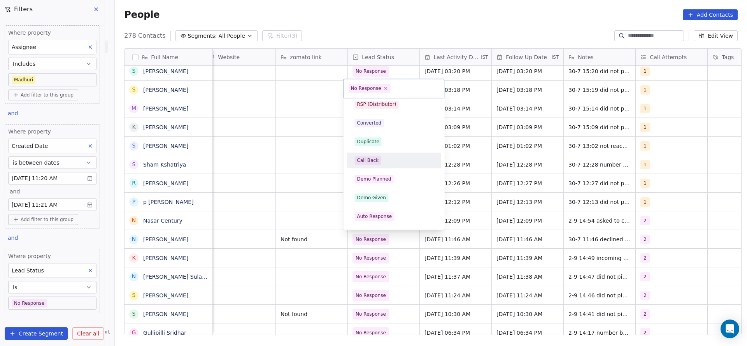
click at [386, 162] on div "Call Back" at bounding box center [394, 160] width 79 height 9
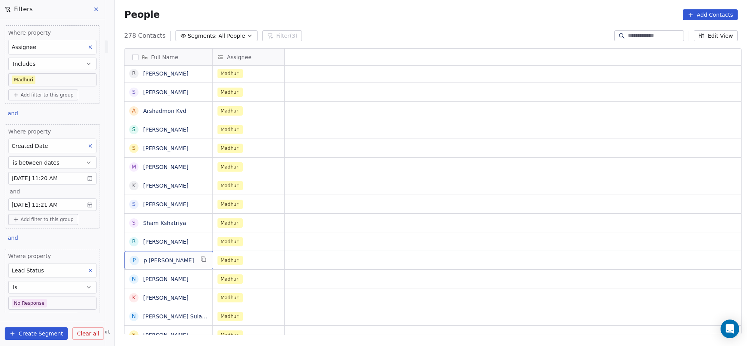
scroll to position [0, 0]
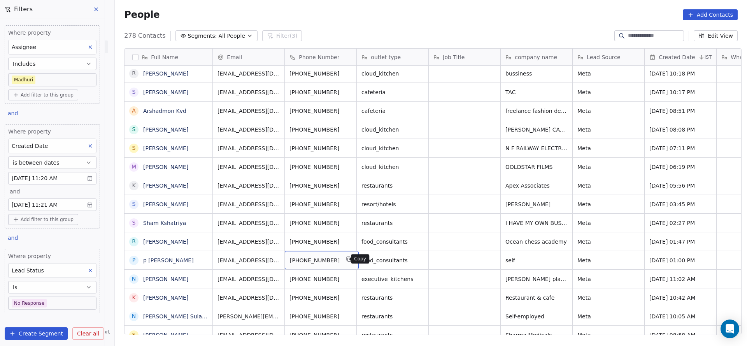
click at [345, 262] on button "grid" at bounding box center [349, 258] width 9 height 9
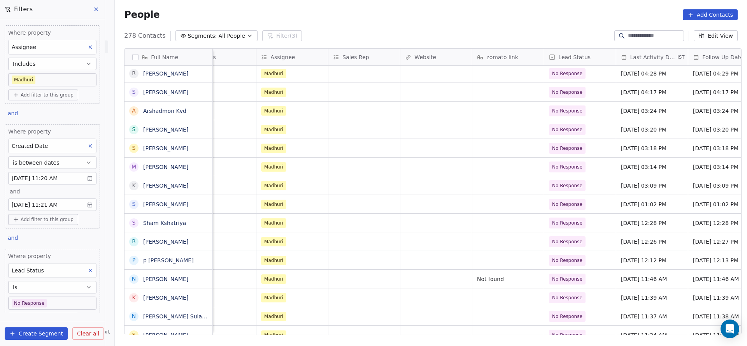
scroll to position [0, 721]
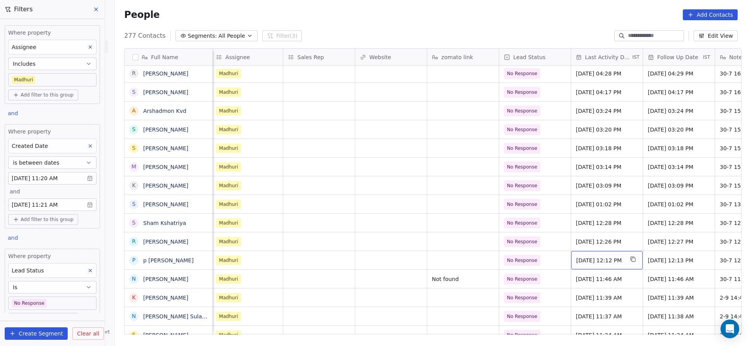
click at [594, 263] on span "[DATE] 12:12 PM" at bounding box center [599, 260] width 47 height 8
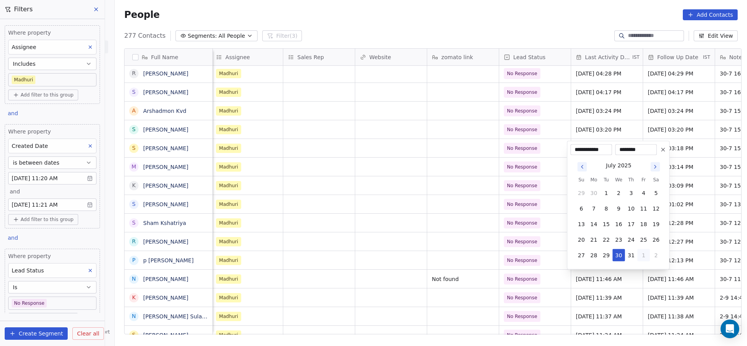
click at [647, 253] on button "1" at bounding box center [643, 255] width 12 height 12
click at [610, 259] on button "2" at bounding box center [606, 255] width 12 height 12
type input "**********"
click at [444, 259] on html "On2Cook India Pvt. Ltd. Contacts People Marketing Workflows Campaigns Sales Pip…" at bounding box center [373, 173] width 747 height 346
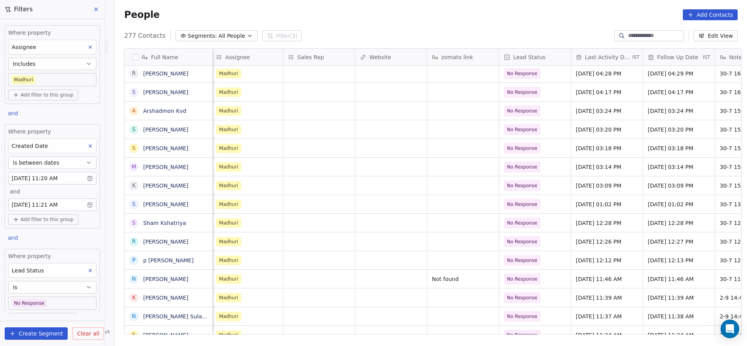
drag, startPoint x: 531, startPoint y: 335, endPoint x: 670, endPoint y: 327, distance: 139.5
click at [670, 327] on div "Full Name Z ZaedhAhamed N [PERSON_NAME] S [PERSON_NAME] P [PERSON_NAME] L Ligym…" at bounding box center [431, 194] width 632 height 304
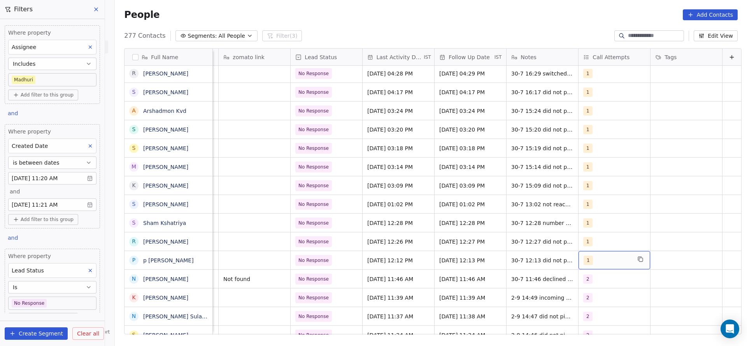
click at [584, 261] on div "1" at bounding box center [607, 260] width 47 height 9
click at [592, 170] on span "2" at bounding box center [590, 167] width 8 height 9
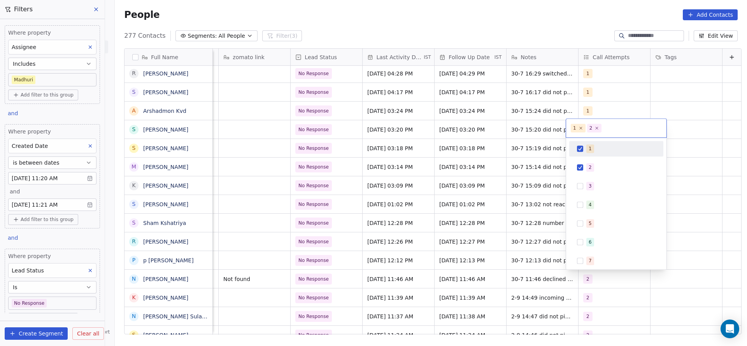
click at [597, 147] on div "1" at bounding box center [620, 148] width 69 height 9
click at [487, 226] on html "On2Cook India Pvt. Ltd. Contacts People Marketing Workflows Campaigns Sales Pip…" at bounding box center [373, 173] width 747 height 346
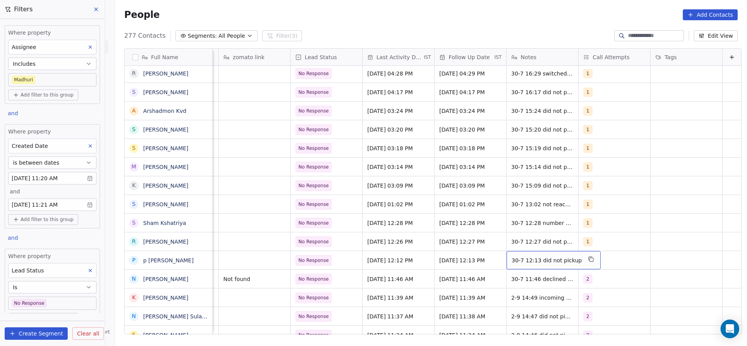
click at [535, 263] on span "30-7 12:13 did not pickup" at bounding box center [547, 260] width 70 height 8
click at [498, 258] on textarea "**********" at bounding box center [538, 263] width 87 height 24
type textarea "**********"
click at [437, 260] on html "On2Cook India Pvt. Ltd. Contacts People Marketing Workflows Campaigns Sales Pip…" at bounding box center [373, 173] width 747 height 346
click at [299, 261] on span "No Response" at bounding box center [314, 260] width 30 height 8
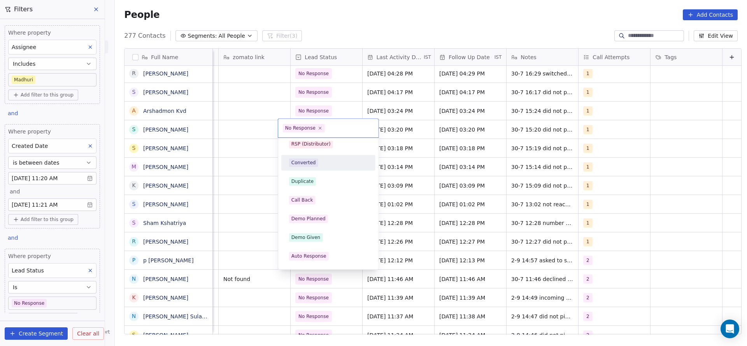
scroll to position [0, 0]
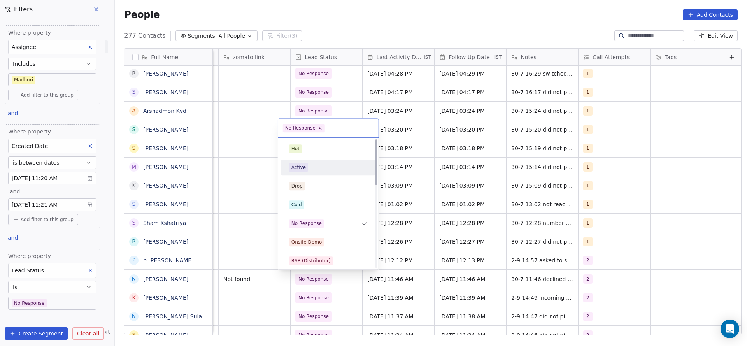
click at [321, 167] on div "Active" at bounding box center [328, 167] width 79 height 9
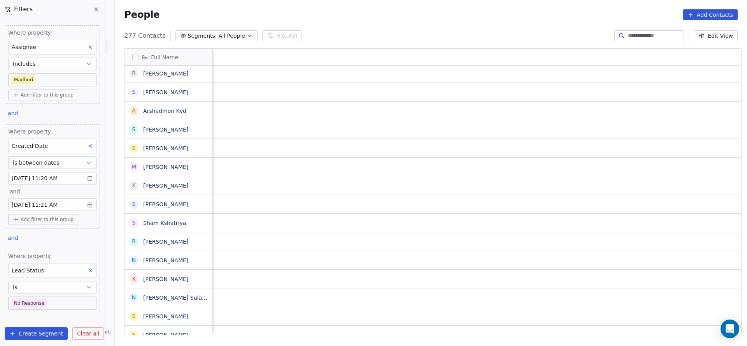
scroll to position [0, 939]
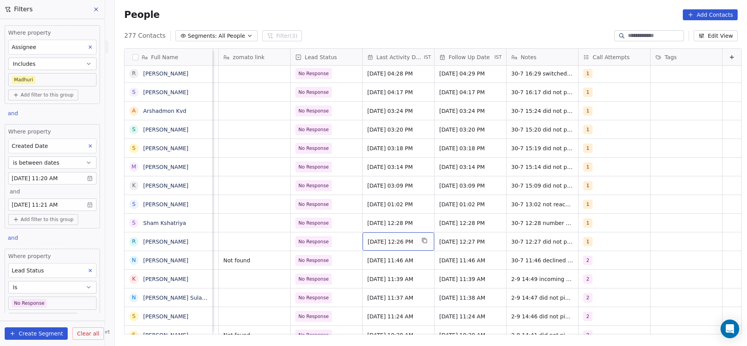
click at [377, 239] on span "[DATE] 12:26 PM" at bounding box center [391, 242] width 47 height 8
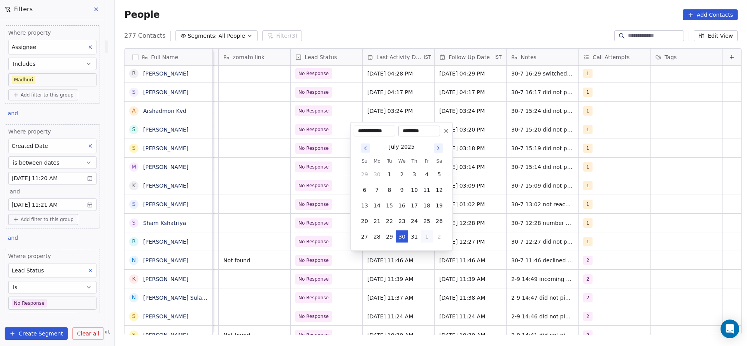
click at [429, 231] on button "1" at bounding box center [427, 236] width 12 height 12
click at [388, 238] on button "2" at bounding box center [389, 236] width 12 height 12
type input "**********"
click at [318, 242] on html "On2Cook India Pvt. Ltd. Contacts People Marketing Workflows Campaigns Sales Pip…" at bounding box center [373, 173] width 747 height 346
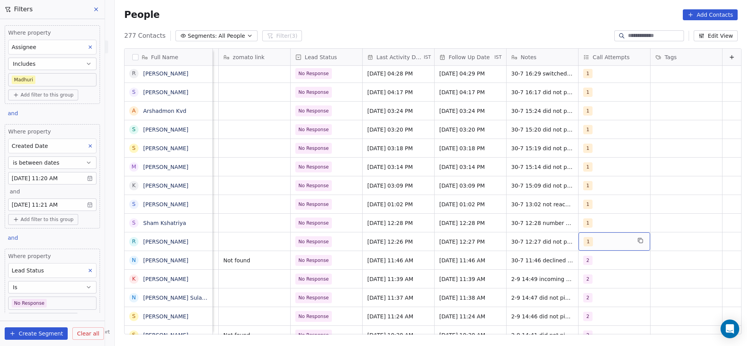
click at [597, 245] on div "1" at bounding box center [607, 241] width 47 height 9
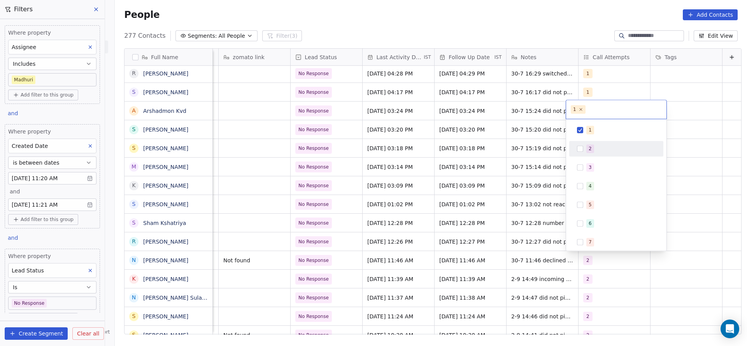
click at [597, 147] on div "2" at bounding box center [620, 148] width 69 height 9
click at [600, 130] on div "1" at bounding box center [620, 130] width 69 height 9
click at [506, 208] on html "On2Cook India Pvt. Ltd. Contacts People Marketing Workflows Campaigns Sales Pip…" at bounding box center [373, 173] width 747 height 346
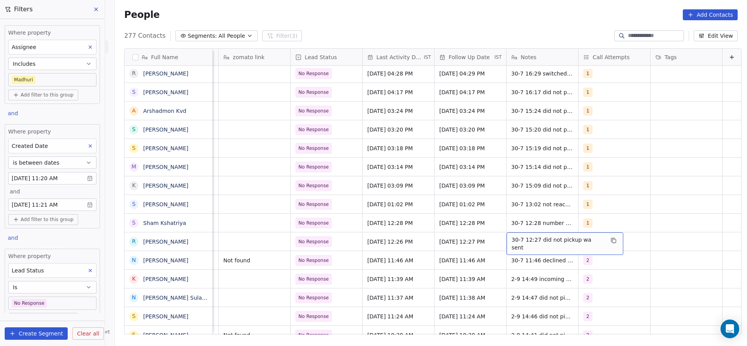
click at [512, 242] on span "30-7 12:27 did not pickup wa sent" at bounding box center [558, 244] width 93 height 16
click at [498, 240] on textarea "**********" at bounding box center [548, 244] width 107 height 24
type textarea "**********"
click at [435, 254] on html "On2Cook India Pvt. Ltd. Contacts People Marketing Workflows Campaigns Sales Pip…" at bounding box center [373, 173] width 747 height 346
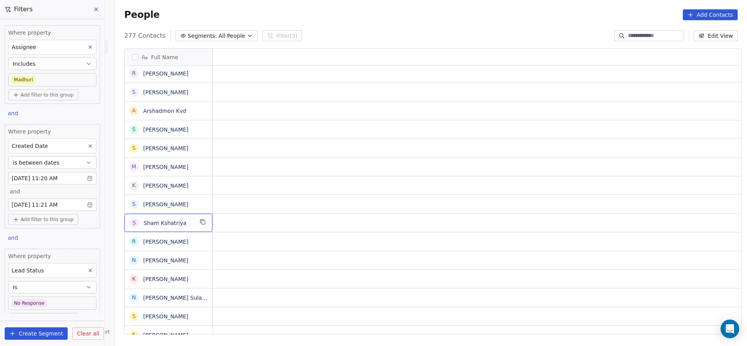
scroll to position [0, 0]
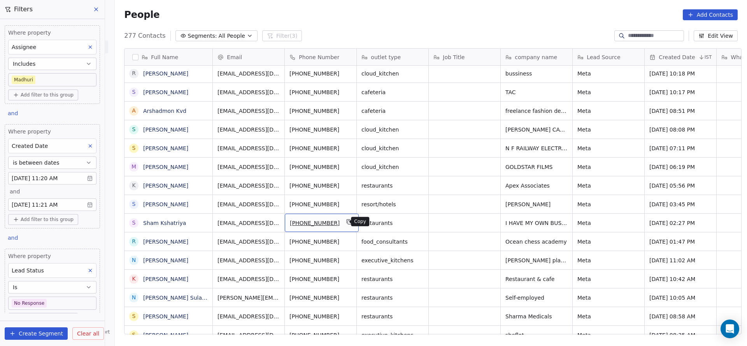
click at [348, 221] on icon "grid" at bounding box center [350, 223] width 4 height 4
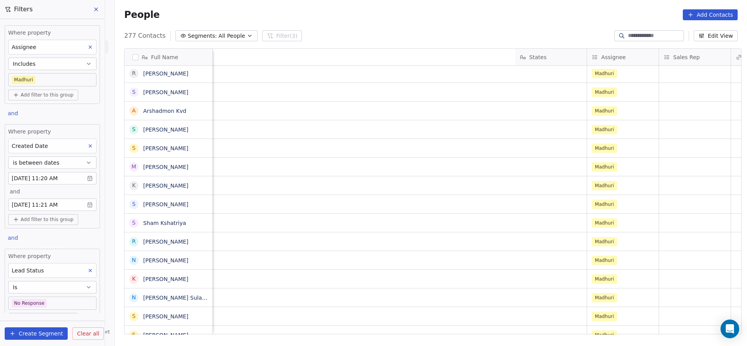
scroll to position [0, 906]
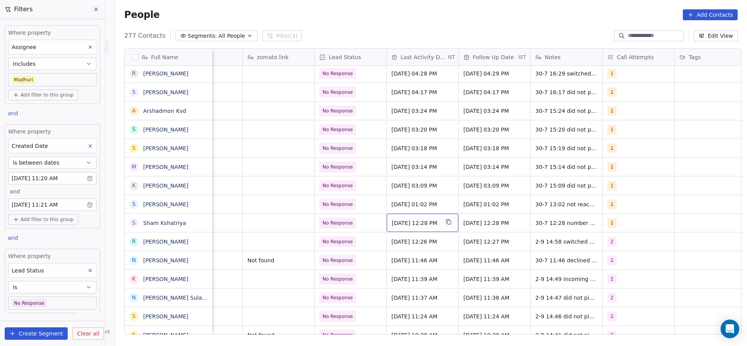
click at [417, 228] on div "[DATE] 12:28 PM" at bounding box center [423, 223] width 72 height 18
click at [418, 217] on div "[DATE] 12:28 PM" at bounding box center [423, 223] width 72 height 18
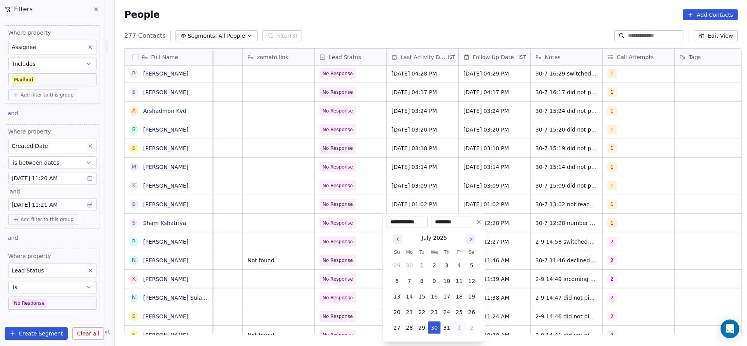
click at [458, 324] on button "1" at bounding box center [459, 327] width 12 height 12
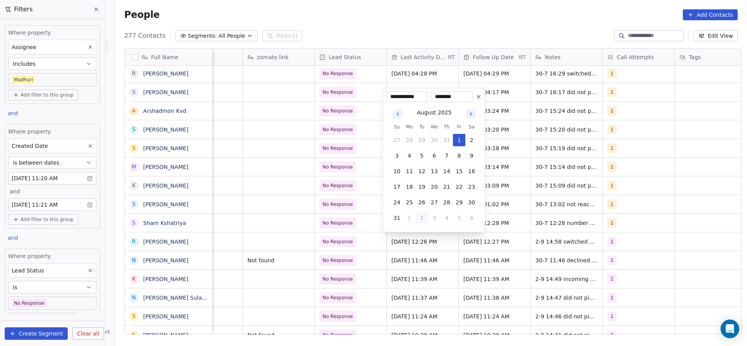
click at [423, 216] on button "2" at bounding box center [422, 218] width 12 height 12
type input "**********"
click at [311, 219] on html "On2Cook India Pvt. Ltd. Contacts People Marketing Workflows Campaigns Sales Pip…" at bounding box center [373, 173] width 747 height 346
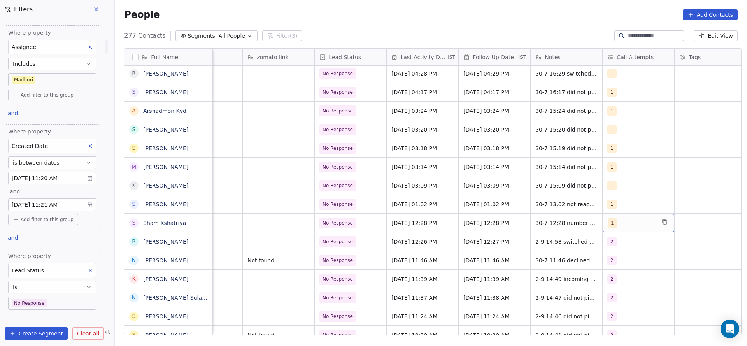
click at [621, 225] on div "1" at bounding box center [631, 222] width 47 height 9
click at [621, 128] on div "2" at bounding box center [622, 129] width 3 height 7
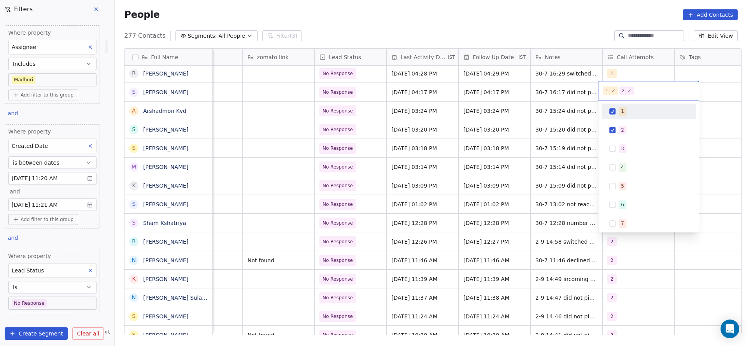
click at [623, 109] on span "1" at bounding box center [623, 111] width 8 height 9
click at [524, 184] on html "On2Cook India Pvt. Ltd. Contacts People Marketing Workflows Campaigns Sales Pip…" at bounding box center [373, 173] width 747 height 346
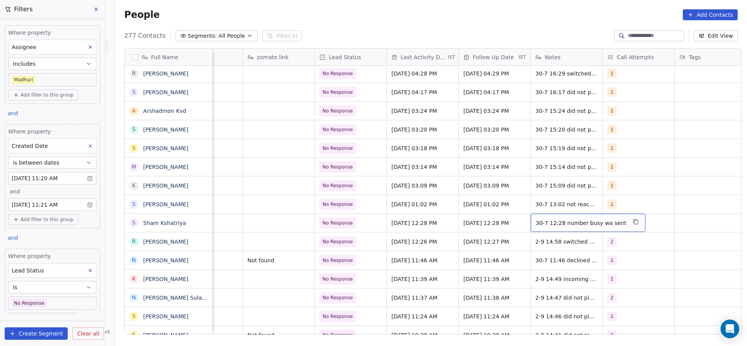
click at [547, 225] on span "30-7 12:28 number busy wa sent" at bounding box center [581, 223] width 91 height 8
click at [531, 219] on div "30-7 12:28 number busy wa sent" at bounding box center [588, 223] width 115 height 18
click at [536, 219] on span "30-7 12:28 number busy wa sent" at bounding box center [581, 223] width 91 height 8
click at [533, 219] on textarea "**********" at bounding box center [579, 226] width 104 height 24
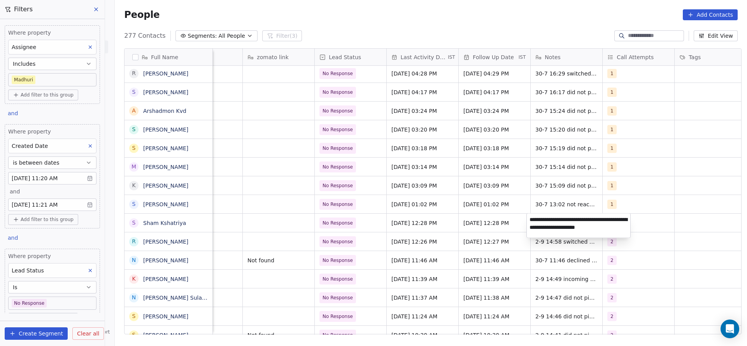
type textarea "**********"
click at [365, 253] on html "On2Cook India Pvt. Ltd. Contacts People Marketing Workflows Campaigns Sales Pip…" at bounding box center [373, 173] width 747 height 346
click at [355, 215] on div "No Response" at bounding box center [351, 223] width 72 height 18
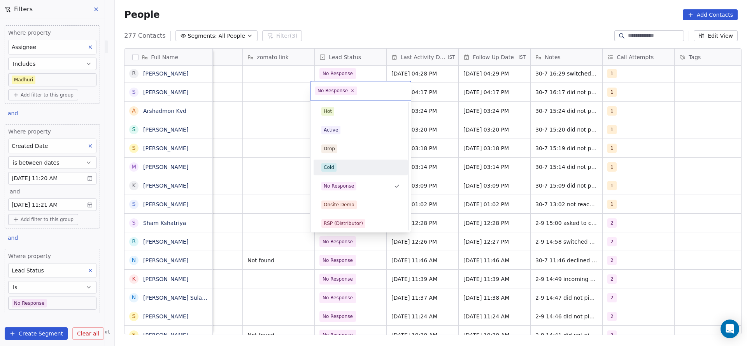
scroll to position [58, 0]
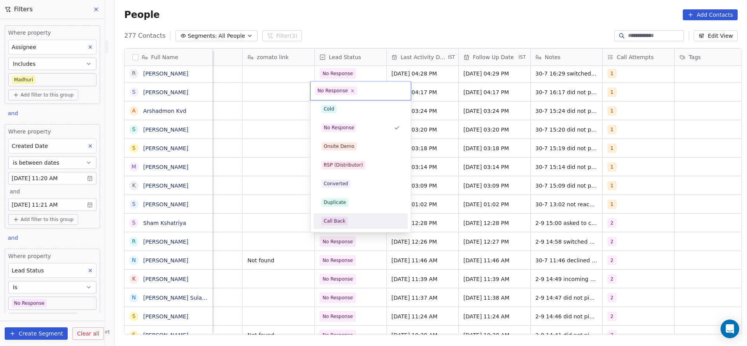
click at [368, 219] on div "Call Back" at bounding box center [360, 221] width 79 height 9
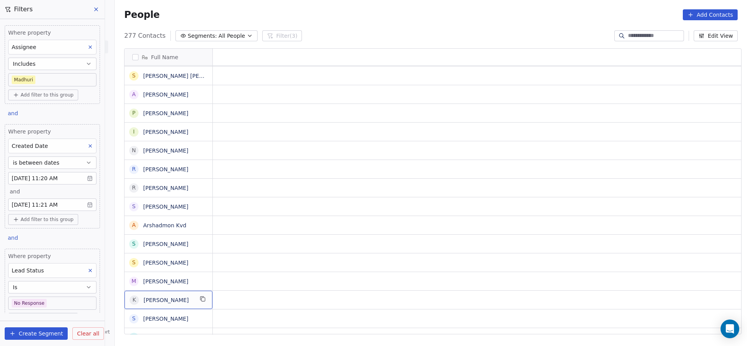
scroll to position [0, 0]
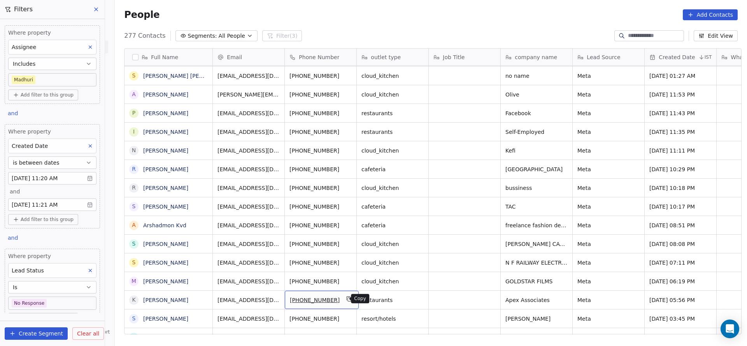
click at [345, 295] on button "grid" at bounding box center [349, 298] width 9 height 9
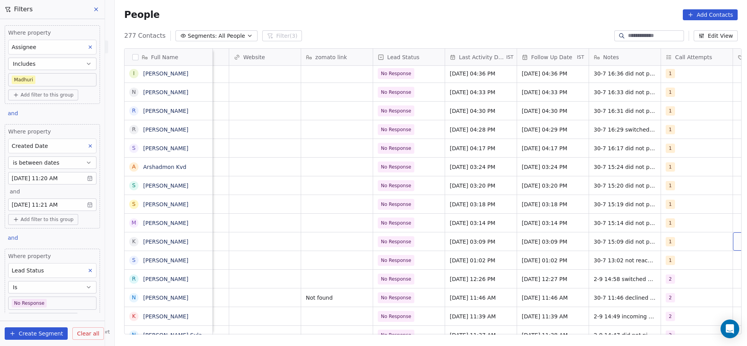
scroll to position [0, 920]
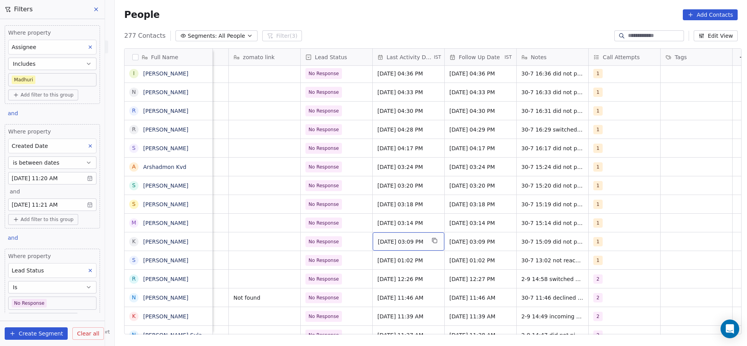
click at [386, 243] on span "[DATE] 03:09 PM" at bounding box center [401, 242] width 47 height 8
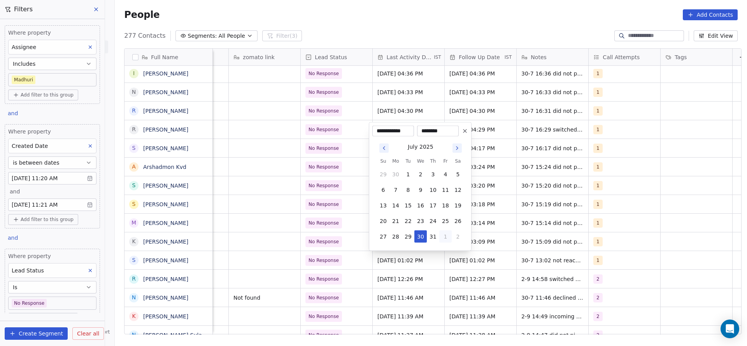
click at [443, 239] on button "1" at bounding box center [445, 236] width 12 height 12
click at [407, 234] on button "2" at bounding box center [408, 236] width 12 height 12
type input "**********"
click at [331, 245] on html "On2Cook India Pvt. Ltd. Contacts People Marketing Workflows Campaigns Sales Pip…" at bounding box center [373, 173] width 747 height 346
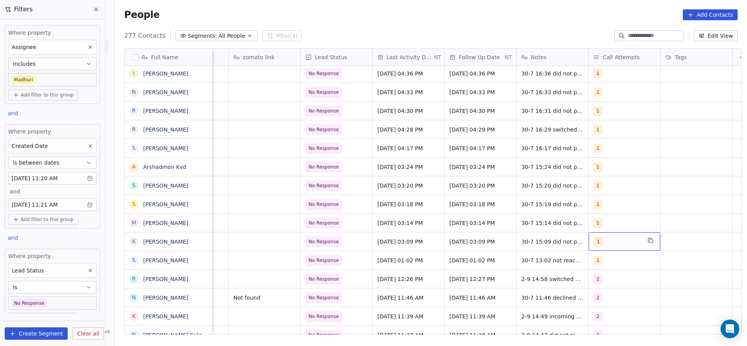
click at [611, 246] on div "1" at bounding box center [625, 241] width 72 height 18
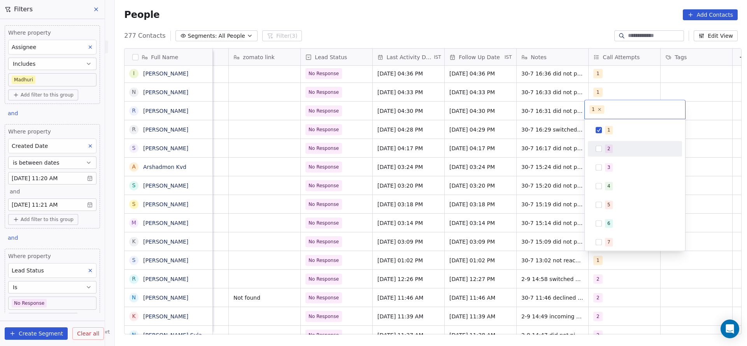
click at [615, 149] on div "2" at bounding box center [639, 148] width 69 height 9
click at [620, 131] on div "1" at bounding box center [639, 130] width 69 height 9
click at [519, 189] on html "On2Cook India Pvt. Ltd. Contacts People Marketing Workflows Campaigns Sales Pip…" at bounding box center [373, 173] width 747 height 346
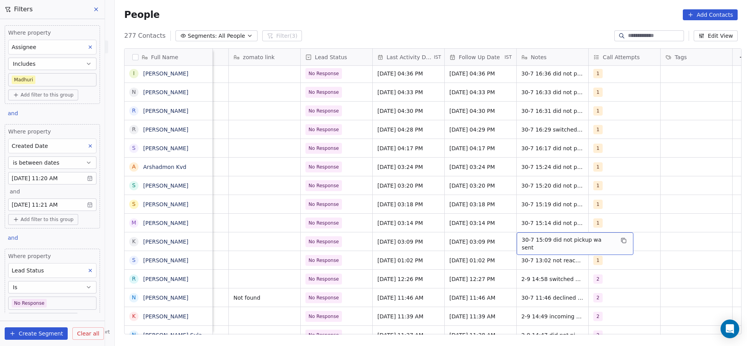
click at [532, 241] on span "30-7 15:09 did not pickup wa sent" at bounding box center [568, 244] width 93 height 16
click at [517, 241] on textarea "**********" at bounding box center [566, 244] width 107 height 24
type textarea "**********"
click at [369, 249] on html "On2Cook India Pvt. Ltd. Contacts People Marketing Workflows Campaigns Sales Pip…" at bounding box center [373, 173] width 747 height 346
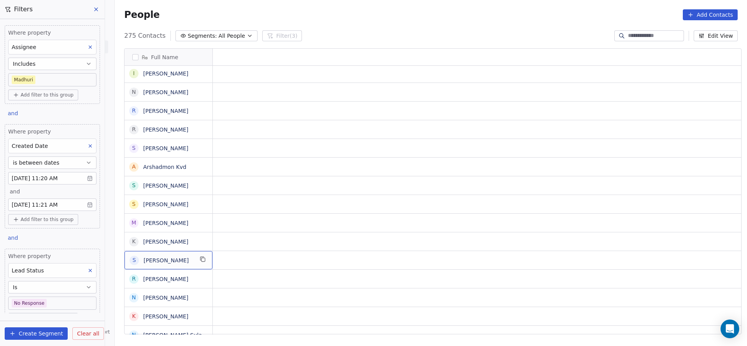
scroll to position [0, 0]
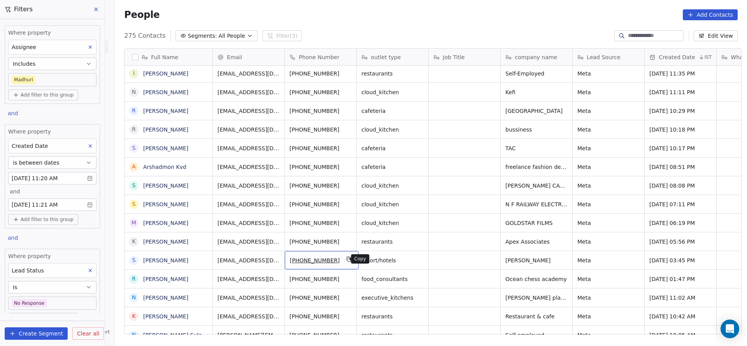
click at [346, 256] on icon "grid" at bounding box center [349, 259] width 6 height 6
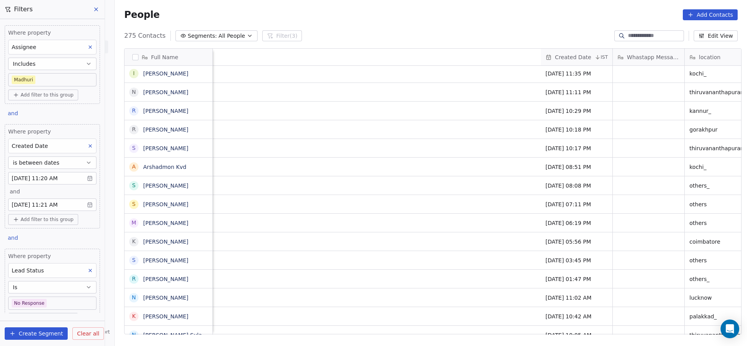
scroll to position [0, 715]
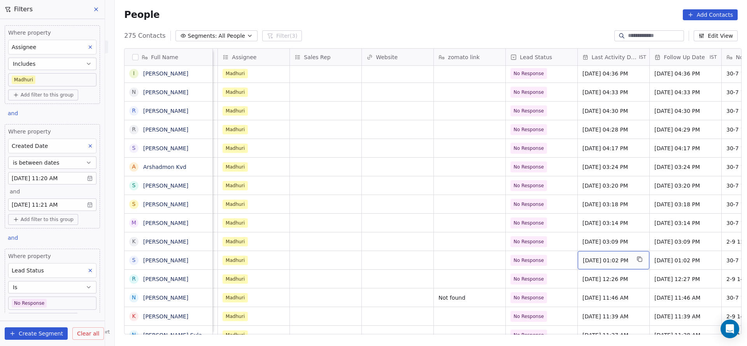
click at [604, 257] on span "[DATE] 01:02 PM" at bounding box center [606, 260] width 47 height 8
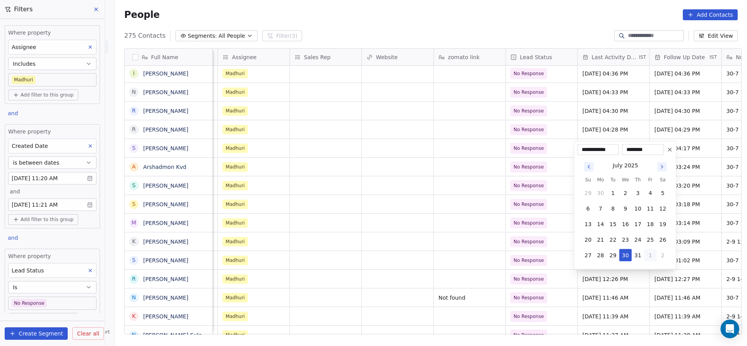
click at [650, 252] on button "1" at bounding box center [650, 255] width 12 height 12
click at [618, 257] on button "2" at bounding box center [613, 255] width 12 height 12
type input "**********"
click at [493, 260] on html "On2Cook India Pvt. Ltd. Contacts People Marketing Workflows Campaigns Sales Pip…" at bounding box center [373, 173] width 747 height 346
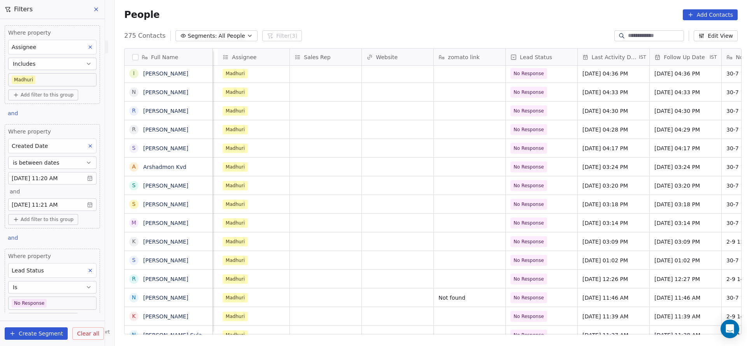
scroll to position [0, 939]
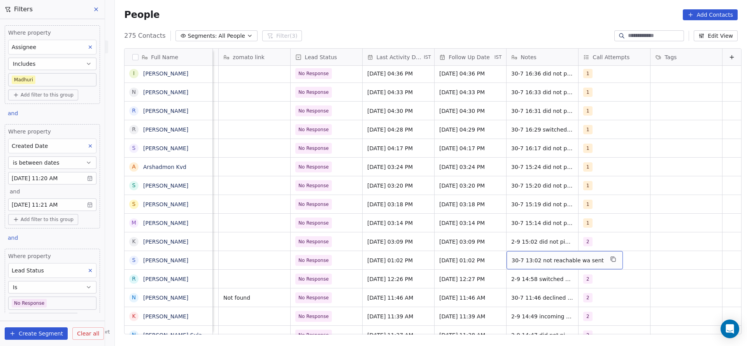
click at [537, 258] on span "30-7 13:02 not reachable wa sent" at bounding box center [558, 260] width 92 height 8
click at [497, 258] on textarea "**********" at bounding box center [547, 263] width 105 height 24
type textarea "**********"
click at [421, 267] on html "On2Cook India Pvt. Ltd. Contacts People Marketing Workflows Campaigns Sales Pip…" at bounding box center [373, 173] width 747 height 346
click at [592, 254] on div "1" at bounding box center [615, 260] width 72 height 18
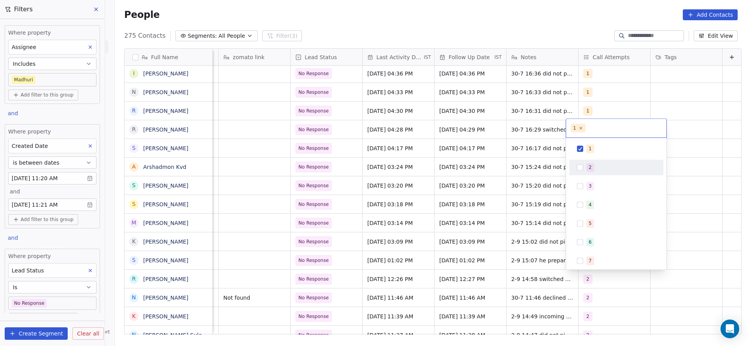
click at [589, 173] on div "2" at bounding box center [616, 167] width 88 height 12
click at [593, 139] on div "1 2 3 4 5 6 7 8 9 10" at bounding box center [616, 204] width 100 height 132
click at [455, 188] on html "On2Cook India Pvt. Ltd. Contacts People Marketing Workflows Campaigns Sales Pip…" at bounding box center [373, 173] width 747 height 346
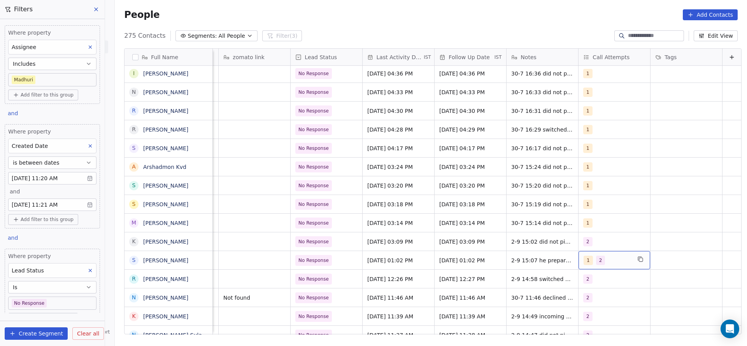
click at [584, 260] on span "1" at bounding box center [588, 260] width 9 height 9
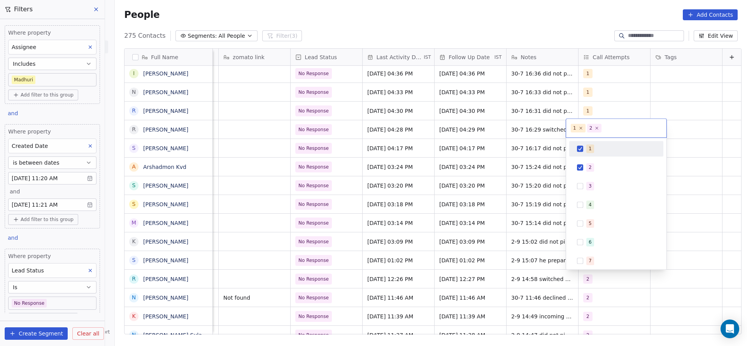
click at [593, 148] on div "1" at bounding box center [620, 148] width 69 height 9
click at [476, 184] on html "On2Cook India Pvt. Ltd. Contacts People Marketing Workflows Campaigns Sales Pip…" at bounding box center [373, 173] width 747 height 346
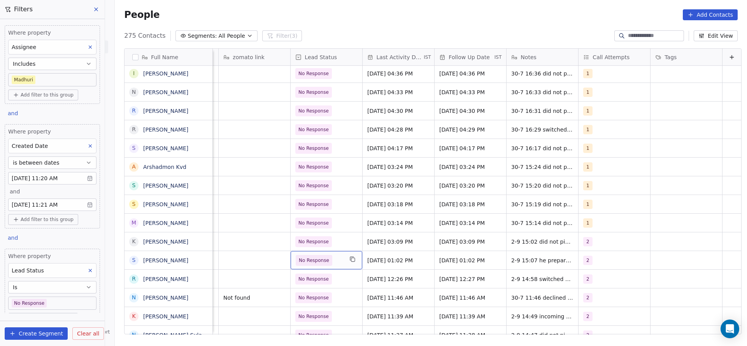
click at [299, 260] on span "No Response" at bounding box center [314, 260] width 30 height 8
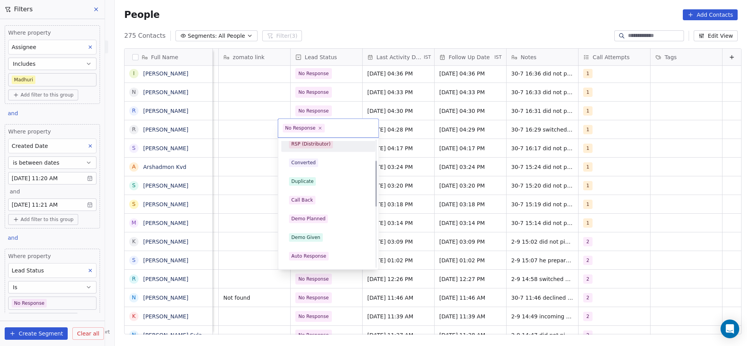
scroll to position [0, 0]
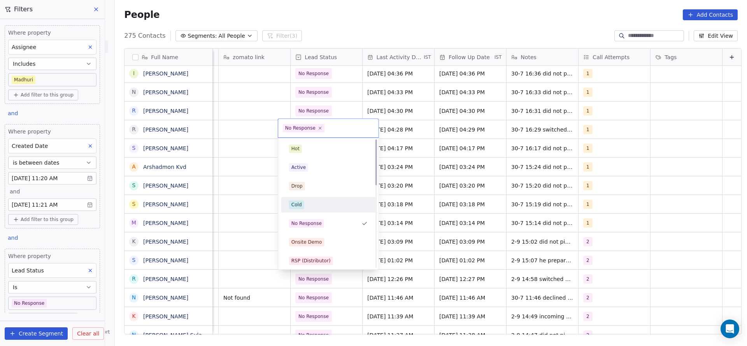
click at [312, 203] on div "Cold" at bounding box center [328, 204] width 79 height 9
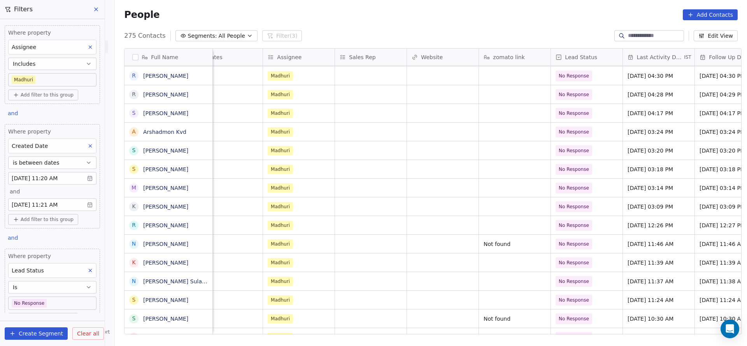
scroll to position [0, 854]
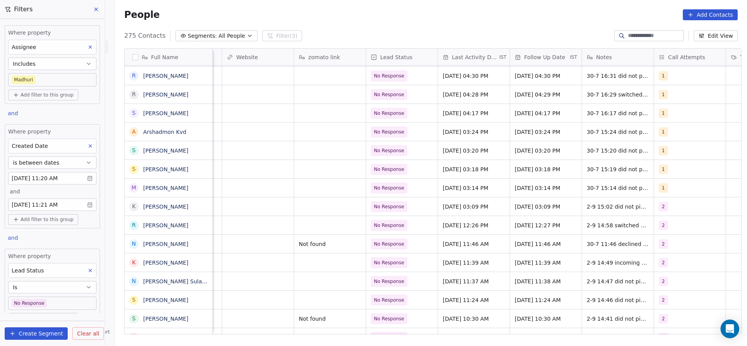
drag, startPoint x: 383, startPoint y: 326, endPoint x: 675, endPoint y: 300, distance: 293.7
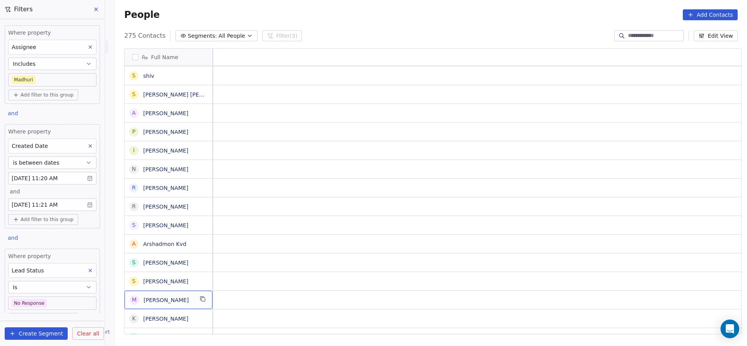
scroll to position [0, 0]
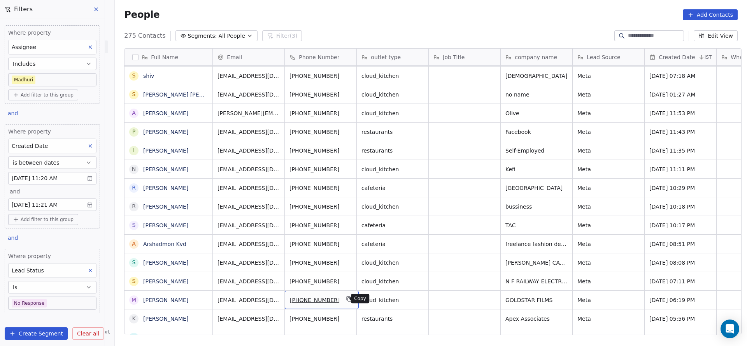
click at [347, 296] on icon "grid" at bounding box center [349, 298] width 4 height 4
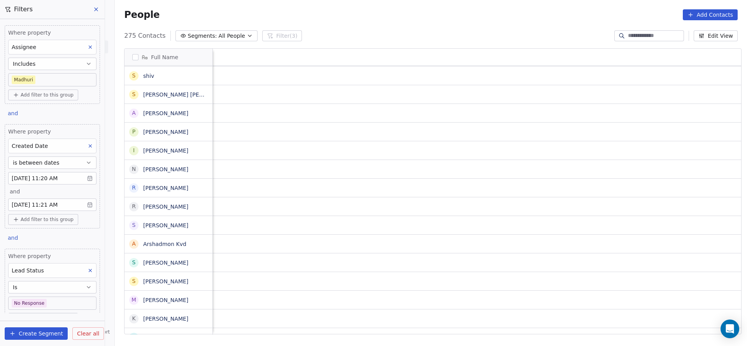
scroll to position [0, 939]
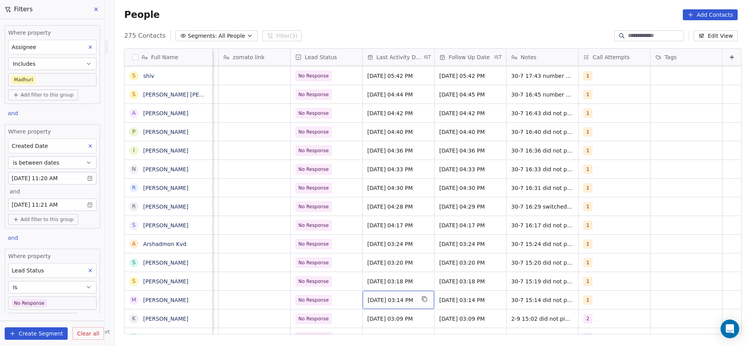
click at [381, 295] on div "[DATE] 03:14 PM" at bounding box center [399, 300] width 72 height 18
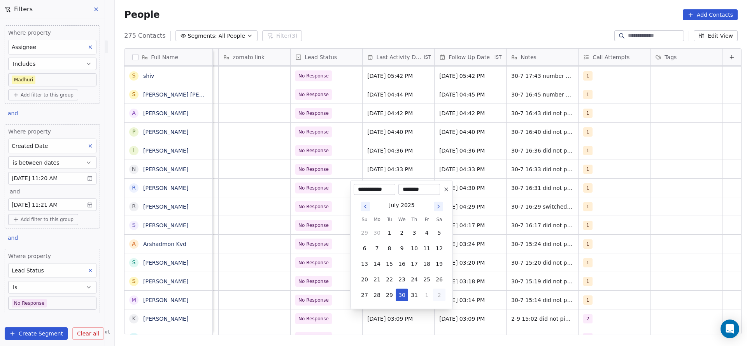
click at [433, 298] on button "2" at bounding box center [439, 295] width 12 height 12
click at [390, 291] on button "2" at bounding box center [389, 295] width 12 height 12
type input "**********"
drag, startPoint x: 283, startPoint y: 291, endPoint x: 576, endPoint y: 297, distance: 292.7
click at [284, 291] on html "On2Cook India Pvt. Ltd. Contacts People Marketing Workflows Campaigns Sales Pip…" at bounding box center [373, 173] width 747 height 346
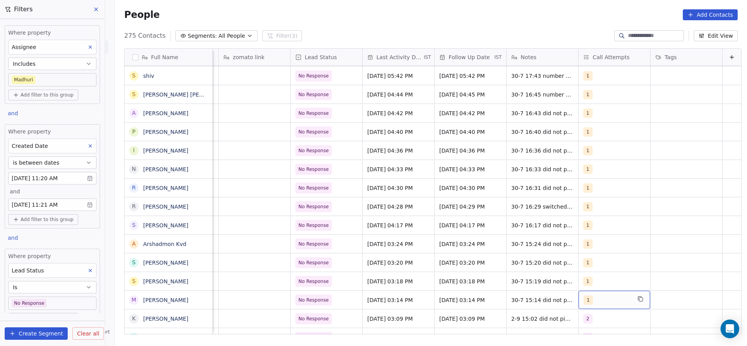
click at [584, 297] on div "1" at bounding box center [607, 299] width 47 height 9
click at [591, 197] on div "1 2 3 4 5 6 7 8 9 10" at bounding box center [616, 273] width 94 height 184
click at [589, 207] on div "2" at bounding box center [590, 207] width 3 height 7
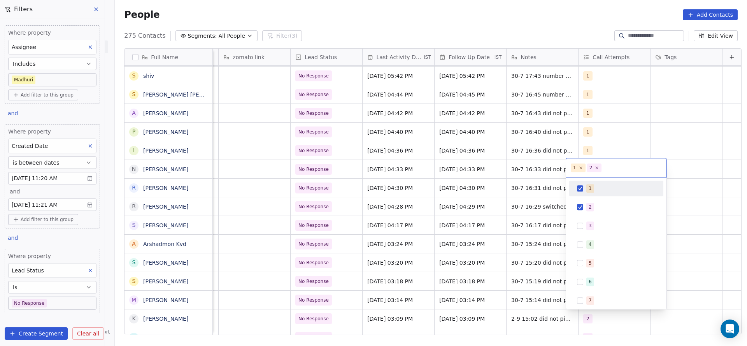
click at [589, 191] on div "1" at bounding box center [590, 188] width 3 height 7
click at [458, 244] on html "On2Cook India Pvt. Ltd. Contacts People Marketing Workflows Campaigns Sales Pip…" at bounding box center [373, 173] width 747 height 346
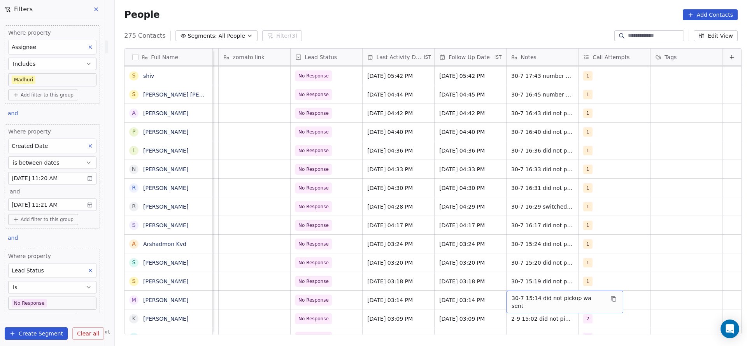
click at [515, 297] on span "30-7 15:14 did not pickup wa sent" at bounding box center [558, 302] width 93 height 16
click at [500, 296] on textarea "**********" at bounding box center [548, 303] width 107 height 24
type textarea "**********"
click at [451, 295] on html "On2Cook India Pvt. Ltd. Contacts People Marketing Workflows Campaigns Sales Pip…" at bounding box center [373, 173] width 747 height 346
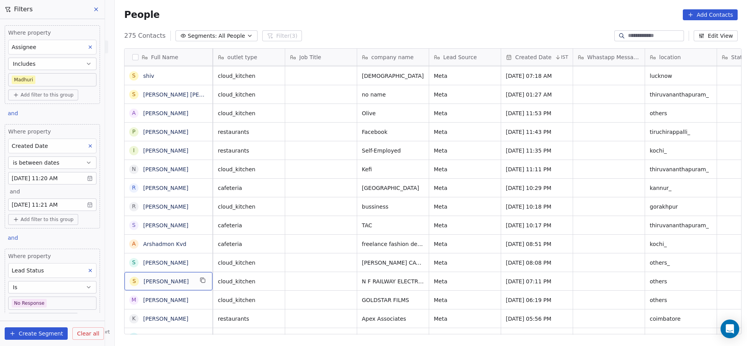
scroll to position [0, 0]
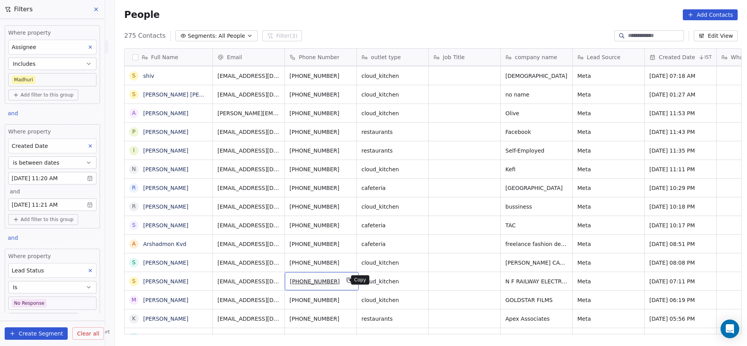
click at [348, 280] on div "[PHONE_NUMBER]" at bounding box center [322, 281] width 74 height 18
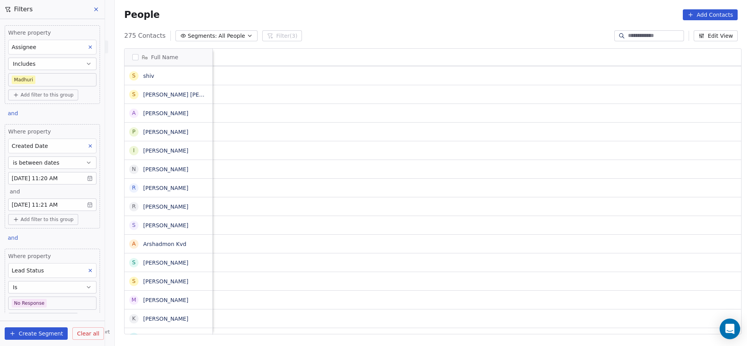
scroll to position [0, 939]
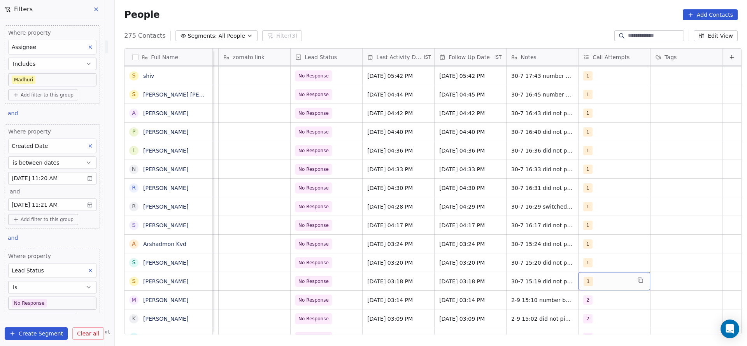
click at [584, 284] on div "1" at bounding box center [607, 281] width 47 height 9
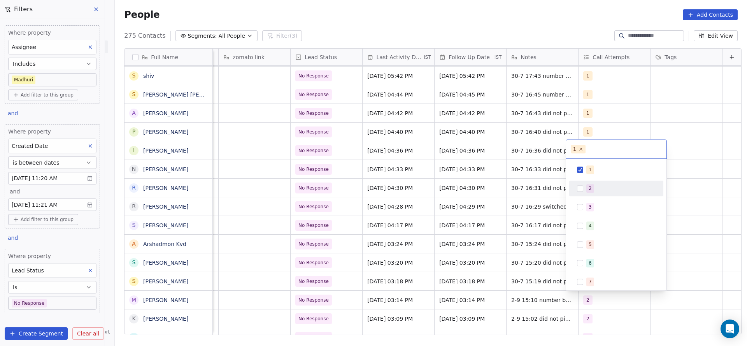
click at [592, 184] on span "2" at bounding box center [590, 188] width 8 height 9
click at [595, 169] on div "1" at bounding box center [620, 169] width 69 height 9
drag, startPoint x: 479, startPoint y: 275, endPoint x: 516, endPoint y: 273, distance: 37.4
click at [478, 275] on html "On2Cook India Pvt. Ltd. Contacts People Marketing Workflows Campaigns Sales Pip…" at bounding box center [373, 173] width 747 height 346
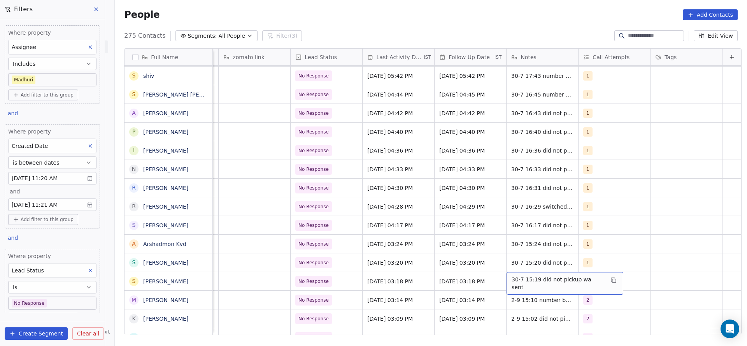
click at [510, 275] on div "30-7 15:19 did not pickup wa sent" at bounding box center [565, 283] width 117 height 23
click at [498, 280] on textarea "**********" at bounding box center [548, 284] width 107 height 24
type textarea "**********"
click at [439, 281] on html "On2Cook India Pvt. Ltd. Contacts People Marketing Workflows Campaigns Sales Pip…" at bounding box center [373, 173] width 747 height 346
click at [395, 283] on span "[DATE] 03:18 PM" at bounding box center [391, 281] width 47 height 8
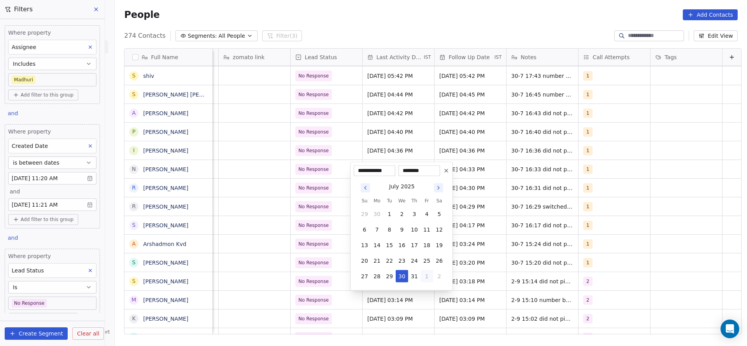
click at [424, 277] on button "1" at bounding box center [427, 276] width 12 height 12
click at [391, 278] on button "2" at bounding box center [389, 276] width 12 height 12
type input "**********"
click at [311, 293] on html "On2Cook India Pvt. Ltd. Contacts People Marketing Workflows Campaigns Sales Pip…" at bounding box center [373, 173] width 747 height 346
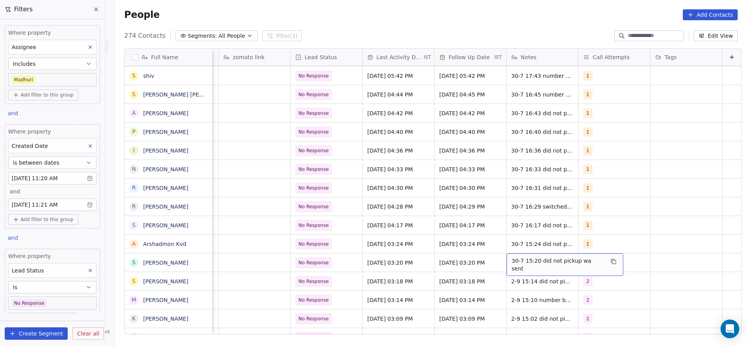
click at [512, 260] on span "30-7 15:20 did not pickup wa sent" at bounding box center [558, 265] width 93 height 16
click at [495, 260] on textarea "**********" at bounding box center [548, 265] width 107 height 24
type textarea "**********"
click at [449, 273] on html "On2Cook India Pvt. Ltd. Contacts People Marketing Workflows Campaigns Sales Pip…" at bounding box center [373, 173] width 747 height 346
click at [602, 259] on div "1" at bounding box center [607, 262] width 47 height 9
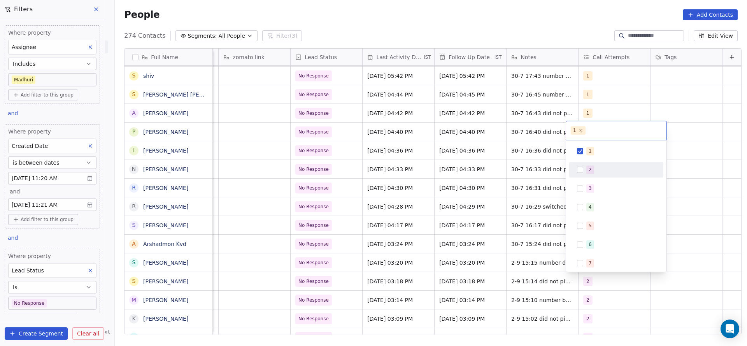
click at [596, 170] on div "2" at bounding box center [620, 169] width 69 height 9
click at [604, 147] on div "1" at bounding box center [620, 151] width 69 height 9
click at [495, 212] on html "On2Cook India Pvt. Ltd. Contacts People Marketing Workflows Campaigns Sales Pip…" at bounding box center [373, 173] width 747 height 346
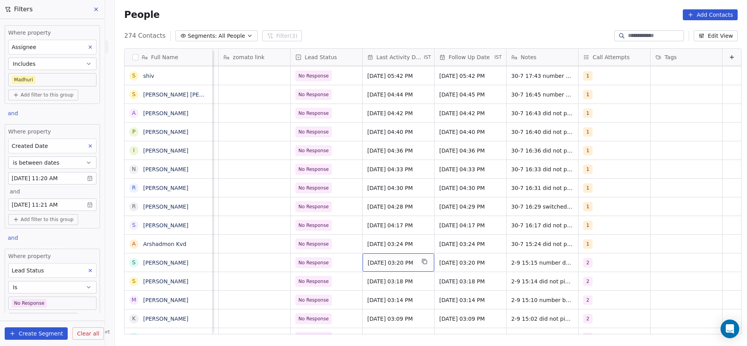
click at [385, 265] on span "[DATE] 03:20 PM" at bounding box center [391, 263] width 47 height 8
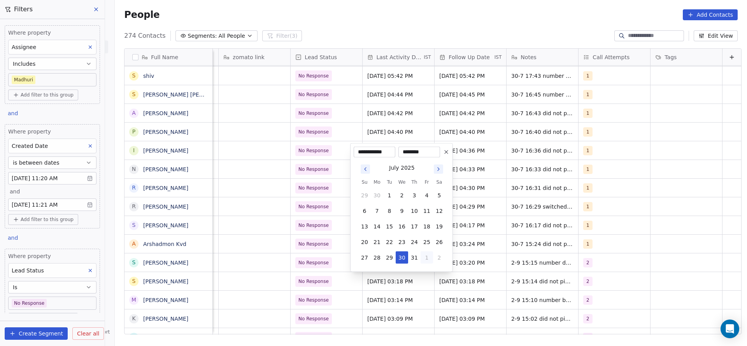
click at [431, 260] on button "1" at bounding box center [427, 257] width 12 height 12
click at [389, 258] on button "2" at bounding box center [389, 257] width 12 height 12
type input "**********"
click at [329, 261] on html "On2Cook India Pvt. Ltd. Contacts People Marketing Workflows Campaigns Sales Pip…" at bounding box center [373, 173] width 747 height 346
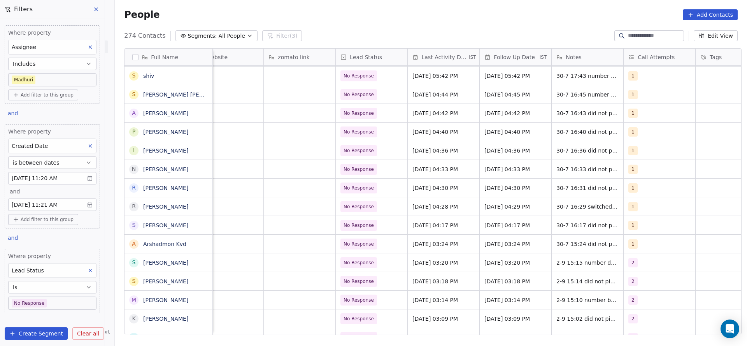
scroll to position [0, 849]
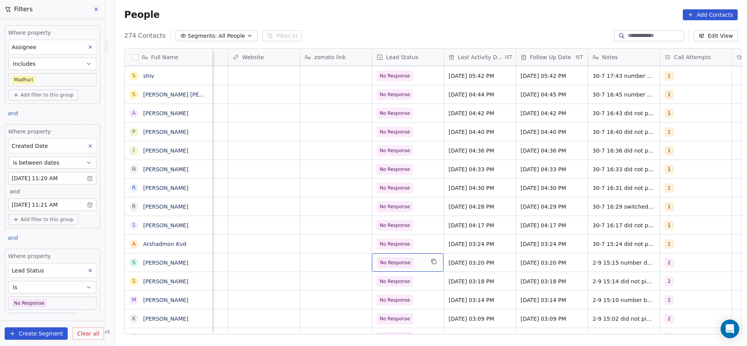
click at [415, 259] on span "No Response" at bounding box center [400, 262] width 47 height 11
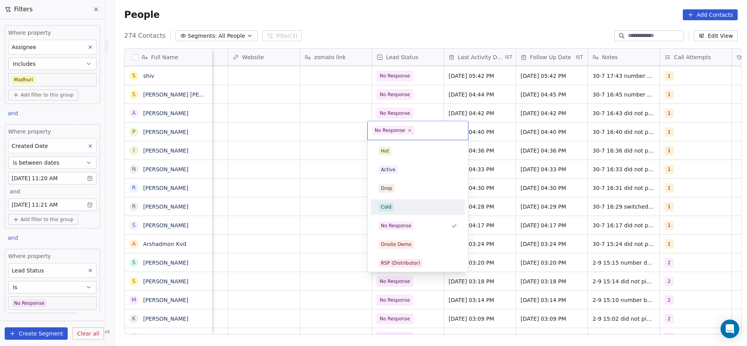
click at [408, 209] on div "Cold" at bounding box center [418, 207] width 79 height 9
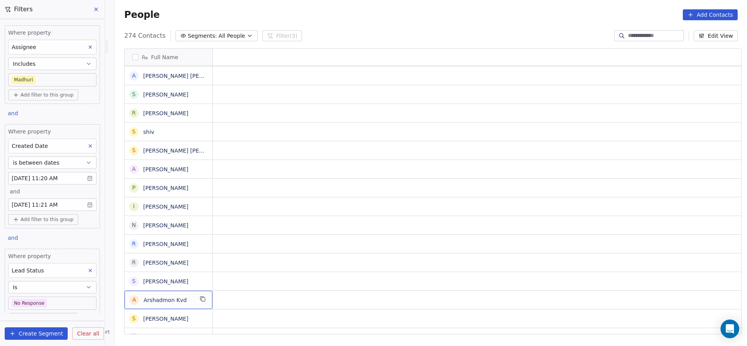
scroll to position [0, 0]
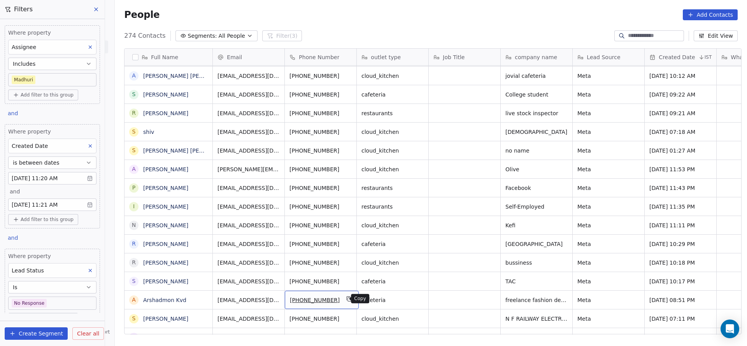
click at [345, 295] on button "grid" at bounding box center [349, 298] width 9 height 9
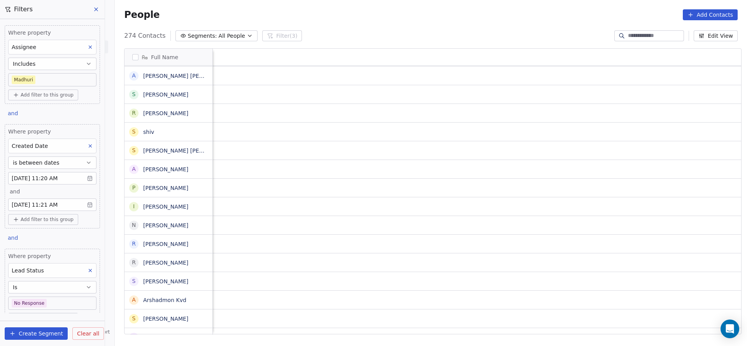
scroll to position [0, 939]
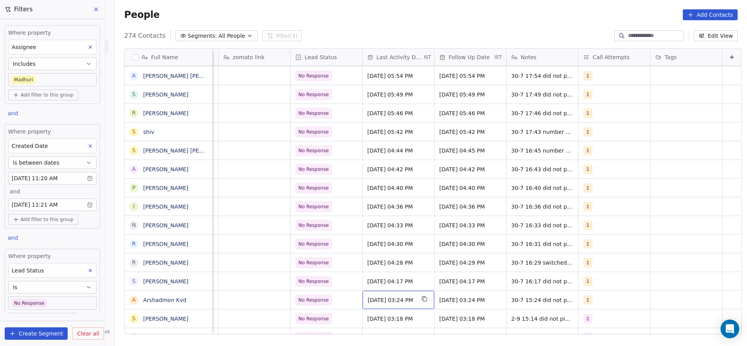
click at [386, 294] on div "[DATE] 03:24 PM" at bounding box center [399, 300] width 72 height 18
click at [382, 300] on span "[DATE] 03:24 PM" at bounding box center [391, 300] width 47 height 8
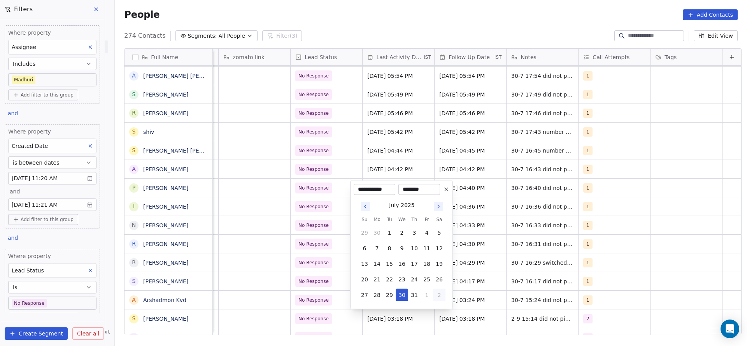
click at [433, 298] on button "2" at bounding box center [439, 295] width 12 height 12
click at [389, 291] on button "2" at bounding box center [389, 295] width 12 height 12
type input "**********"
click at [288, 292] on html "On2Cook India Pvt. Ltd. Contacts People Marketing Workflows Campaigns Sales Pip…" at bounding box center [373, 173] width 747 height 346
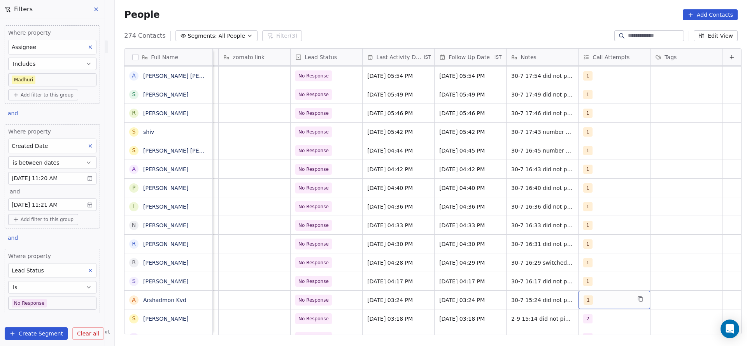
click at [584, 298] on div "1" at bounding box center [607, 299] width 47 height 9
click at [584, 208] on div "2" at bounding box center [616, 207] width 88 height 12
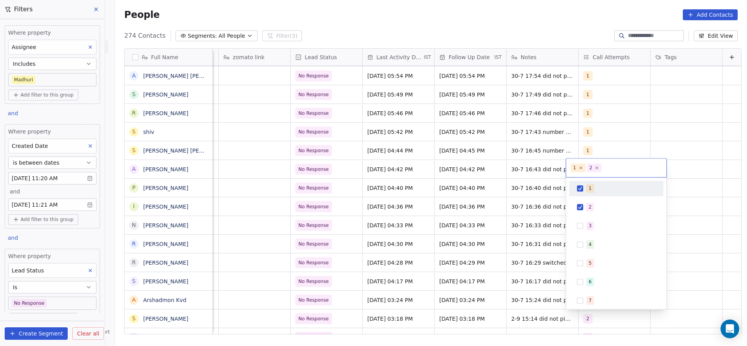
click at [589, 188] on div "1" at bounding box center [590, 188] width 3 height 7
click at [509, 250] on html "On2Cook India Pvt. Ltd. Contacts People Marketing Workflows Campaigns Sales Pip…" at bounding box center [373, 173] width 747 height 346
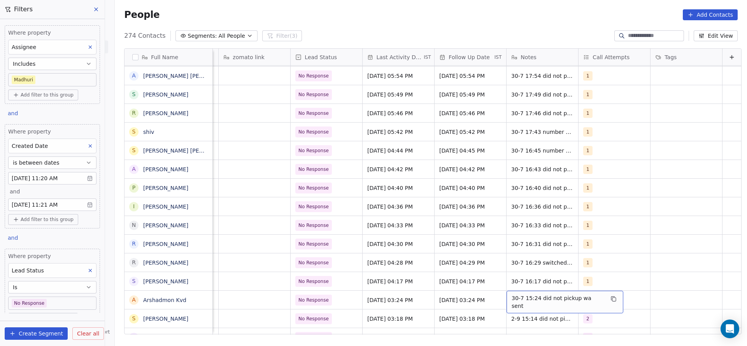
click at [515, 297] on span "30-7 15:24 did not pickup wa sent" at bounding box center [558, 302] width 93 height 16
click at [496, 293] on textarea "**********" at bounding box center [548, 303] width 107 height 24
type textarea "**********"
click at [461, 285] on html "On2Cook India Pvt. Ltd. Contacts People Marketing Workflows Campaigns Sales Pip…" at bounding box center [373, 173] width 747 height 346
click at [383, 281] on span "[DATE] 04:17 PM" at bounding box center [391, 281] width 47 height 8
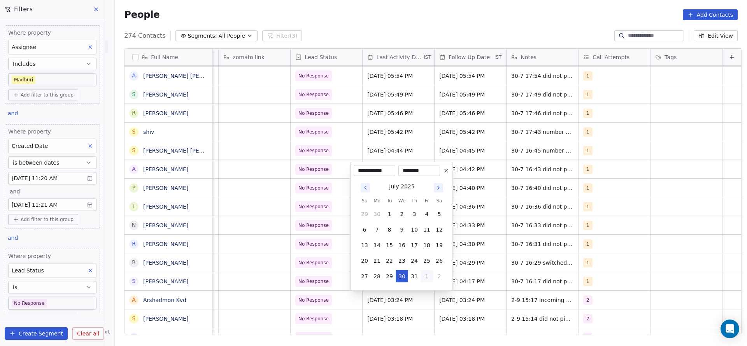
click at [421, 279] on button "1" at bounding box center [427, 276] width 12 height 12
click at [389, 279] on button "2" at bounding box center [389, 276] width 12 height 12
type input "**********"
click at [309, 288] on html "On2Cook India Pvt. Ltd. Contacts People Marketing Workflows Campaigns Sales Pip…" at bounding box center [373, 173] width 747 height 346
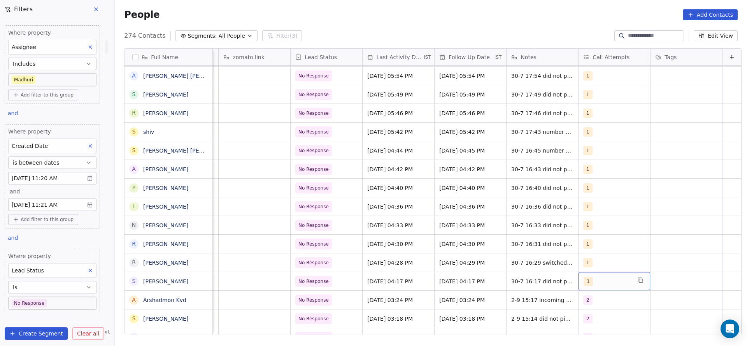
click at [598, 277] on div "1" at bounding box center [607, 281] width 47 height 9
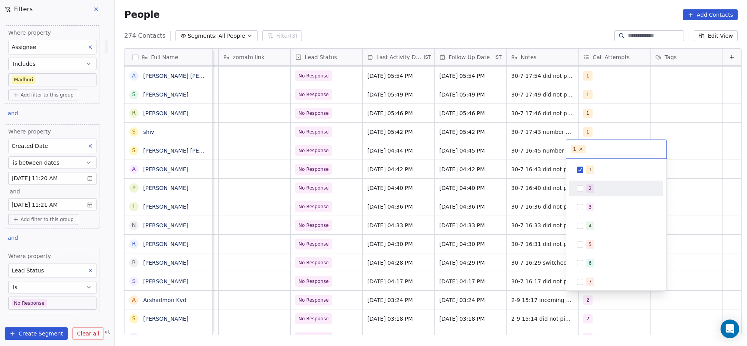
click at [598, 188] on div "2" at bounding box center [620, 188] width 69 height 9
click at [601, 165] on div "1" at bounding box center [616, 169] width 88 height 12
click at [497, 195] on html "On2Cook India Pvt. Ltd. Contacts People Marketing Workflows Campaigns Sales Pip…" at bounding box center [373, 173] width 747 height 346
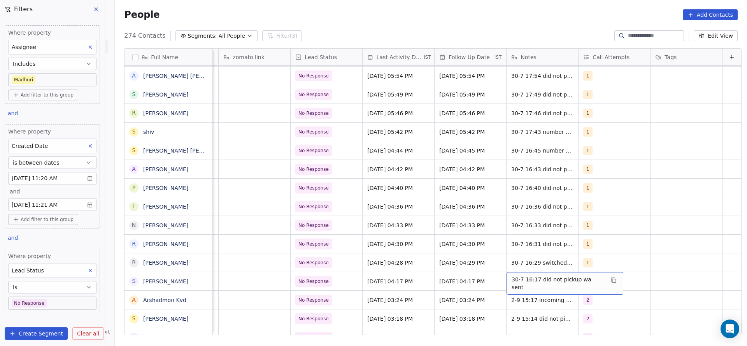
click at [537, 285] on div "30-7 16:17 did not pickup wa sent" at bounding box center [565, 283] width 117 height 23
click at [505, 277] on textarea "**********" at bounding box center [550, 284] width 107 height 24
click at [501, 278] on textarea "**********" at bounding box center [550, 284] width 107 height 24
type textarea "**********"
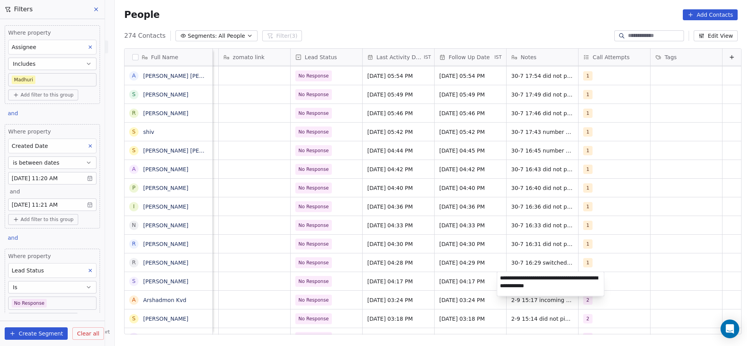
click at [472, 275] on html "On2Cook India Pvt. Ltd. Contacts People Marketing Workflows Campaigns Sales Pip…" at bounding box center [373, 173] width 747 height 346
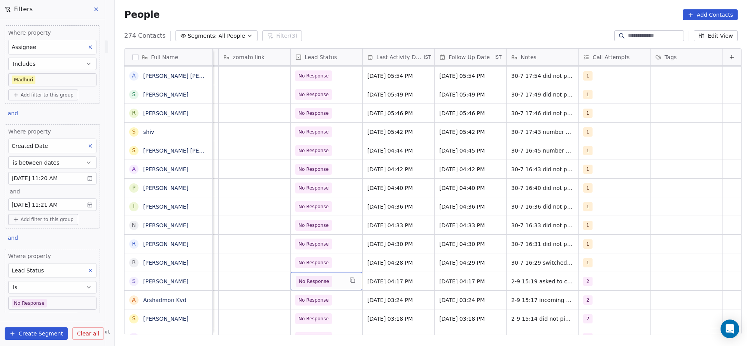
click at [336, 287] on div "No Response" at bounding box center [327, 281] width 72 height 18
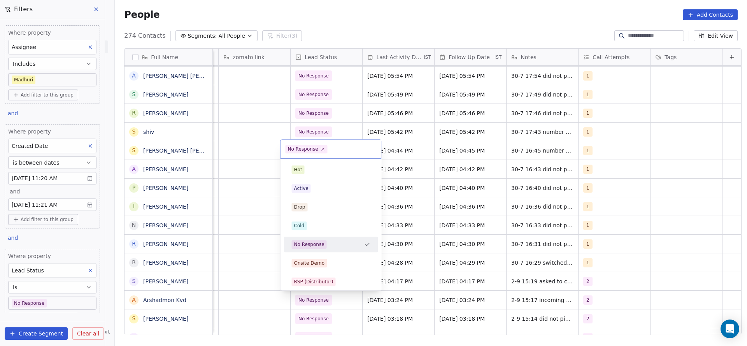
scroll to position [58, 0]
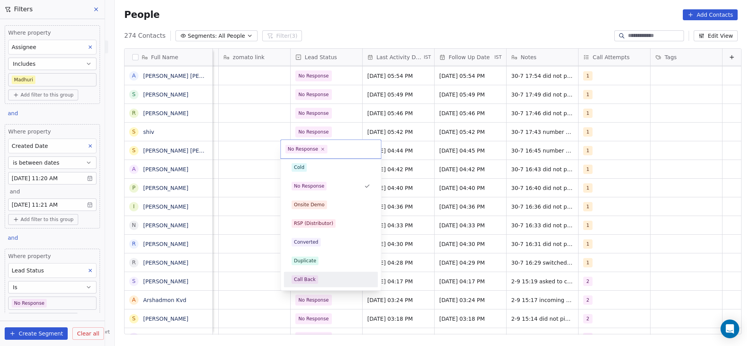
click at [302, 277] on div "Call Back" at bounding box center [305, 279] width 22 height 7
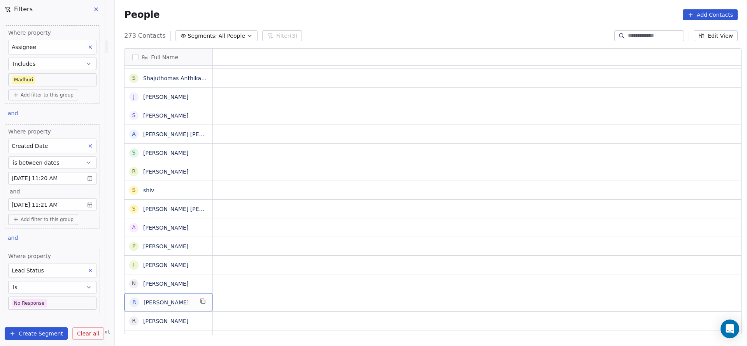
scroll to position [0, 0]
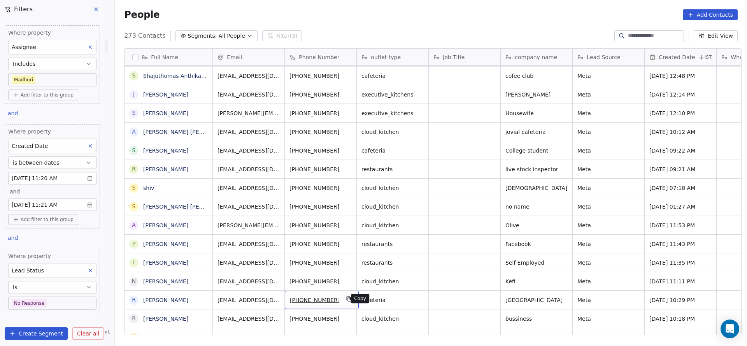
click at [346, 301] on icon "grid" at bounding box center [349, 299] width 6 height 6
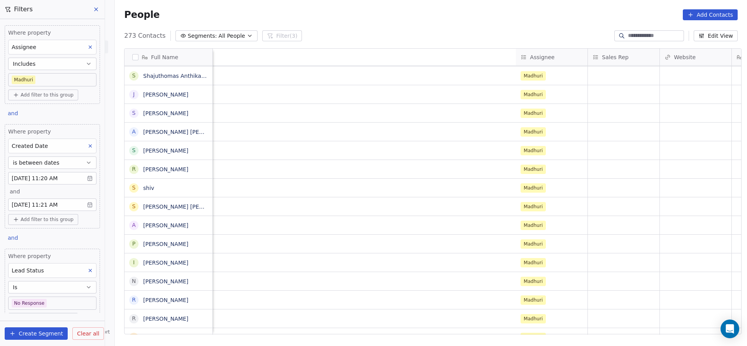
scroll to position [0, 939]
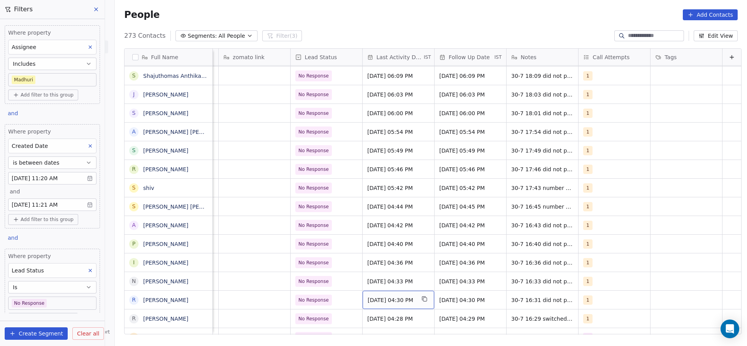
click at [388, 302] on span "[DATE] 04:30 PM" at bounding box center [391, 300] width 47 height 8
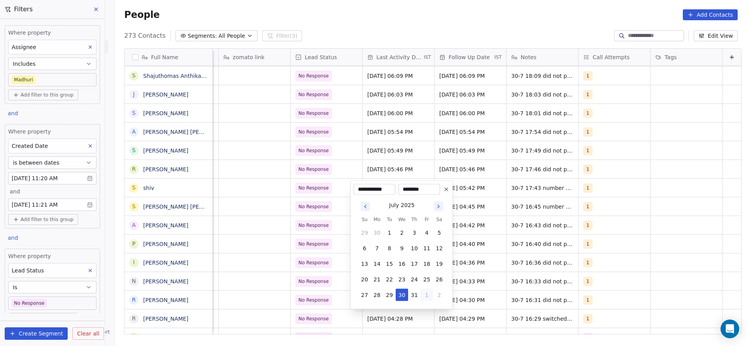
click at [431, 291] on button "1" at bounding box center [427, 295] width 12 height 12
click at [390, 295] on button "2" at bounding box center [389, 295] width 12 height 12
type input "**********"
click at [367, 297] on html "On2Cook India Pvt. Ltd. Contacts People Marketing Workflows Campaigns Sales Pip…" at bounding box center [373, 173] width 747 height 346
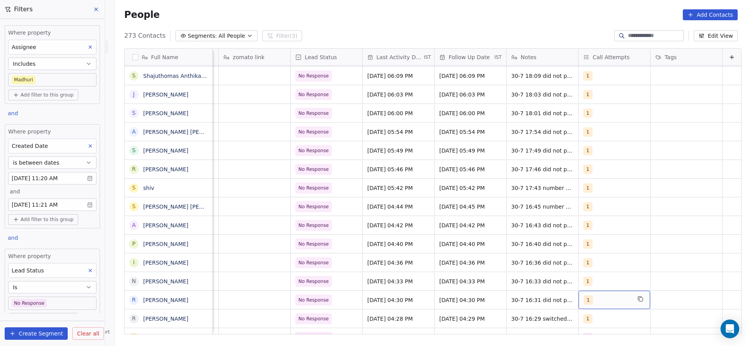
click at [584, 299] on div "1" at bounding box center [607, 299] width 47 height 9
click at [595, 208] on div "2" at bounding box center [620, 207] width 69 height 9
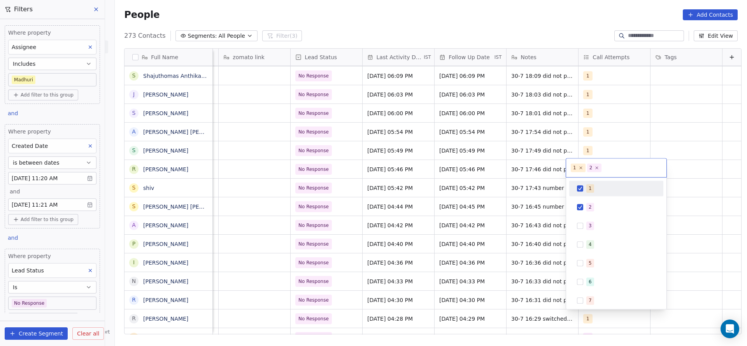
click at [602, 191] on div "1" at bounding box center [620, 188] width 69 height 9
click at [533, 243] on html "On2Cook India Pvt. Ltd. Contacts People Marketing Workflows Campaigns Sales Pip…" at bounding box center [373, 173] width 747 height 346
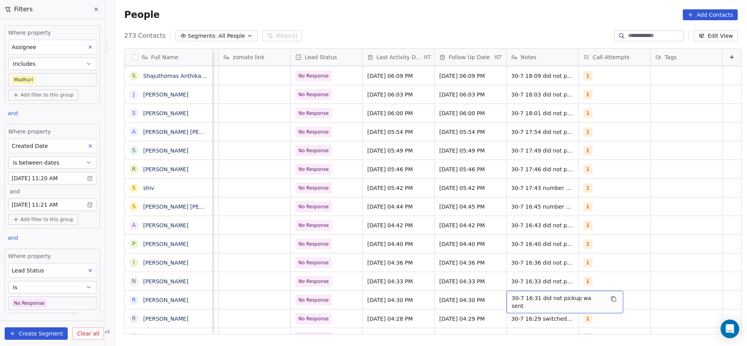
click at [527, 300] on span "30-7 16:31 did not pickup wa sent" at bounding box center [558, 302] width 93 height 16
click at [500, 293] on textarea "**********" at bounding box center [548, 303] width 107 height 24
type textarea "**********"
drag, startPoint x: 453, startPoint y: 293, endPoint x: 627, endPoint y: 312, distance: 175.3
click at [453, 293] on html "On2Cook India Pvt. Ltd. Contacts People Marketing Workflows Campaigns Sales Pip…" at bounding box center [373, 173] width 747 height 346
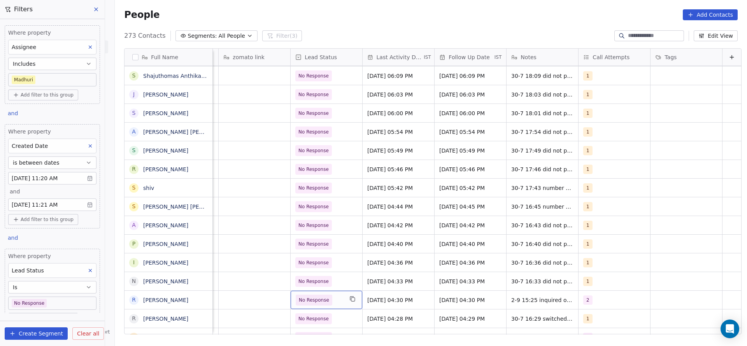
click at [318, 304] on span "No Response" at bounding box center [314, 300] width 37 height 11
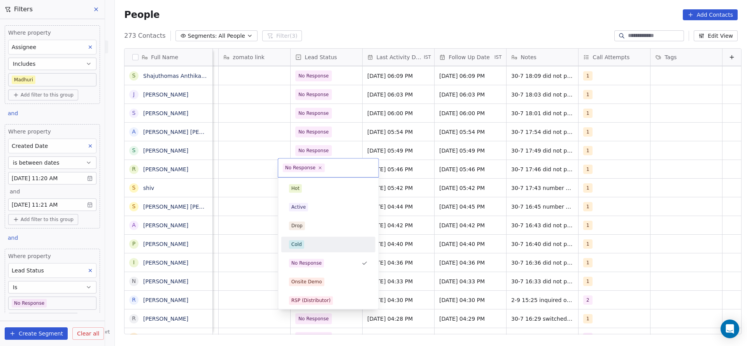
click at [326, 252] on div "Cold" at bounding box center [328, 245] width 94 height 16
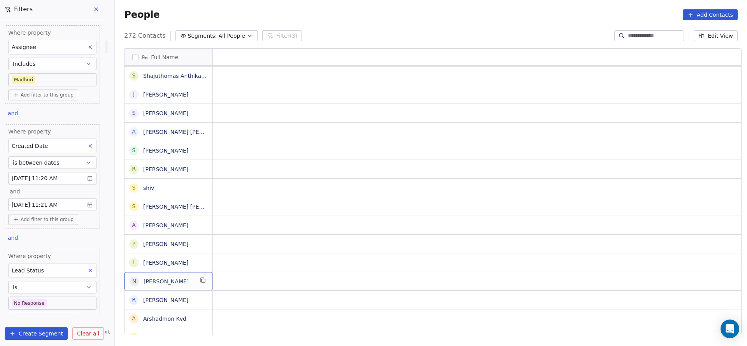
scroll to position [0, 0]
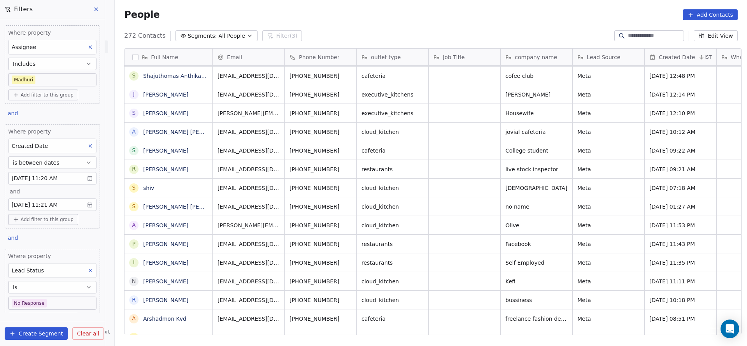
drag, startPoint x: 344, startPoint y: 334, endPoint x: 363, endPoint y: 329, distance: 20.1
click at [460, 323] on div "Email Phone Number outlet type Job Title company name Lead Source Created Date …" at bounding box center [477, 192] width 528 height 286
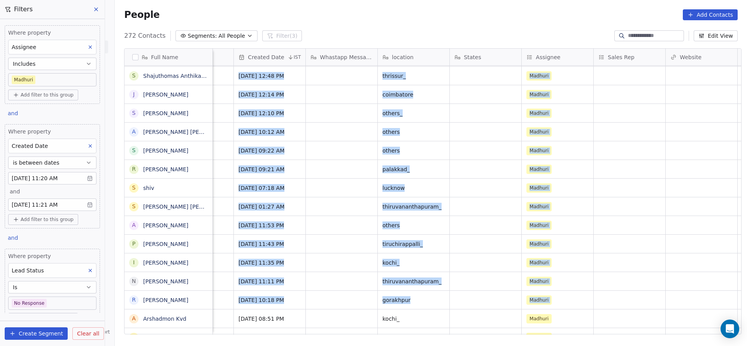
scroll to position [0, 432]
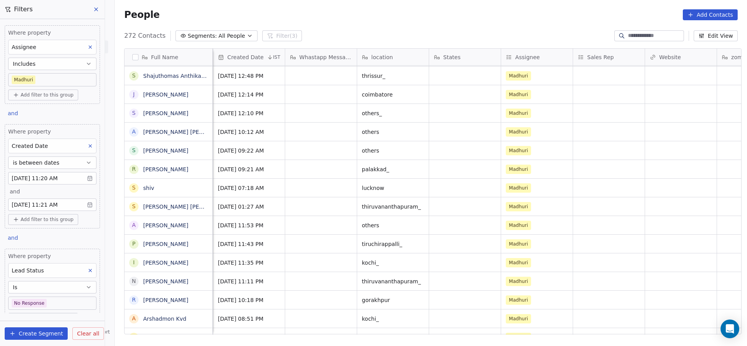
click at [73, 243] on div "Where property Assignee Includes [PERSON_NAME] Add filter to this group and Whe…" at bounding box center [52, 166] width 105 height 294
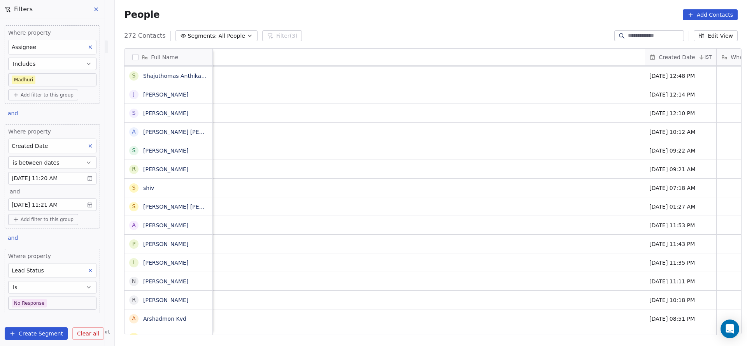
scroll to position [0, 939]
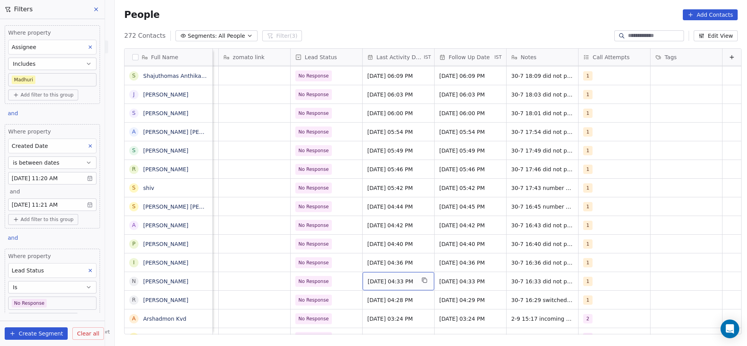
click at [384, 284] on span "[DATE] 04:33 PM" at bounding box center [391, 281] width 47 height 8
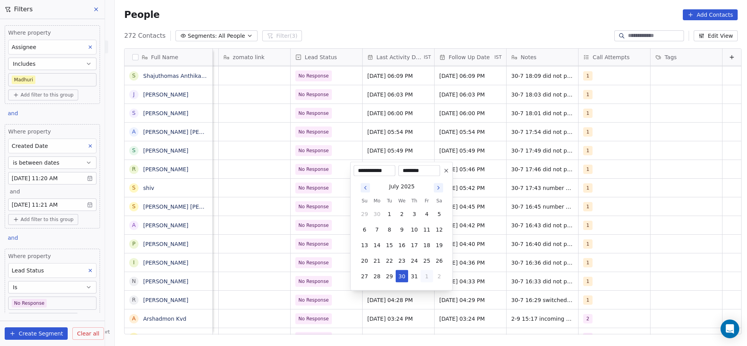
click at [421, 270] on button "1" at bounding box center [427, 276] width 12 height 12
click at [389, 279] on button "2" at bounding box center [389, 276] width 12 height 12
type input "**********"
click at [367, 289] on html "On2Cook India Pvt. Ltd. Contacts People Marketing Workflows Campaigns Sales Pip…" at bounding box center [373, 173] width 747 height 346
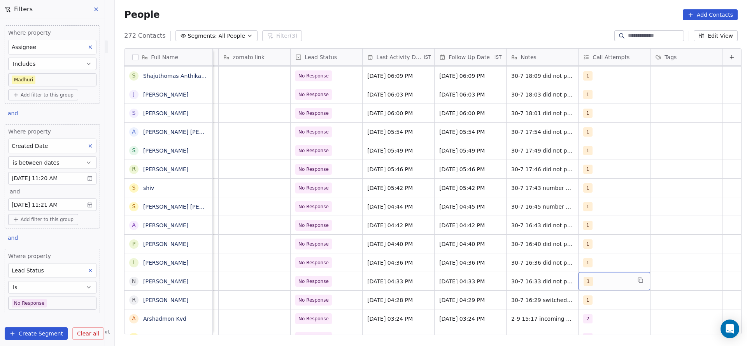
click at [584, 284] on div "1" at bounding box center [607, 281] width 47 height 9
click at [596, 281] on div "1" at bounding box center [607, 281] width 47 height 9
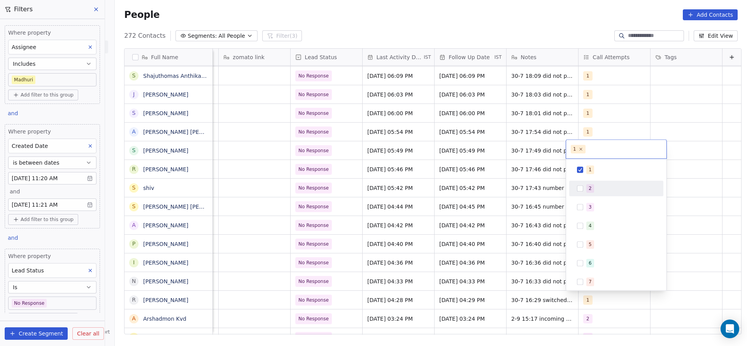
click at [600, 190] on div "2" at bounding box center [620, 188] width 69 height 9
click at [600, 171] on div "1" at bounding box center [620, 169] width 69 height 9
click at [481, 229] on html "On2Cook India Pvt. Ltd. Contacts People Marketing Workflows Campaigns Sales Pip…" at bounding box center [373, 173] width 747 height 346
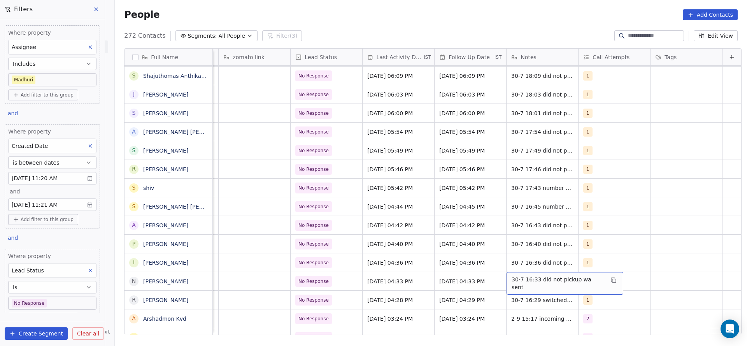
click at [512, 279] on span "30-7 16:33 did not pickup wa sent" at bounding box center [558, 283] width 93 height 16
click at [498, 280] on textarea "**********" at bounding box center [548, 284] width 107 height 24
type textarea "**********"
click at [360, 295] on html "On2Cook India Pvt. Ltd. Contacts People Marketing Workflows Campaigns Sales Pip…" at bounding box center [373, 173] width 747 height 346
click at [368, 261] on span "[DATE] 04:36 PM" at bounding box center [391, 263] width 47 height 8
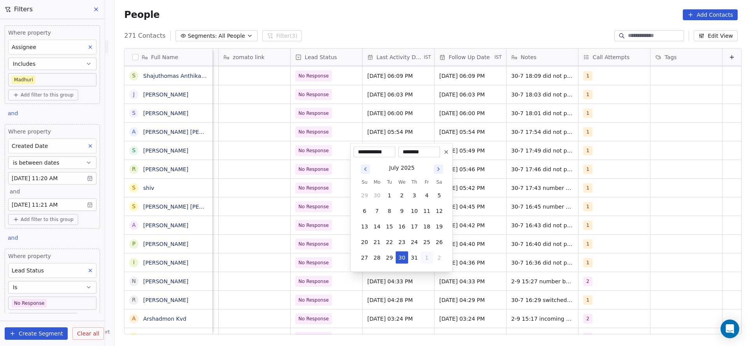
click at [428, 253] on button "1" at bounding box center [427, 257] width 12 height 12
click at [388, 257] on button "2" at bounding box center [389, 257] width 12 height 12
type input "**********"
drag, startPoint x: 280, startPoint y: 263, endPoint x: 470, endPoint y: 237, distance: 192.4
click at [308, 262] on html "On2Cook India Pvt. Ltd. Contacts People Marketing Workflows Campaigns Sales Pip…" at bounding box center [373, 173] width 747 height 346
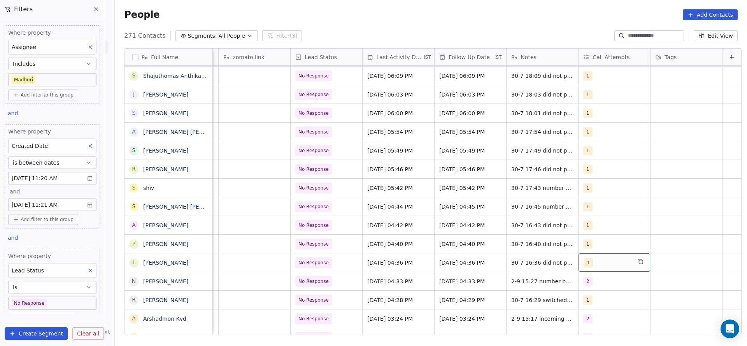
click at [594, 261] on div "1" at bounding box center [607, 262] width 47 height 9
click at [589, 174] on span "2" at bounding box center [590, 169] width 8 height 9
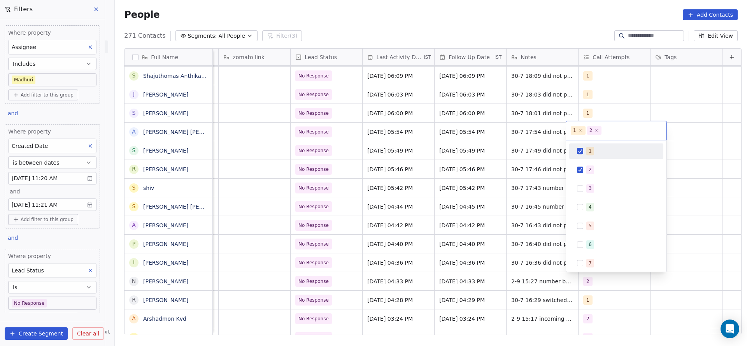
click at [592, 154] on span "1" at bounding box center [590, 151] width 8 height 9
click at [547, 196] on html "On2Cook India Pvt. Ltd. Contacts People Marketing Workflows Campaigns Sales Pip…" at bounding box center [373, 173] width 747 height 346
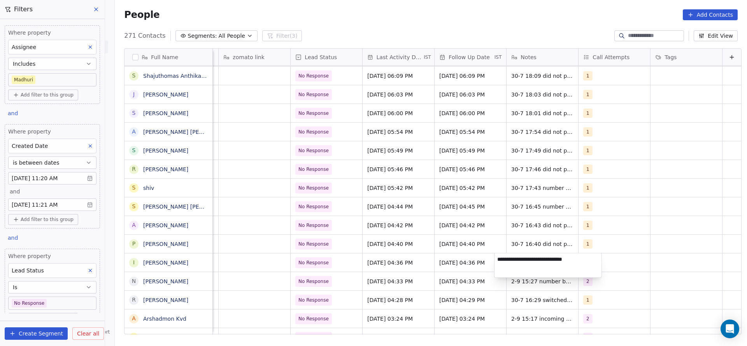
click at [495, 261] on textarea "**********" at bounding box center [548, 265] width 107 height 24
type textarea "**********"
click at [428, 269] on html "On2Cook India Pvt. Ltd. Contacts People Marketing Workflows Campaigns Sales Pip…" at bounding box center [373, 173] width 747 height 346
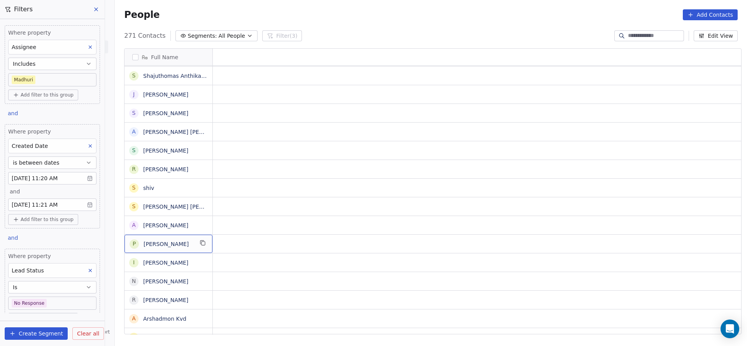
scroll to position [0, 0]
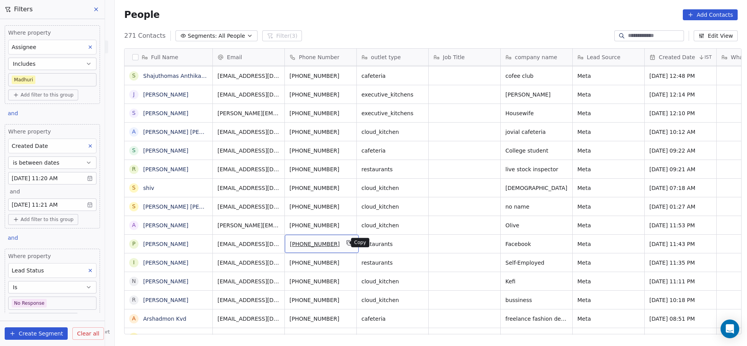
click at [346, 242] on icon "grid" at bounding box center [349, 243] width 6 height 6
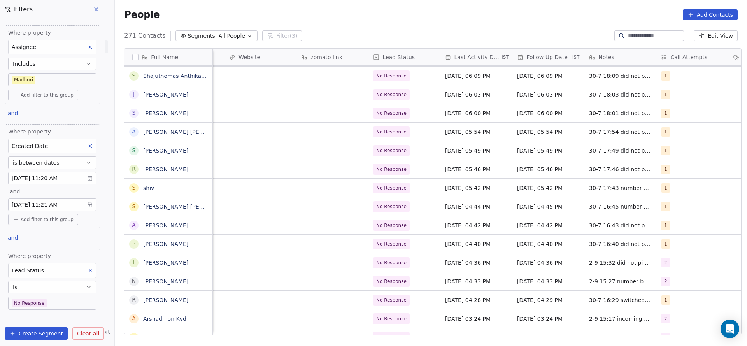
scroll to position [0, 902]
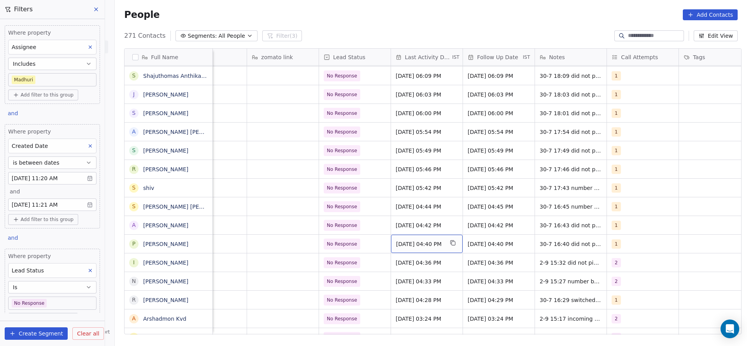
click at [407, 245] on span "[DATE] 04:40 PM" at bounding box center [419, 244] width 47 height 8
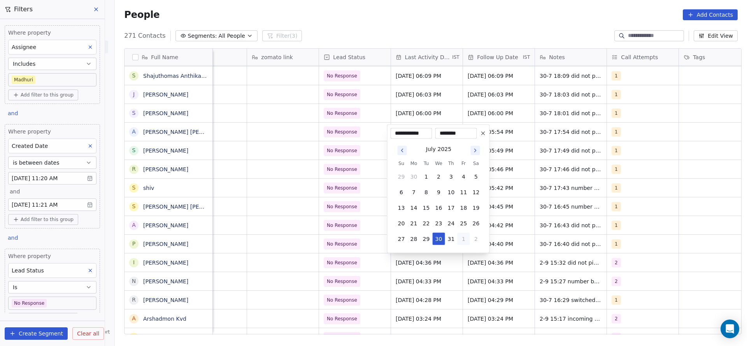
click at [458, 240] on button "1" at bounding box center [464, 239] width 12 height 12
click at [426, 242] on button "2" at bounding box center [426, 239] width 12 height 12
type input "**********"
click at [323, 254] on html "On2Cook India Pvt. Ltd. Contacts People Marketing Workflows Campaigns Sales Pip…" at bounding box center [373, 173] width 747 height 346
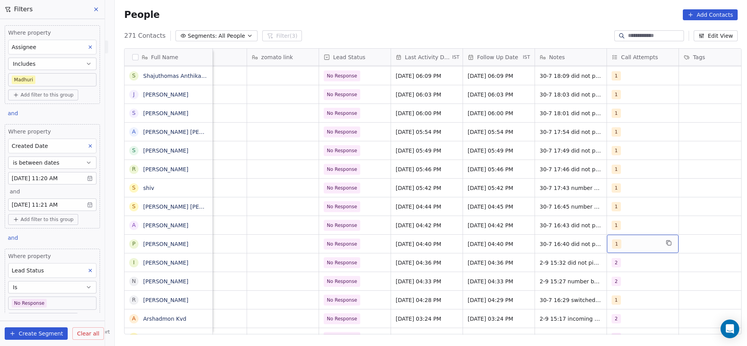
click at [627, 242] on div "1" at bounding box center [635, 243] width 47 height 9
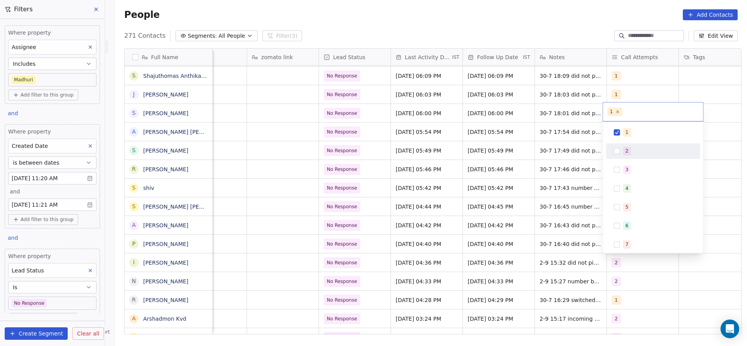
click at [632, 153] on div "2" at bounding box center [657, 151] width 69 height 9
click at [630, 133] on div "1" at bounding box center [657, 132] width 69 height 9
click at [567, 175] on html "On2Cook India Pvt. Ltd. Contacts People Marketing Workflows Campaigns Sales Pip…" at bounding box center [373, 173] width 747 height 346
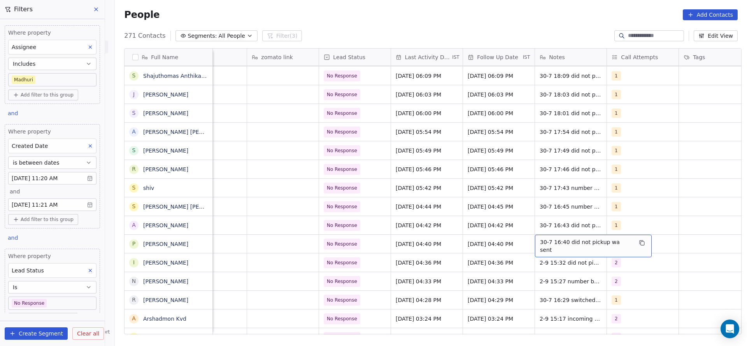
click at [551, 240] on span "30-7 16:40 did not pickup wa sent" at bounding box center [586, 246] width 93 height 16
click at [535, 243] on div "30-7 16:40 did not pickup wa sent" at bounding box center [593, 246] width 117 height 23
click at [534, 242] on textarea "**********" at bounding box center [584, 247] width 107 height 24
type textarea "**********"
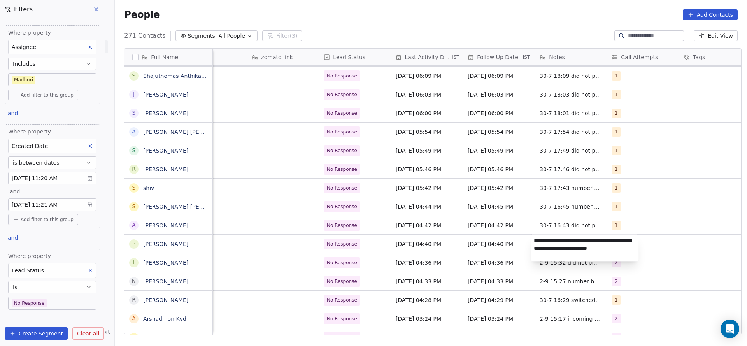
click at [322, 211] on html "On2Cook India Pvt. Ltd. Contacts People Marketing Workflows Campaigns Sales Pip…" at bounding box center [373, 173] width 747 height 346
click at [354, 244] on span "No Response" at bounding box center [342, 244] width 37 height 11
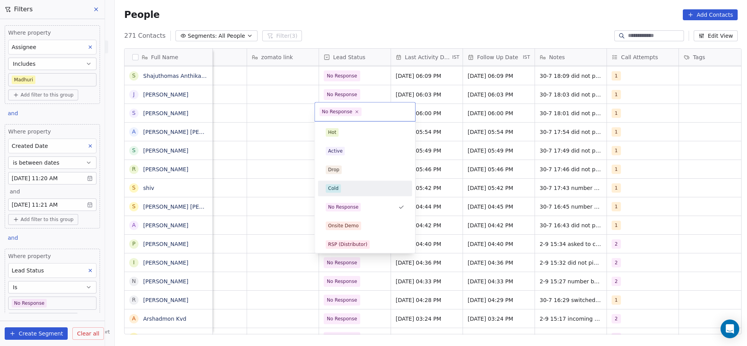
click at [354, 192] on div "Cold" at bounding box center [365, 188] width 79 height 9
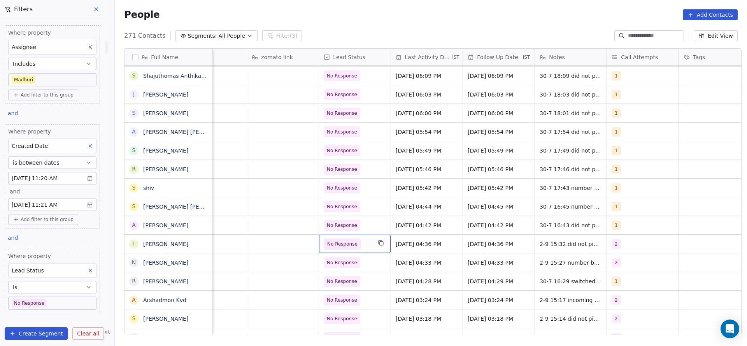
click at [351, 247] on span "No Response" at bounding box center [342, 244] width 30 height 8
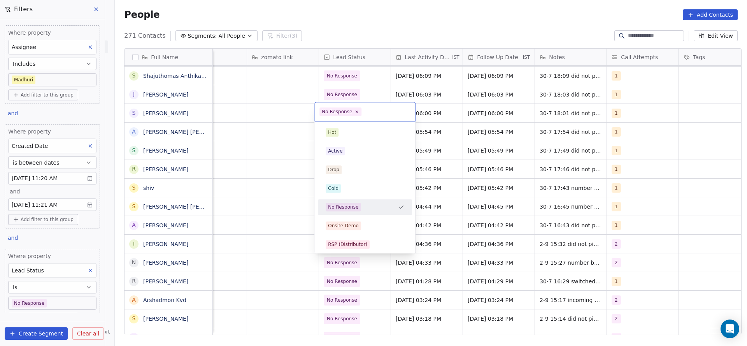
click at [183, 246] on html "On2Cook India Pvt. Ltd. Contacts People Marketing Workflows Campaigns Sales Pip…" at bounding box center [373, 173] width 747 height 346
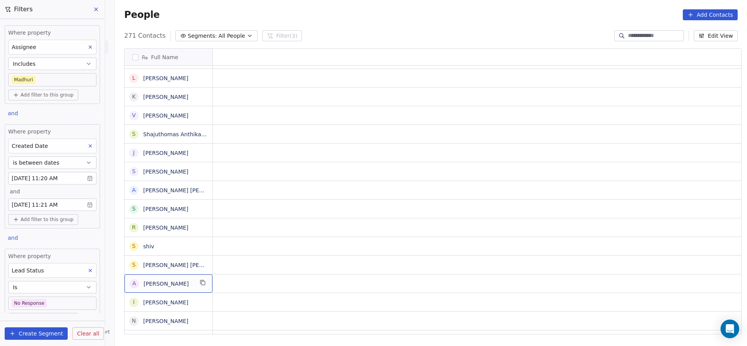
scroll to position [0, 0]
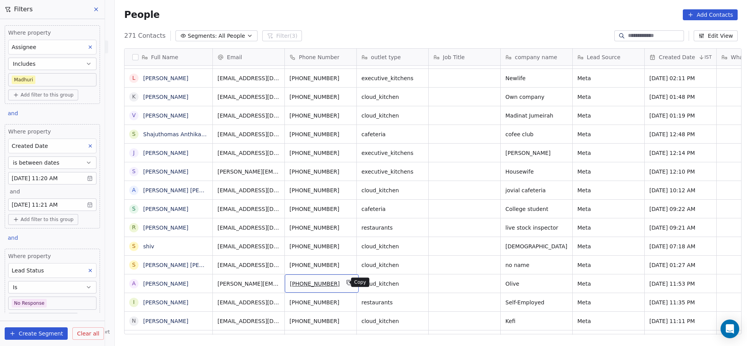
click at [346, 282] on icon "grid" at bounding box center [349, 282] width 6 height 6
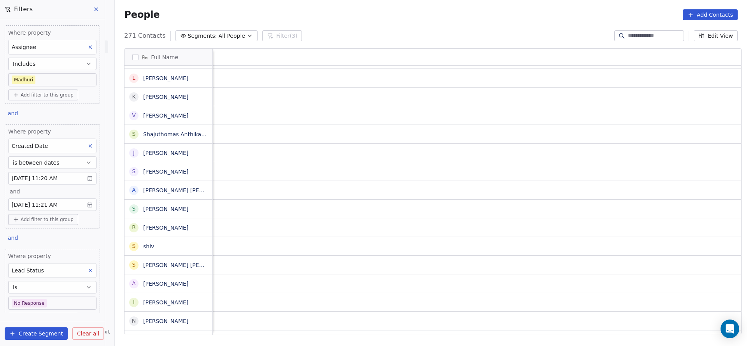
scroll to position [0, 939]
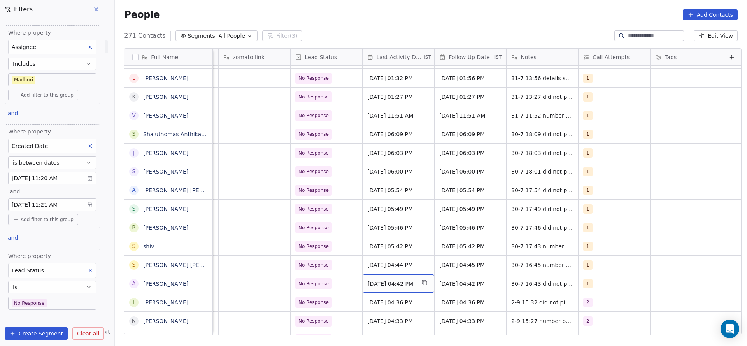
click at [376, 280] on span "[DATE] 04:42 PM" at bounding box center [391, 284] width 47 height 8
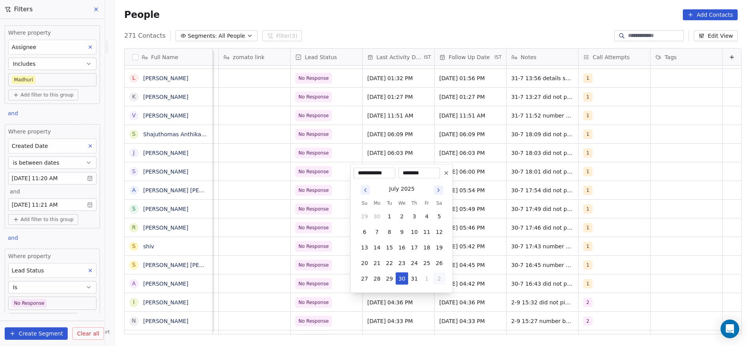
click at [433, 279] on button "2" at bounding box center [439, 278] width 12 height 12
click at [390, 282] on button "2" at bounding box center [389, 278] width 12 height 12
type input "**********"
drag, startPoint x: 319, startPoint y: 288, endPoint x: 523, endPoint y: 271, distance: 204.2
click at [334, 288] on html "On2Cook India Pvt. Ltd. Contacts People Marketing Workflows Campaigns Sales Pip…" at bounding box center [373, 173] width 747 height 346
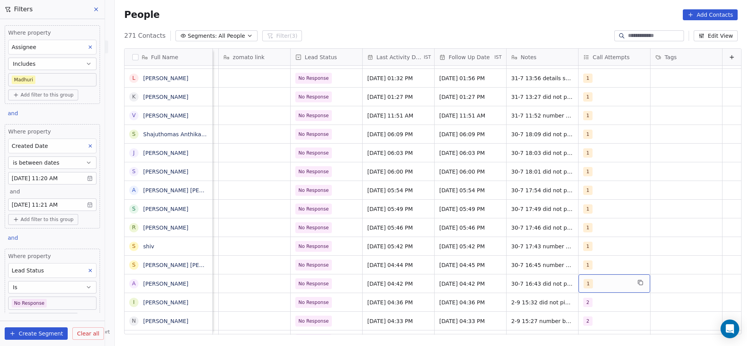
click at [586, 282] on div "1" at bounding box center [607, 283] width 47 height 9
click at [596, 196] on div "2" at bounding box center [616, 190] width 88 height 12
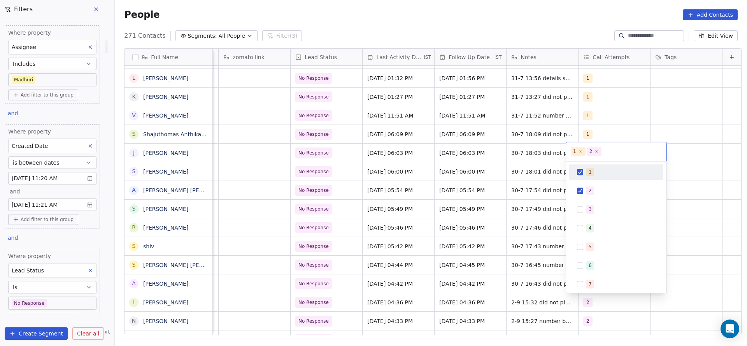
click at [596, 168] on div "1" at bounding box center [620, 172] width 69 height 9
click at [528, 214] on html "On2Cook India Pvt. Ltd. Contacts People Marketing Workflows Campaigns Sales Pip…" at bounding box center [373, 173] width 747 height 346
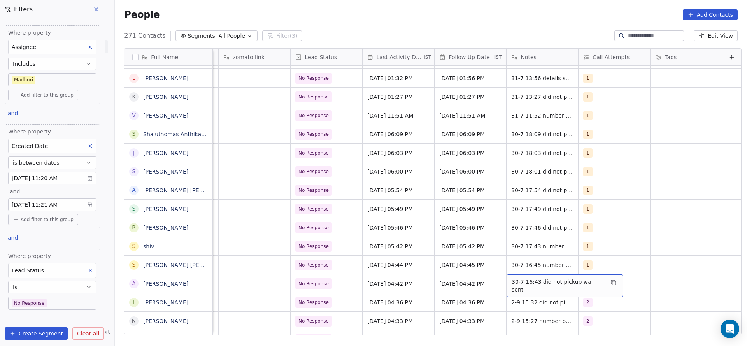
click at [524, 289] on div "30-7 16:43 did not pickup wa sent" at bounding box center [565, 285] width 117 height 23
click at [498, 279] on textarea "**********" at bounding box center [548, 286] width 107 height 24
type textarea "**********"
click at [395, 280] on html "On2Cook India Pvt. Ltd. Contacts People Marketing Workflows Campaigns Sales Pip…" at bounding box center [373, 173] width 747 height 346
click at [310, 279] on span "No Response" at bounding box center [314, 283] width 37 height 11
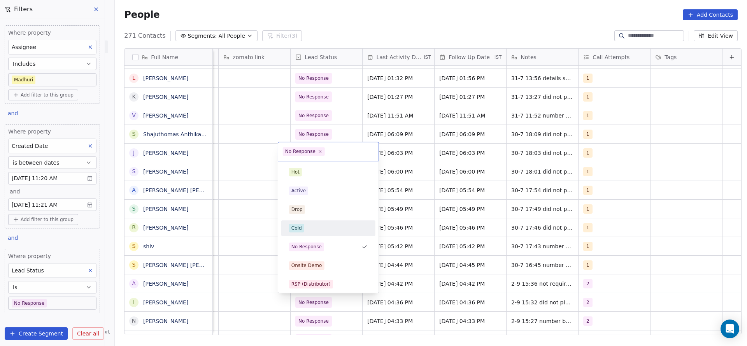
click at [313, 224] on div "Cold" at bounding box center [328, 228] width 79 height 9
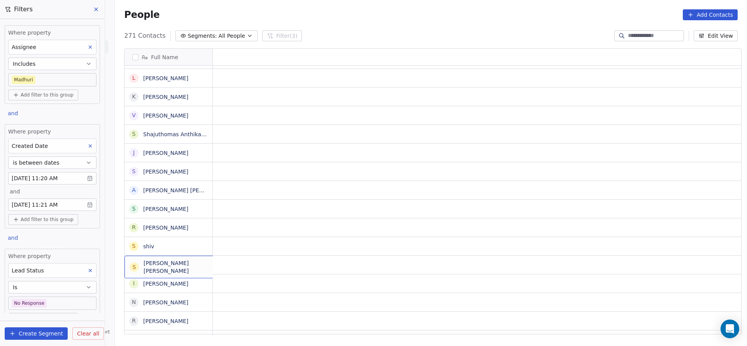
scroll to position [0, 0]
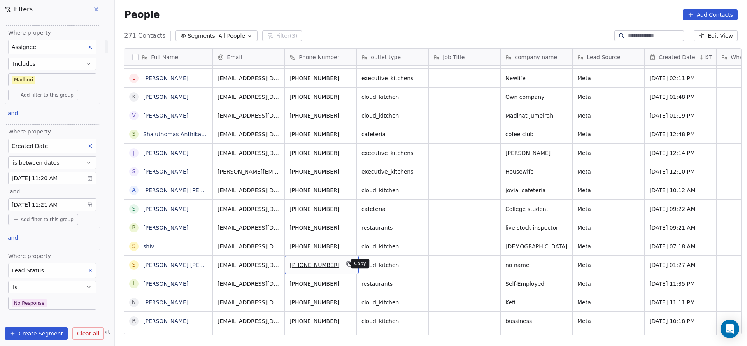
click at [346, 265] on icon "grid" at bounding box center [349, 264] width 6 height 6
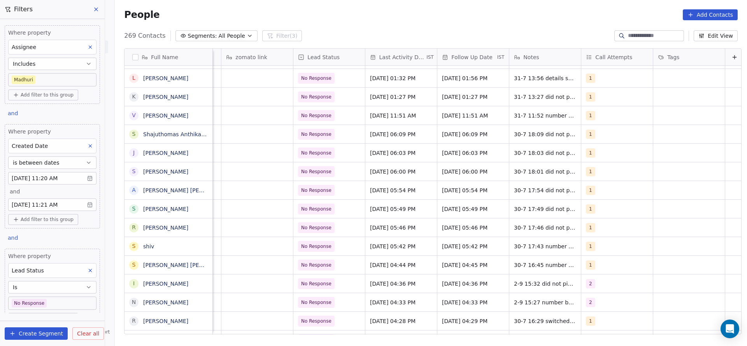
scroll to position [0, 928]
click at [387, 265] on span "[DATE] 04:44 PM" at bounding box center [393, 265] width 47 height 8
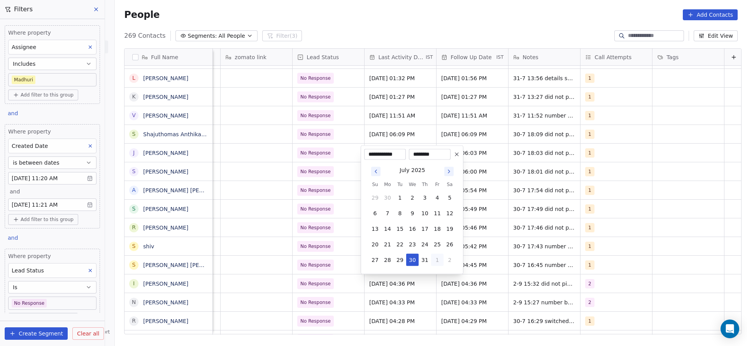
click at [437, 260] on button "1" at bounding box center [437, 260] width 12 height 12
click at [396, 258] on button "2" at bounding box center [400, 260] width 12 height 12
type input "**********"
click at [377, 282] on html "On2Cook India Pvt. Ltd. Contacts People Marketing Workflows Campaigns Sales Pip…" at bounding box center [373, 173] width 747 height 346
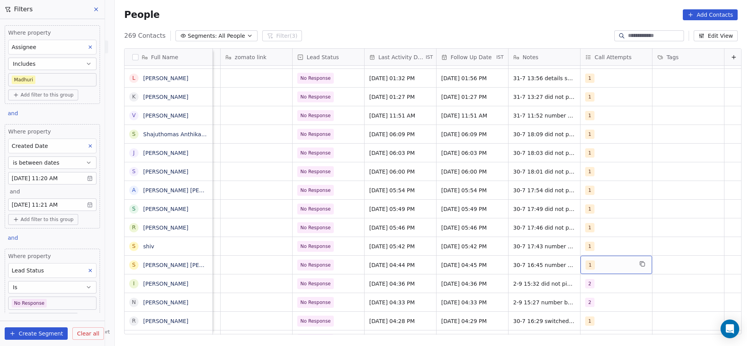
click at [590, 260] on div "1" at bounding box center [609, 264] width 47 height 9
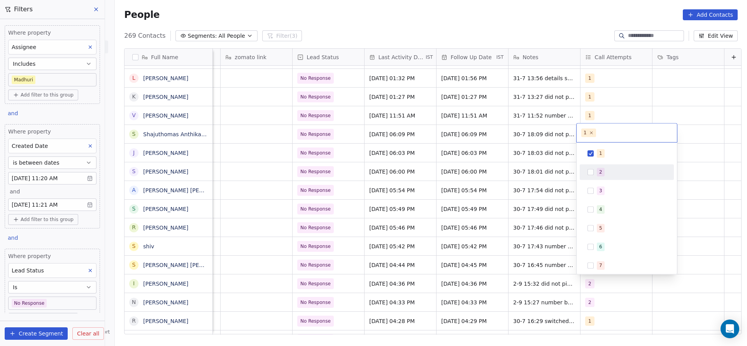
click at [601, 167] on div "2" at bounding box center [627, 172] width 88 height 12
click at [602, 155] on span "1" at bounding box center [601, 153] width 8 height 9
click at [537, 211] on html "On2Cook India Pvt. Ltd. Contacts People Marketing Workflows Campaigns Sales Pip…" at bounding box center [373, 173] width 747 height 346
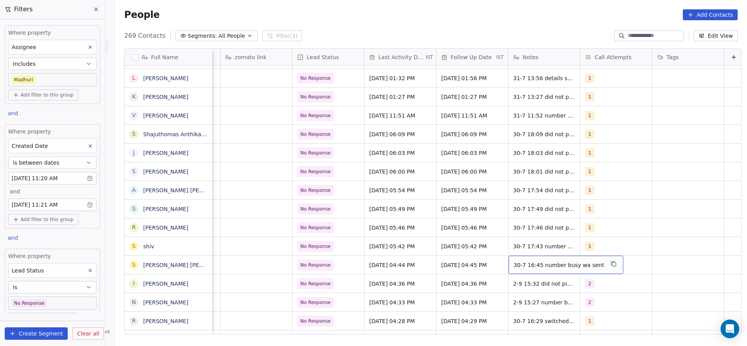
click at [539, 265] on span "30-7 16:45 number busy wa sent" at bounding box center [559, 265] width 91 height 8
click at [508, 263] on textarea "**********" at bounding box center [557, 268] width 104 height 24
type textarea "**********"
drag, startPoint x: 368, startPoint y: 271, endPoint x: 267, endPoint y: 265, distance: 101.7
click at [369, 272] on html "On2Cook India Pvt. Ltd. Contacts People Marketing Workflows Campaigns Sales Pip…" at bounding box center [373, 173] width 747 height 346
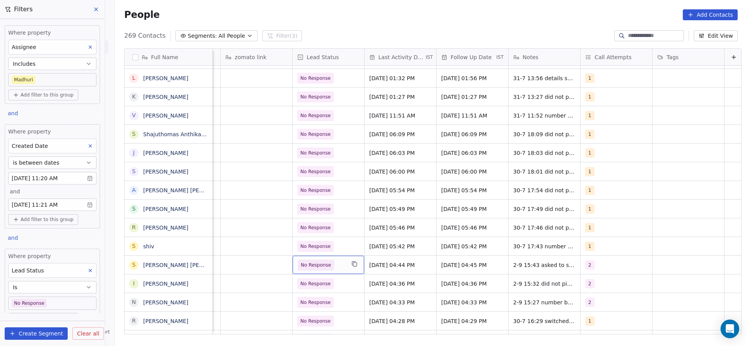
click at [301, 263] on span "No Response" at bounding box center [316, 265] width 30 height 8
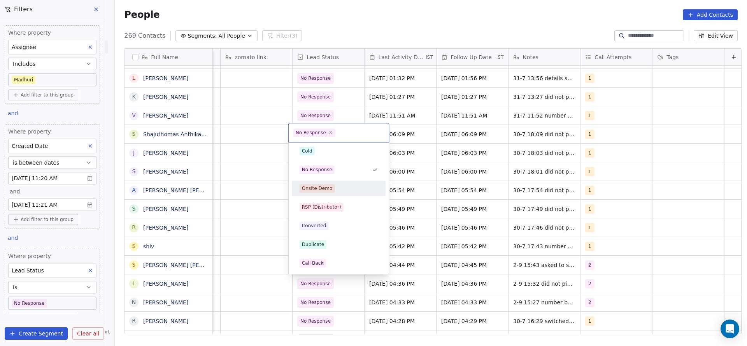
scroll to position [0, 0]
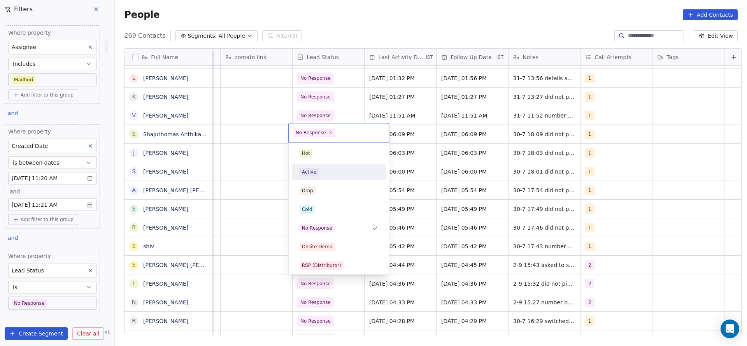
click at [329, 166] on div "Active" at bounding box center [339, 172] width 88 height 12
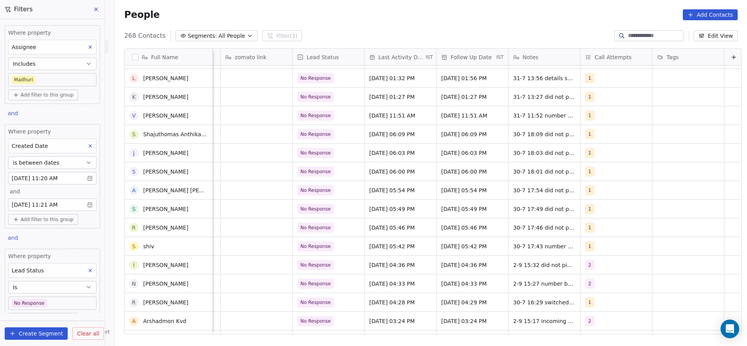
scroll to position [854, 0]
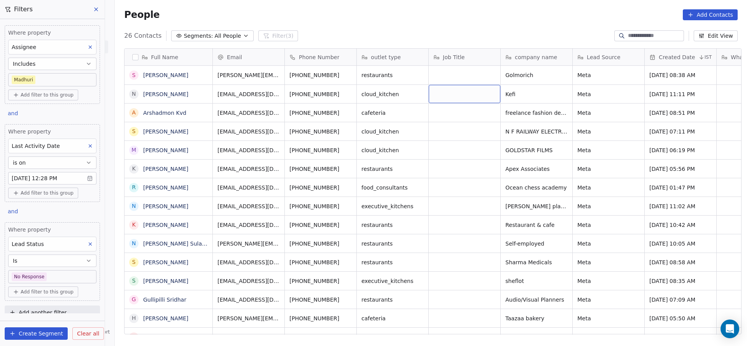
scroll to position [295, 627]
click at [86, 245] on button at bounding box center [90, 244] width 10 height 10
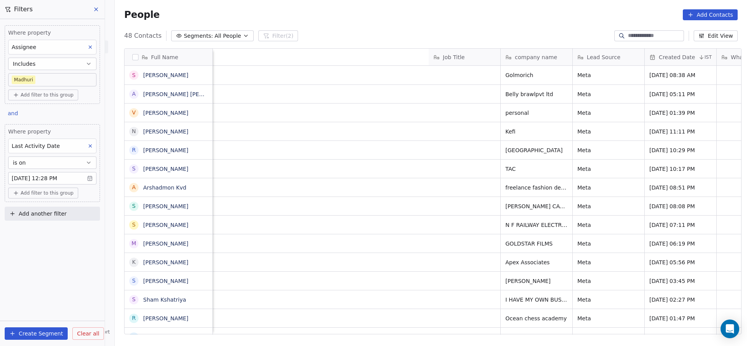
scroll to position [0, 939]
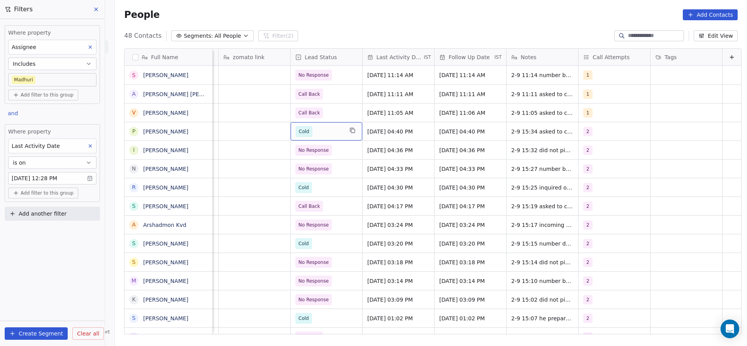
click at [307, 130] on span "Cold" at bounding box center [319, 131] width 47 height 11
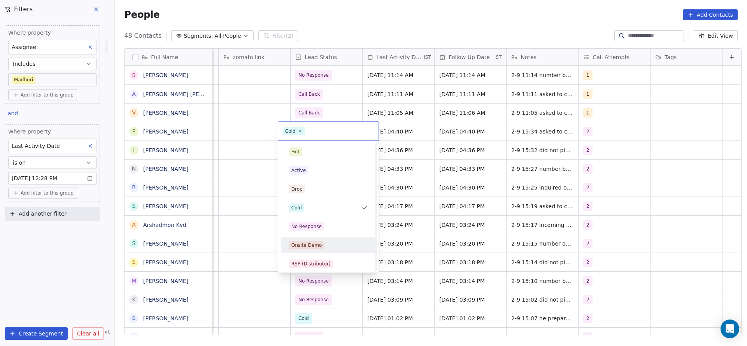
scroll to position [58, 0]
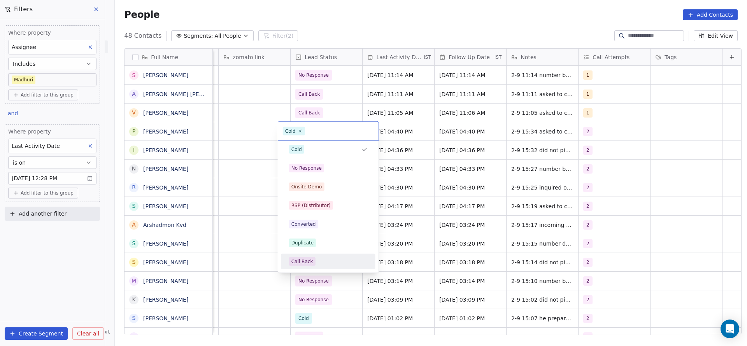
click at [305, 259] on div "Call Back" at bounding box center [302, 261] width 22 height 7
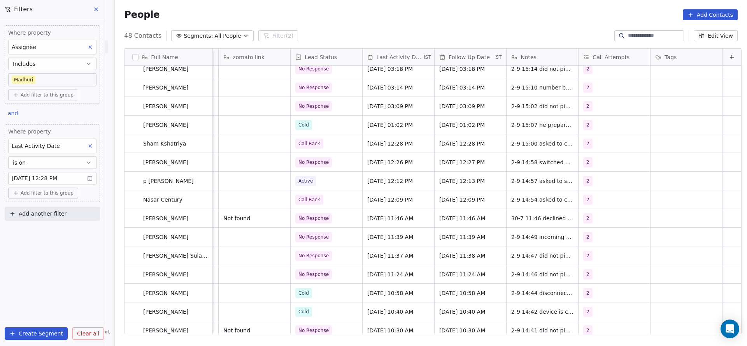
scroll to position [380, 0]
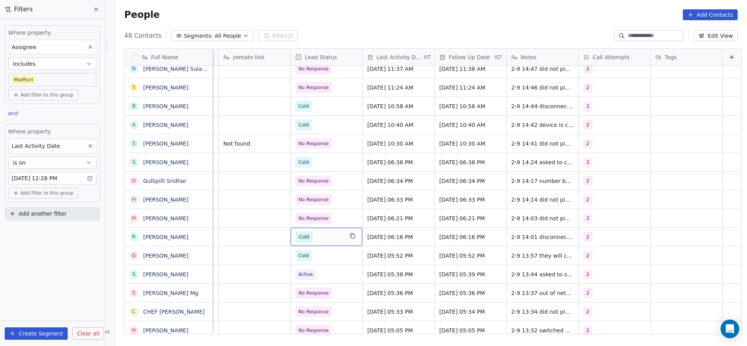
click at [311, 239] on span "Cold" at bounding box center [319, 237] width 47 height 11
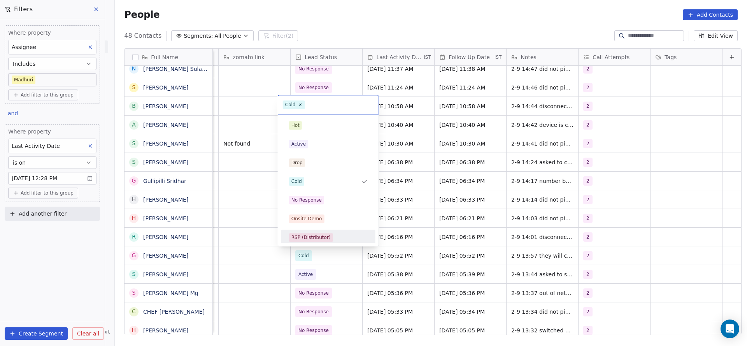
click at [530, 270] on html "On2Cook India Pvt. Ltd. Contacts People Marketing Workflows Campaigns Sales Pip…" at bounding box center [373, 173] width 747 height 346
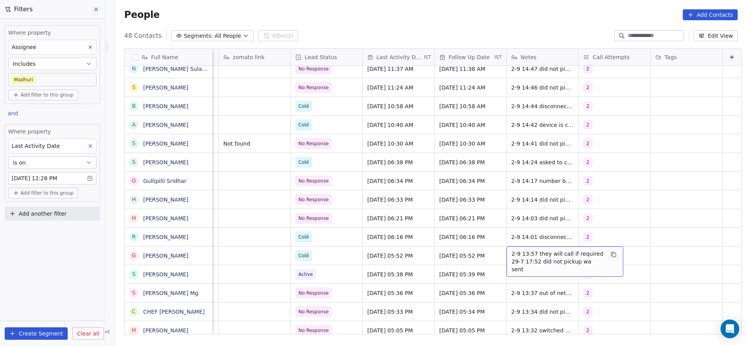
click at [533, 256] on span "2-9 13:57 they will call if required 29-7 17:52 did not pickup wa sent" at bounding box center [558, 261] width 93 height 23
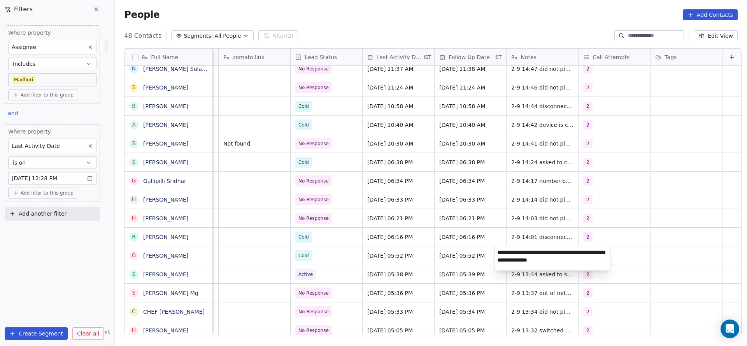
click at [461, 263] on html "On2Cook India Pvt. Ltd. Contacts People Marketing Workflows Campaigns Sales Pip…" at bounding box center [373, 173] width 747 height 346
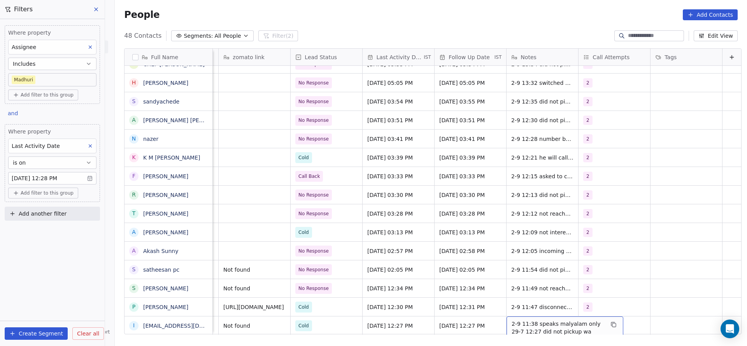
scroll to position [453, 0]
